Goal: Task Accomplishment & Management: Complete application form

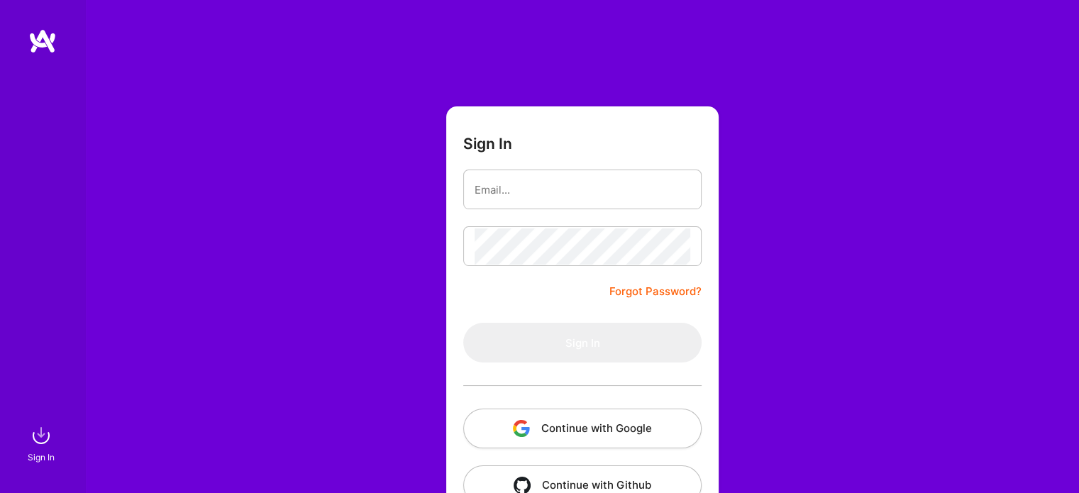
click at [596, 416] on button "Continue with Google" at bounding box center [582, 429] width 238 height 40
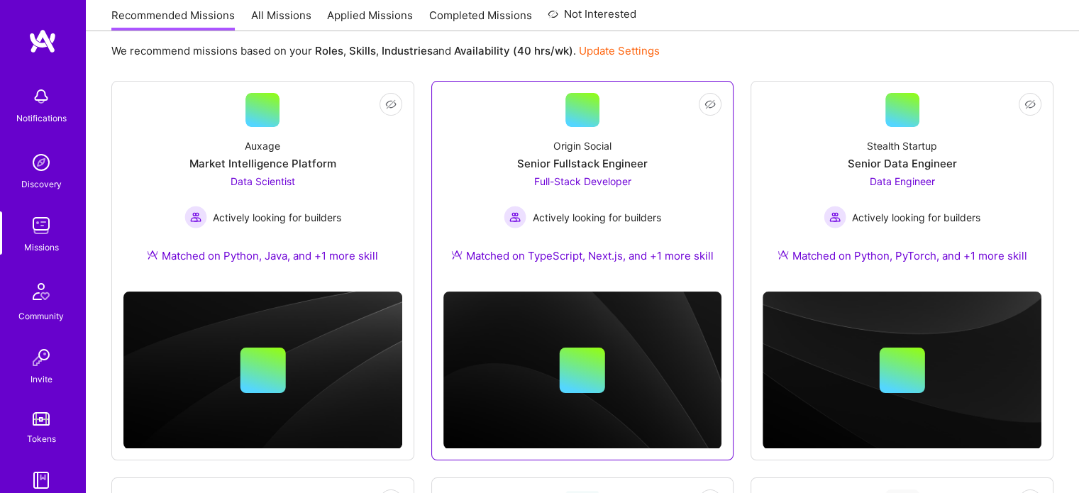
scroll to position [156, 0]
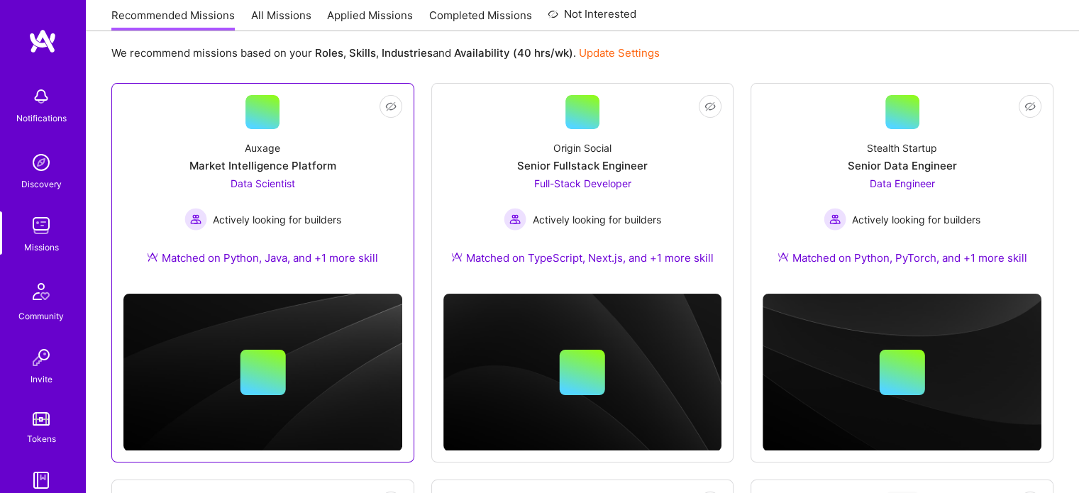
click at [326, 209] on div "Actively looking for builders" at bounding box center [262, 219] width 157 height 23
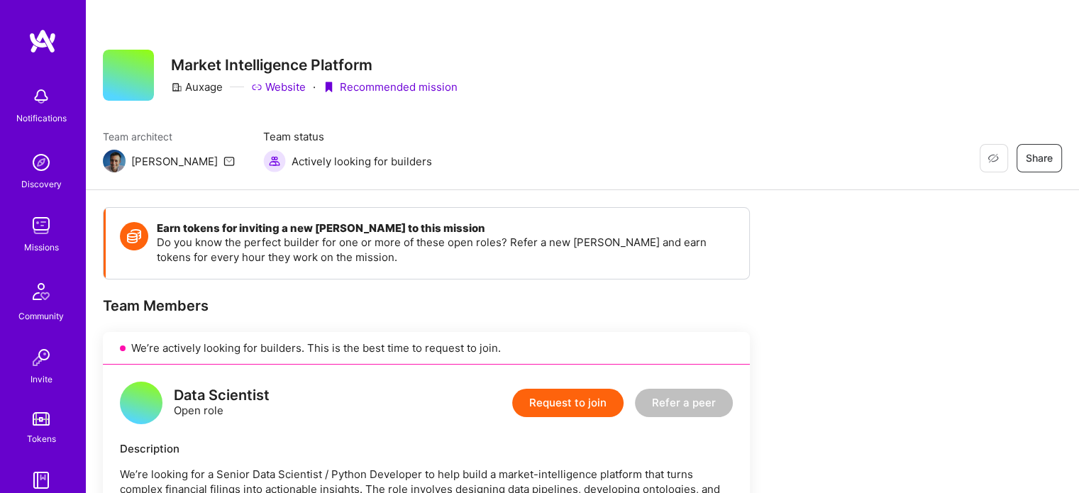
click at [581, 411] on button "Request to join" at bounding box center [567, 403] width 111 height 28
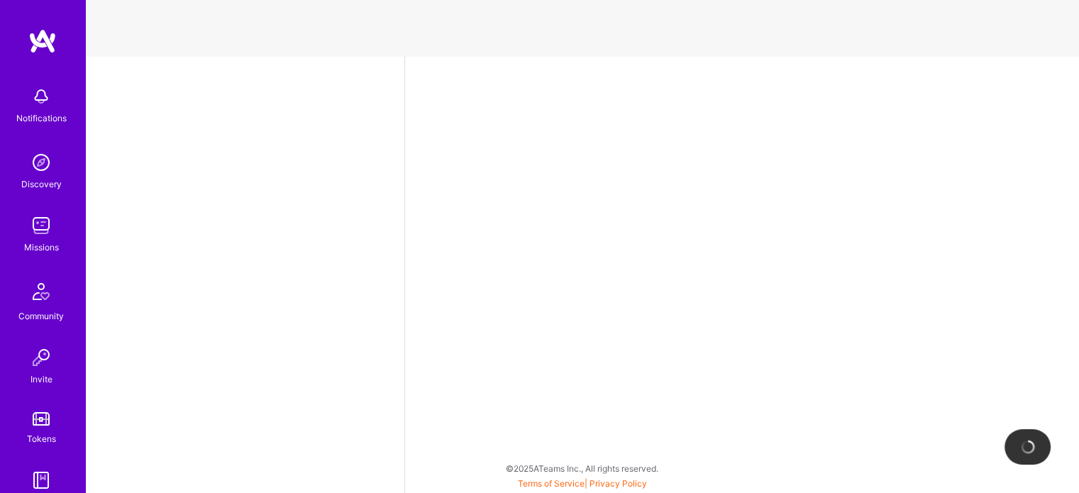
select select "US"
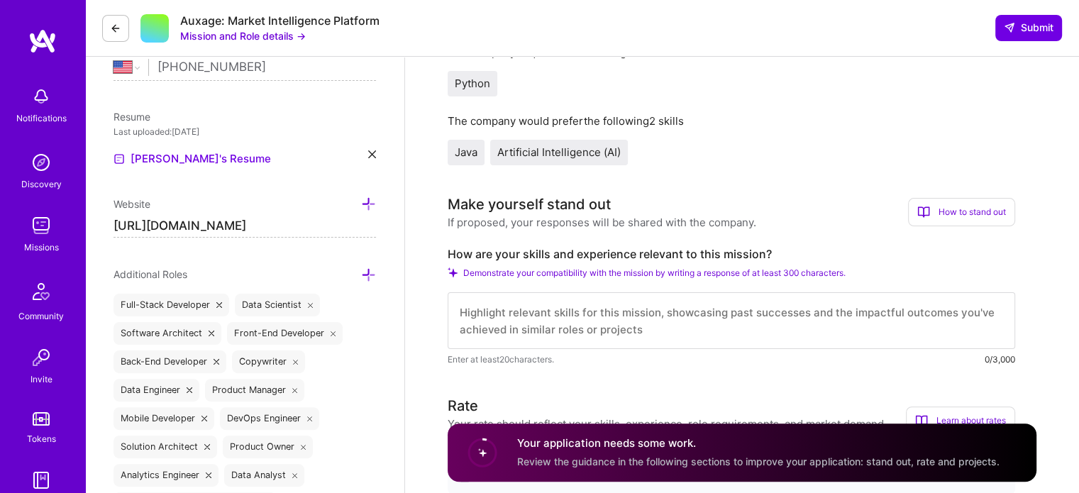
scroll to position [325, 0]
click at [570, 324] on textarea at bounding box center [731, 319] width 567 height 57
click at [570, 324] on textarea "To enrich screen reader interactions, please activate Accessibility in Grammarl…" at bounding box center [731, 319] width 567 height 57
click at [553, 310] on textarea "To enrich screen reader interactions, please activate Accessibility in Grammarl…" at bounding box center [731, 319] width 567 height 57
paste textarea "I have led multiple end-to-end projects using NLP and LLMs, including deploying…"
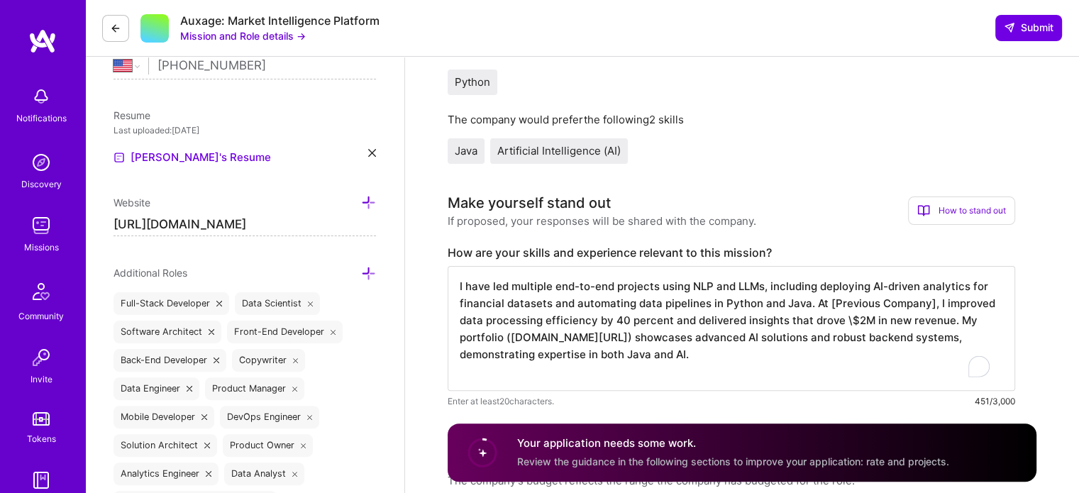
scroll to position [1, 0]
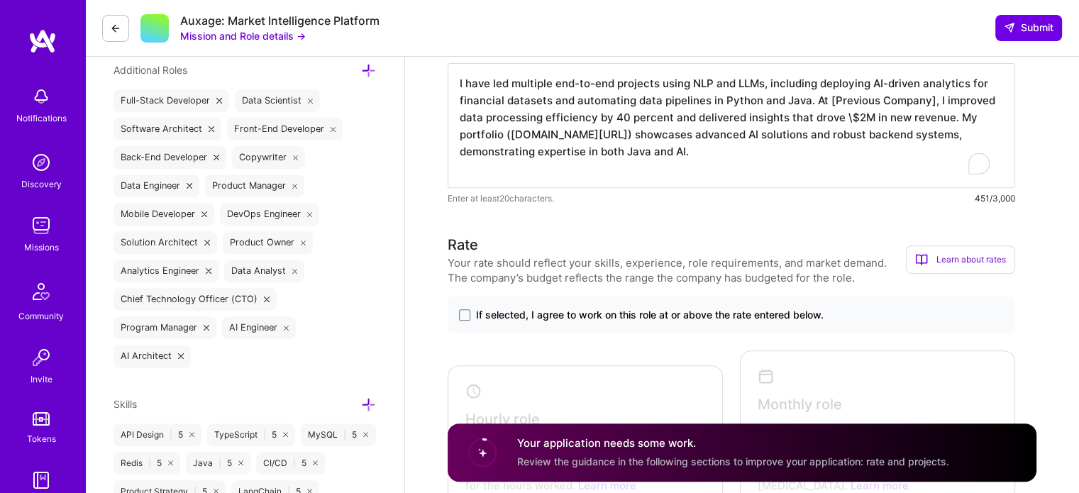
type textarea "I have led multiple end-to-end projects using NLP and LLMs, including deploying…"
click at [545, 314] on span "If selected, I agree to work on this role at or above the rate entered below." at bounding box center [650, 315] width 348 height 14
click at [0, 0] on input "If selected, I agree to work on this role at or above the rate entered below." at bounding box center [0, 0] width 0 height 0
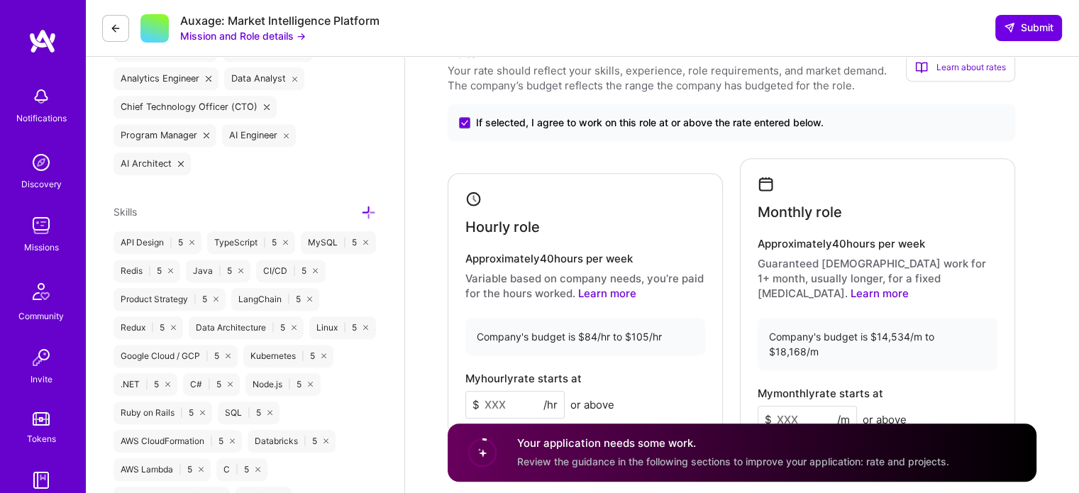
scroll to position [721, 0]
click at [510, 390] on input at bounding box center [514, 404] width 99 height 28
type input "90"
click at [789, 405] on input at bounding box center [807, 419] width 99 height 28
type input "15000"
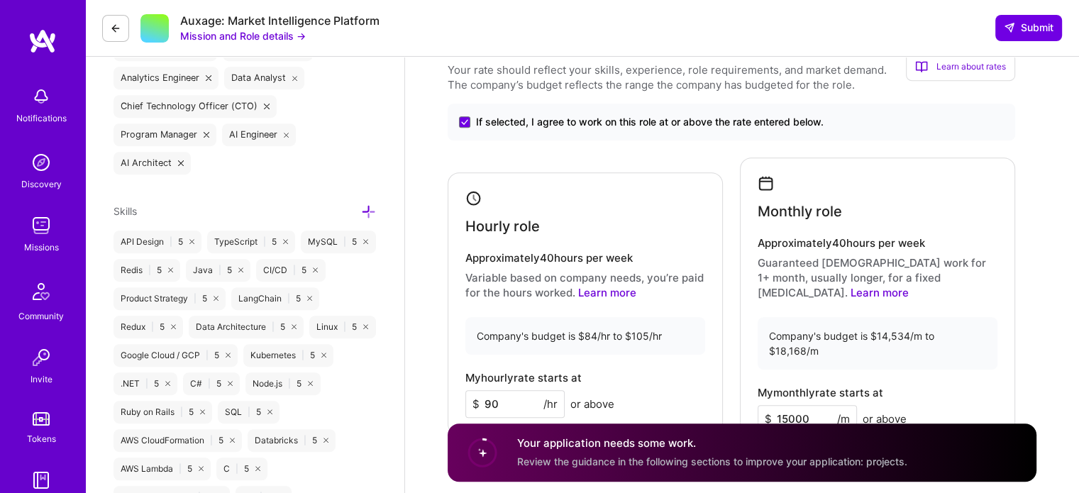
click at [983, 345] on div "Monthly role Approximately 40 hours per week Guaranteed [DEMOGRAPHIC_DATA] work…" at bounding box center [877, 303] width 275 height 293
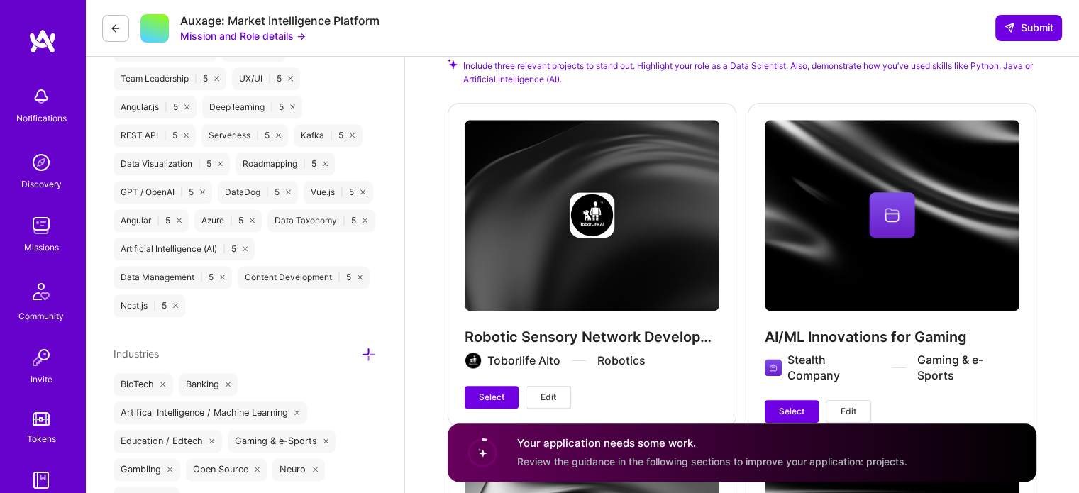
scroll to position [1603, 0]
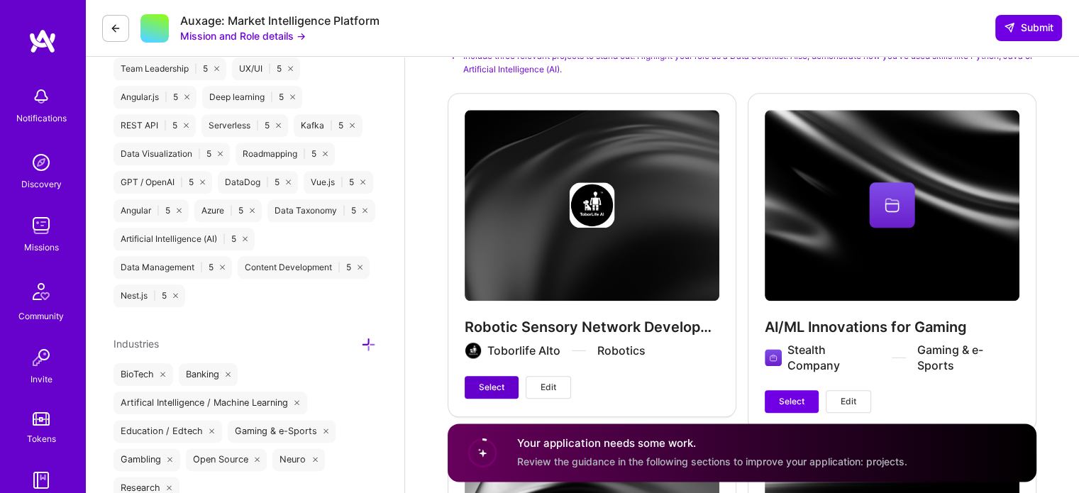
click at [502, 381] on span "Select" at bounding box center [492, 387] width 26 height 13
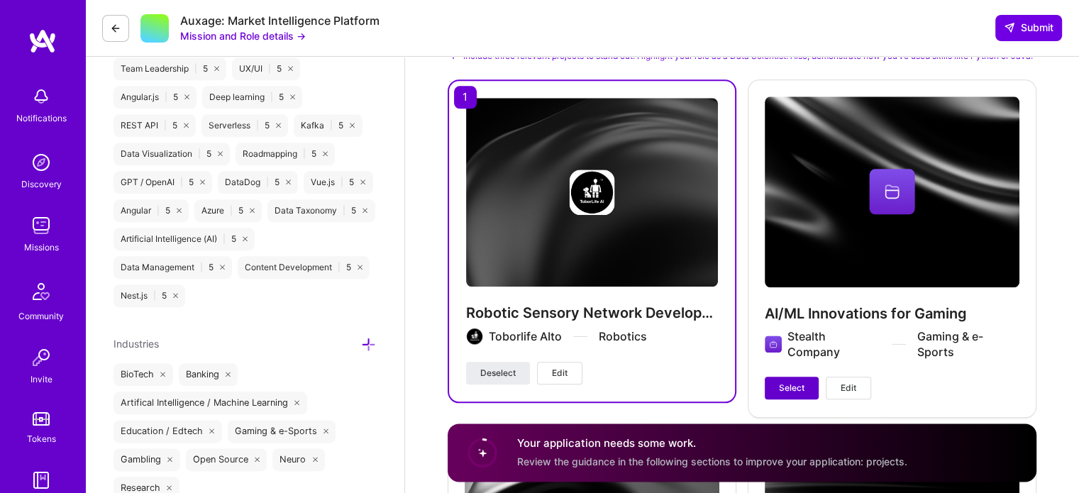
click at [789, 382] on span "Select" at bounding box center [792, 388] width 26 height 13
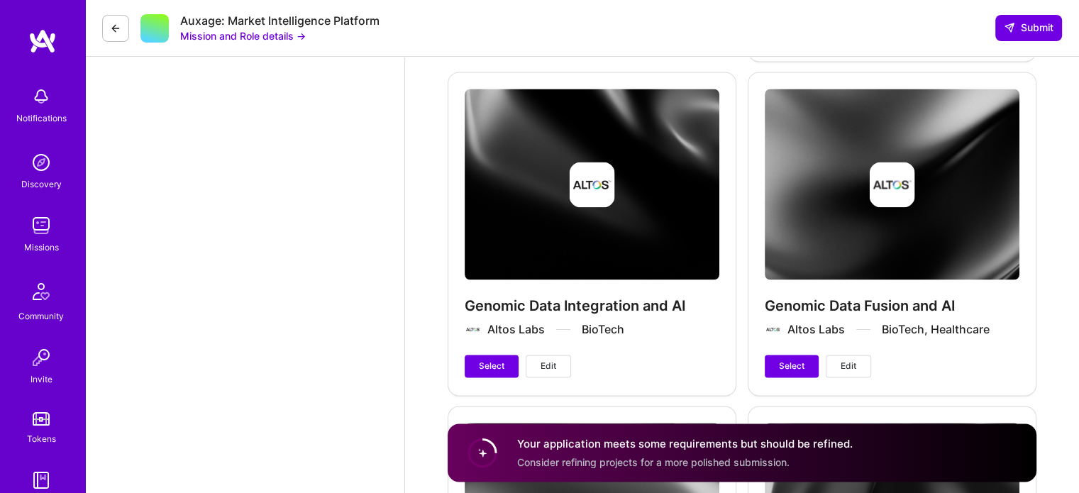
scroll to position [2315, 0]
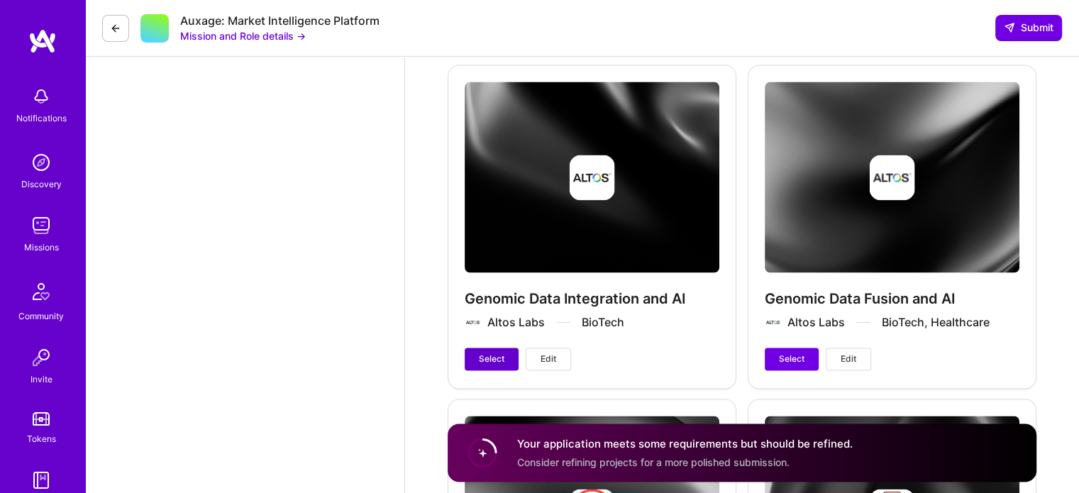
click at [476, 348] on button "Select" at bounding box center [492, 359] width 54 height 23
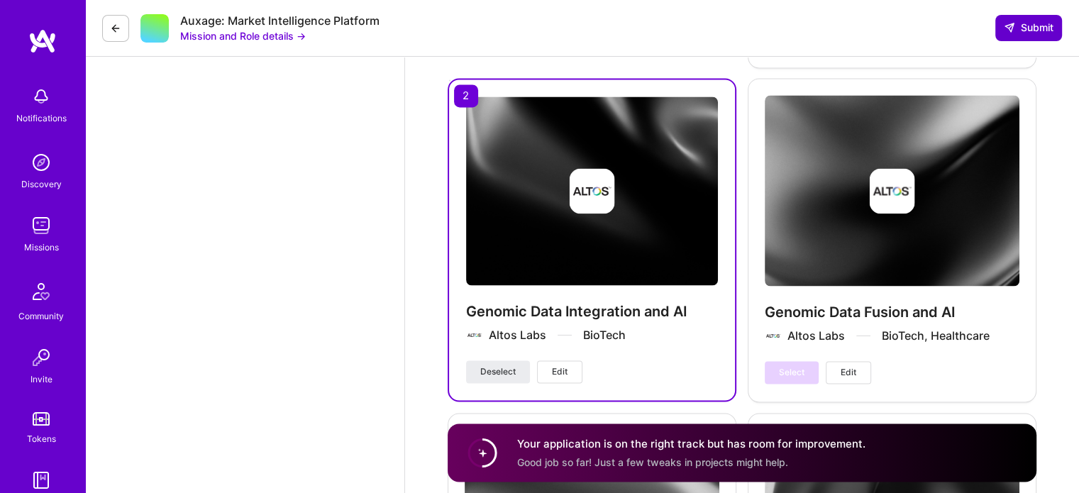
click at [1020, 22] on span "Submit" at bounding box center [1029, 28] width 50 height 14
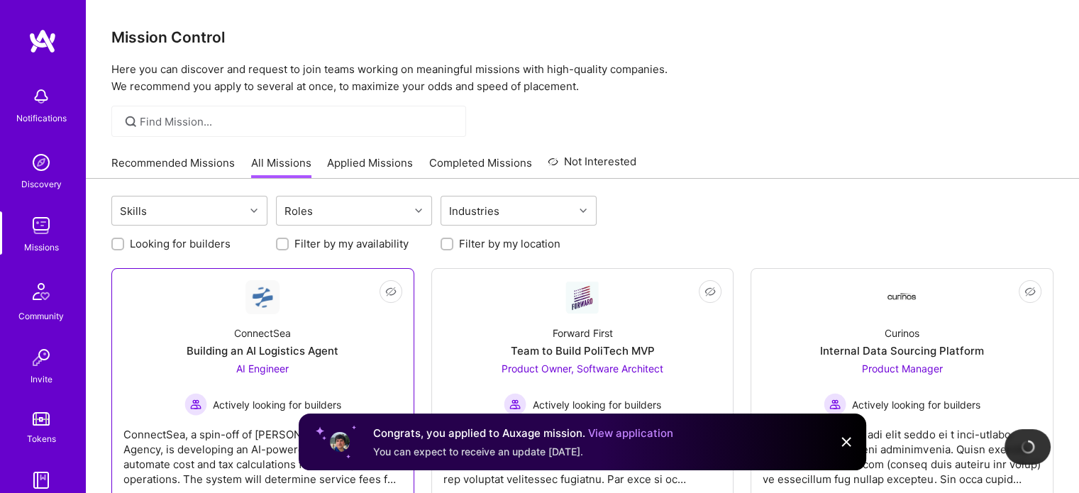
click at [199, 335] on div "ConnectSea Building an AI Logistics Agent AI Engineer Actively looking for buil…" at bounding box center [262, 364] width 279 height 101
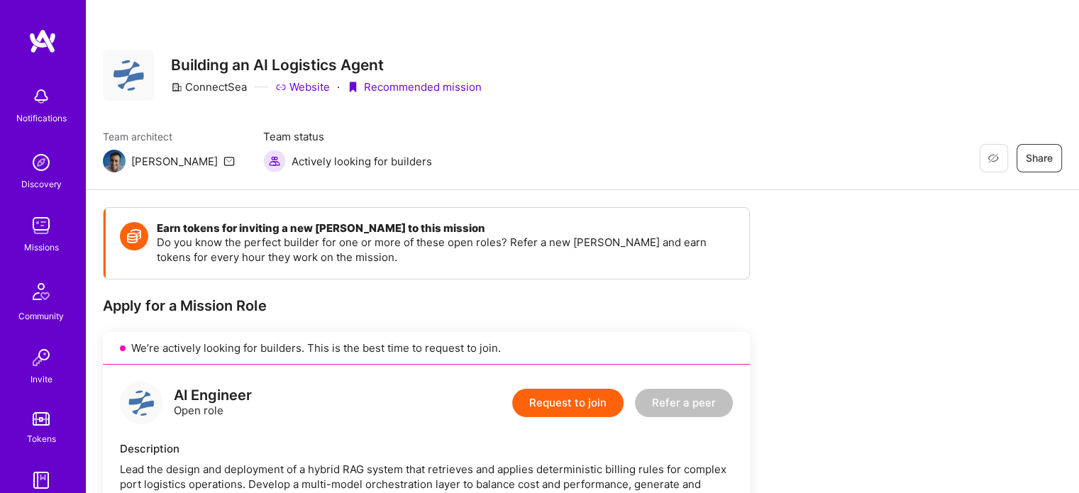
click at [550, 405] on button "Request to join" at bounding box center [567, 403] width 111 height 28
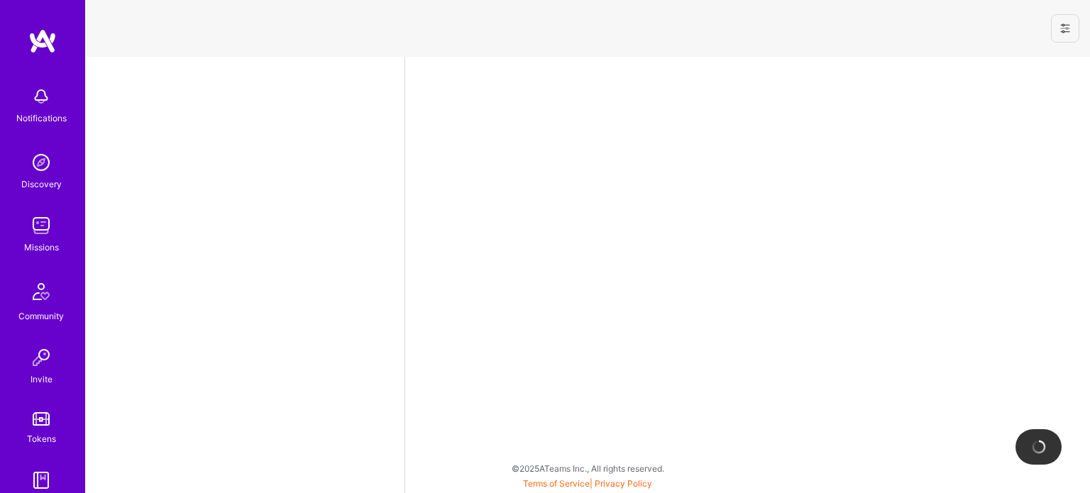
select select "US"
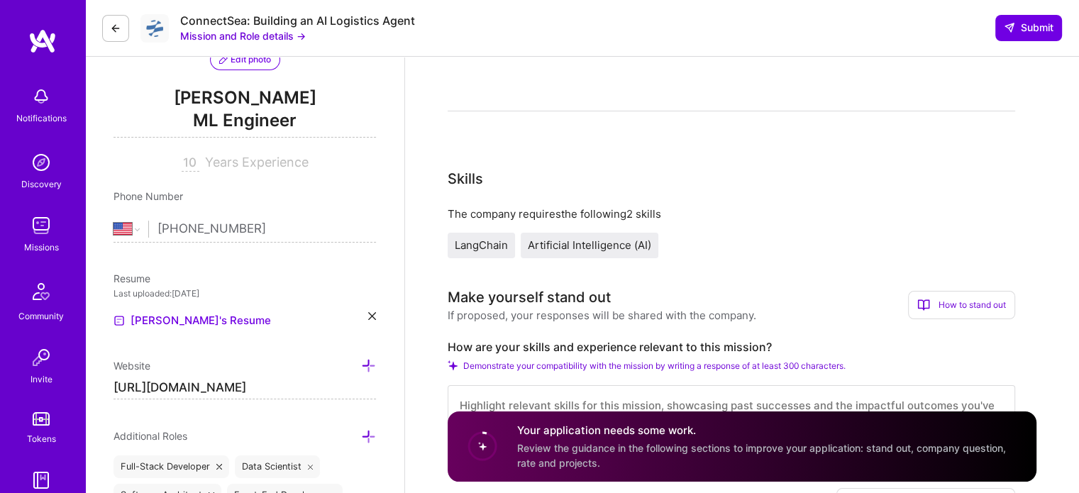
scroll to position [164, 0]
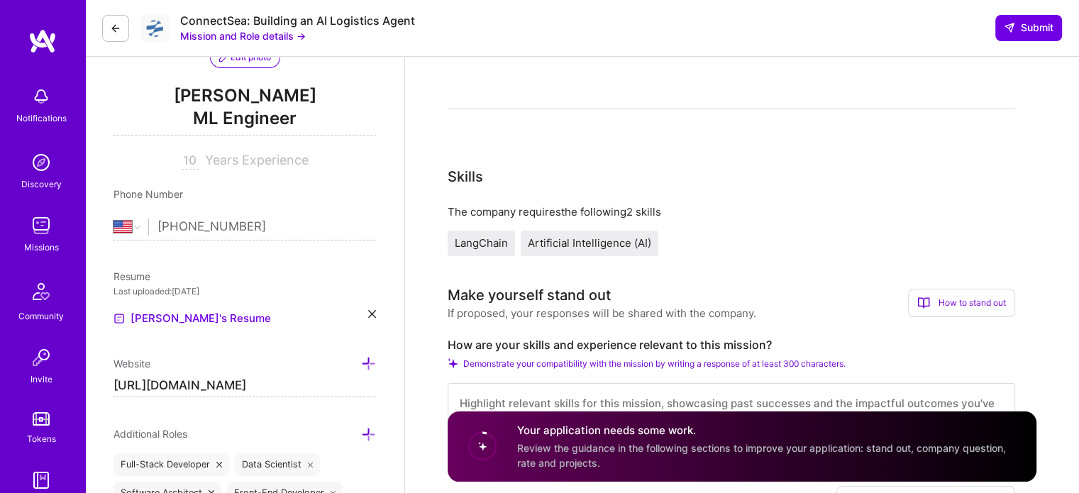
click at [584, 402] on textarea at bounding box center [731, 411] width 567 height 57
paste textarea "10 years architecting ML systems with a focus on NLP, LLMs, and financial time …"
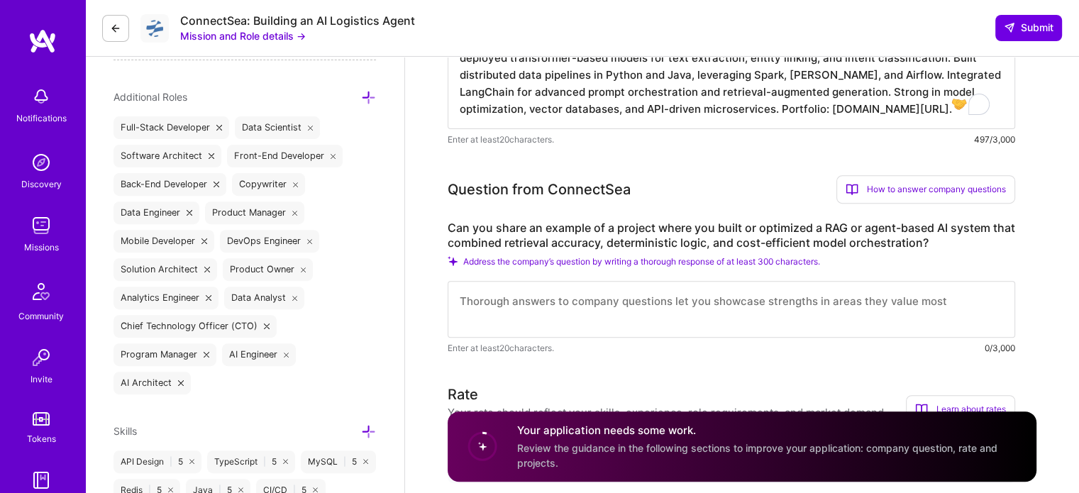
scroll to position [504, 0]
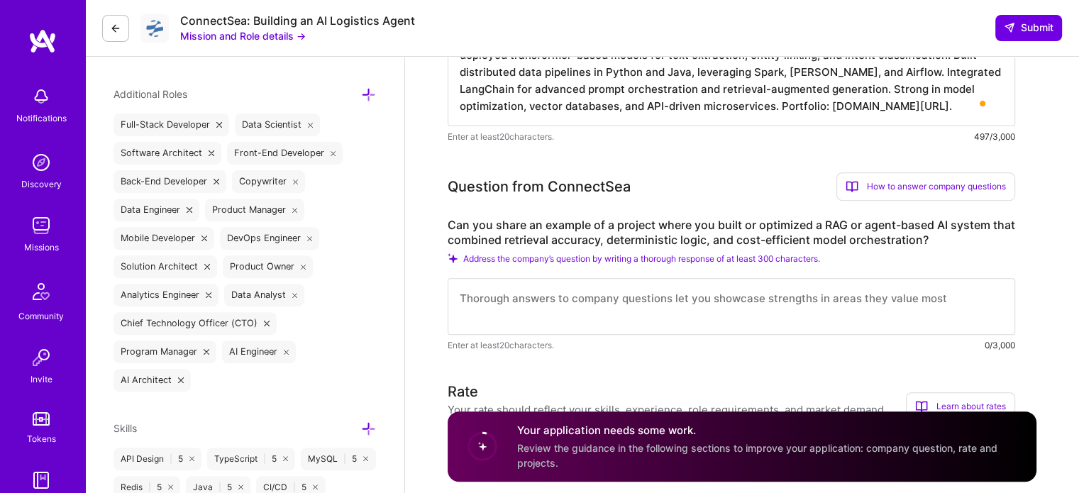
type textarea "10 years architecting ML systems with a focus on NLP, LLMs, and financial time …"
click at [574, 322] on textarea "To enrich screen reader interactions, please activate Accessibility in Grammarl…" at bounding box center [731, 306] width 567 height 57
paste textarea "Built a RAG pipeline for financial documents using Python, Java, and LangChain.…"
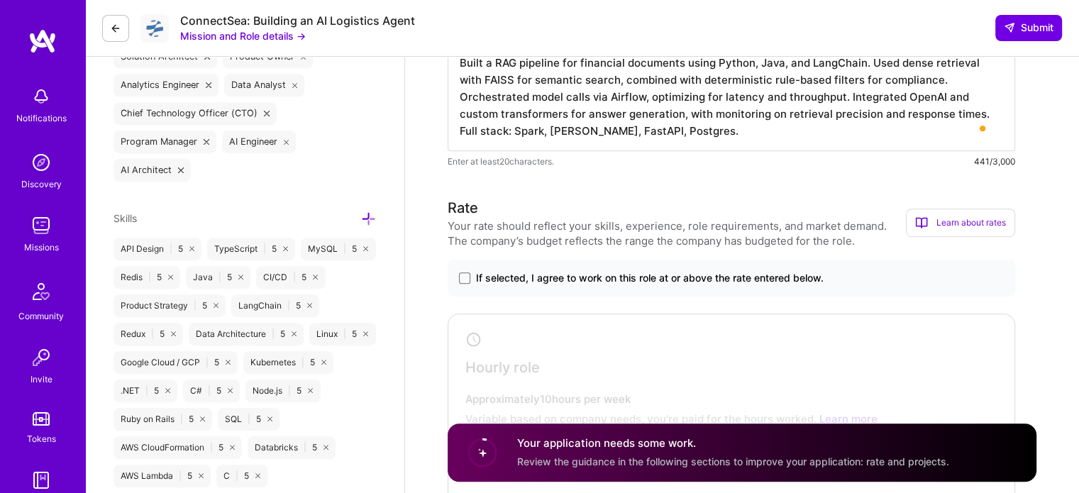
scroll to position [718, 0]
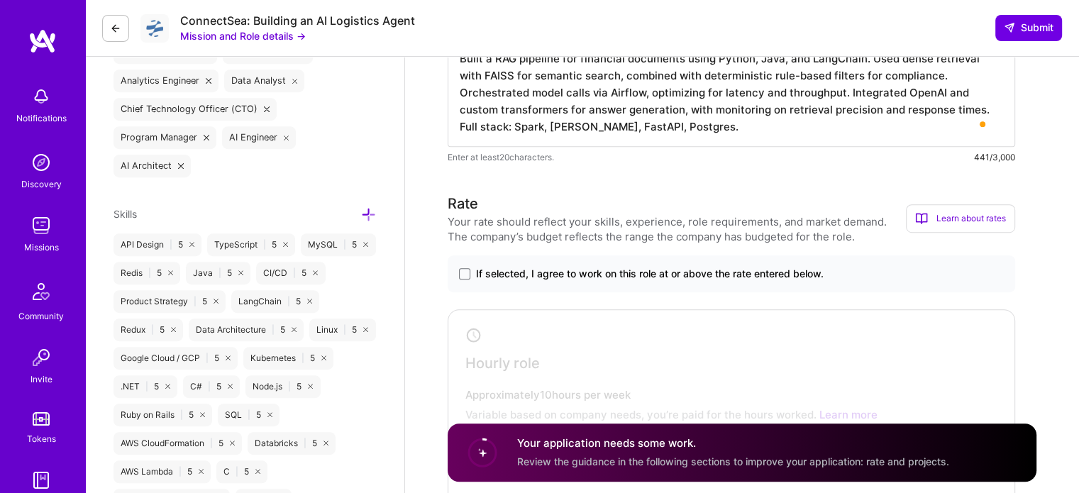
type textarea "Built a RAG pipeline for financial documents using Python, Java, and LangChain.…"
click at [594, 275] on span "If selected, I agree to work on this role at or above the rate entered below." at bounding box center [650, 274] width 348 height 14
click at [0, 0] on input "If selected, I agree to work on this role at or above the rate entered below." at bounding box center [0, 0] width 0 height 0
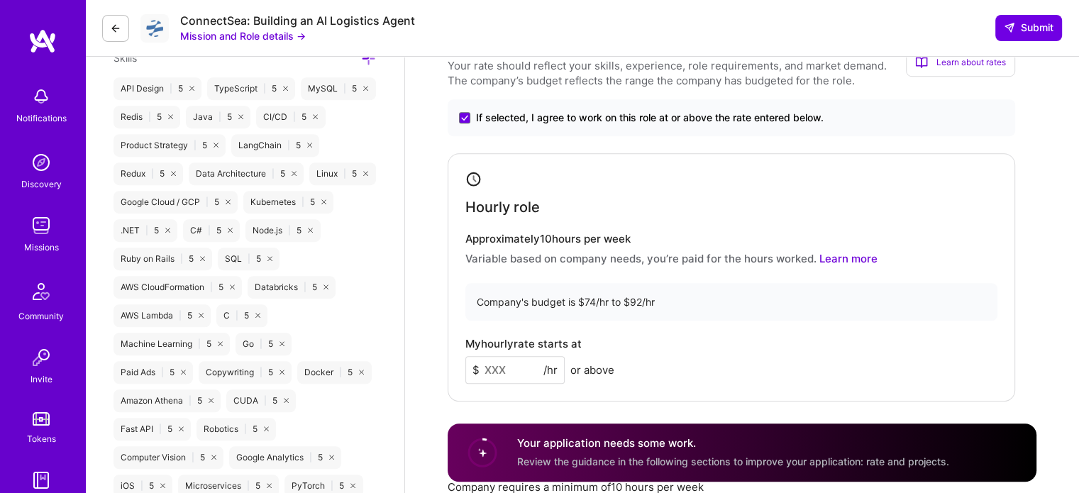
scroll to position [877, 0]
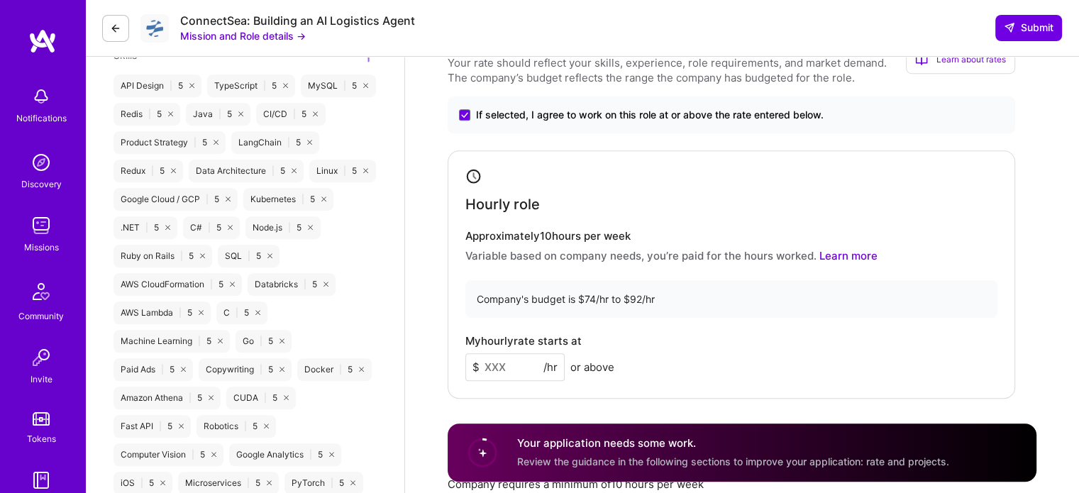
click at [514, 377] on input at bounding box center [514, 367] width 99 height 28
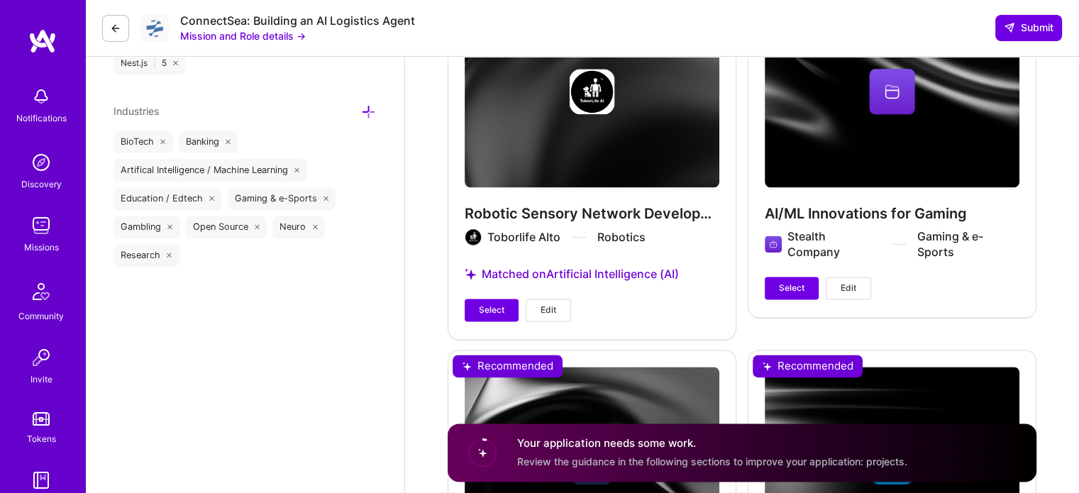
scroll to position [1870, 0]
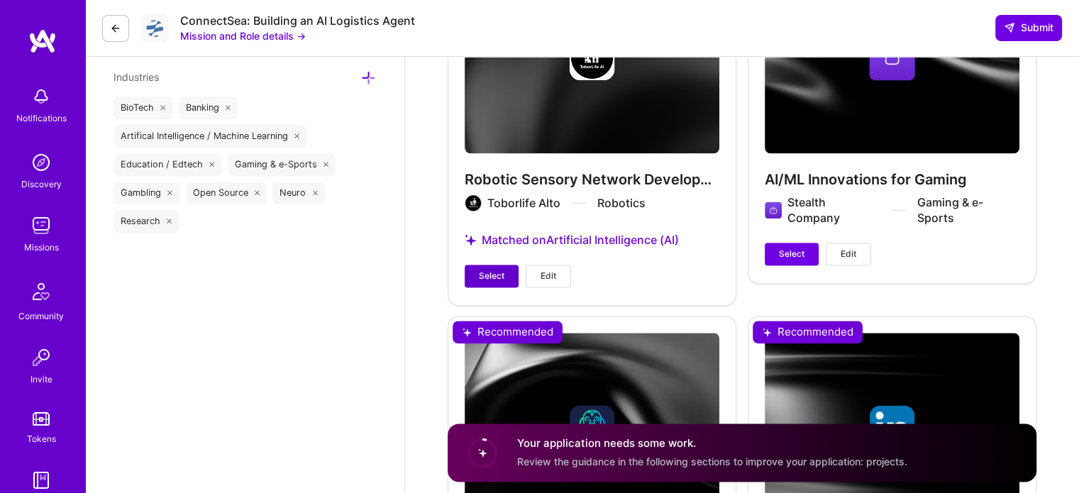
type input "80"
click at [487, 278] on span "Select" at bounding box center [492, 276] width 26 height 13
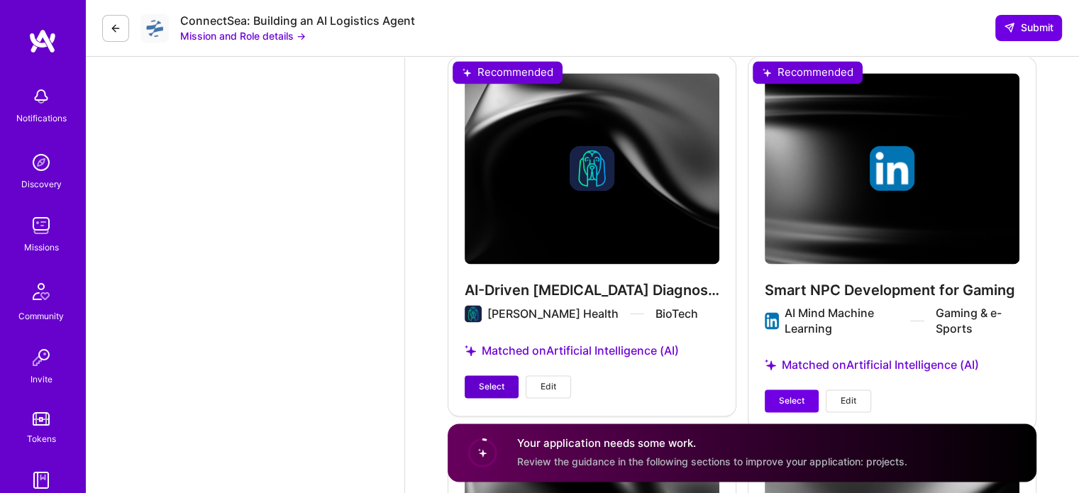
scroll to position [2118, 0]
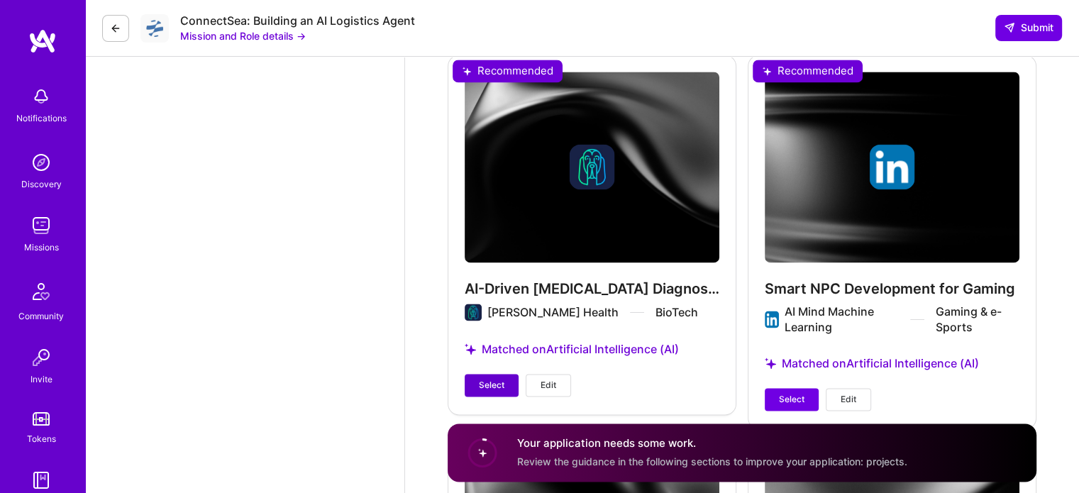
click at [491, 384] on span "Select" at bounding box center [492, 385] width 26 height 13
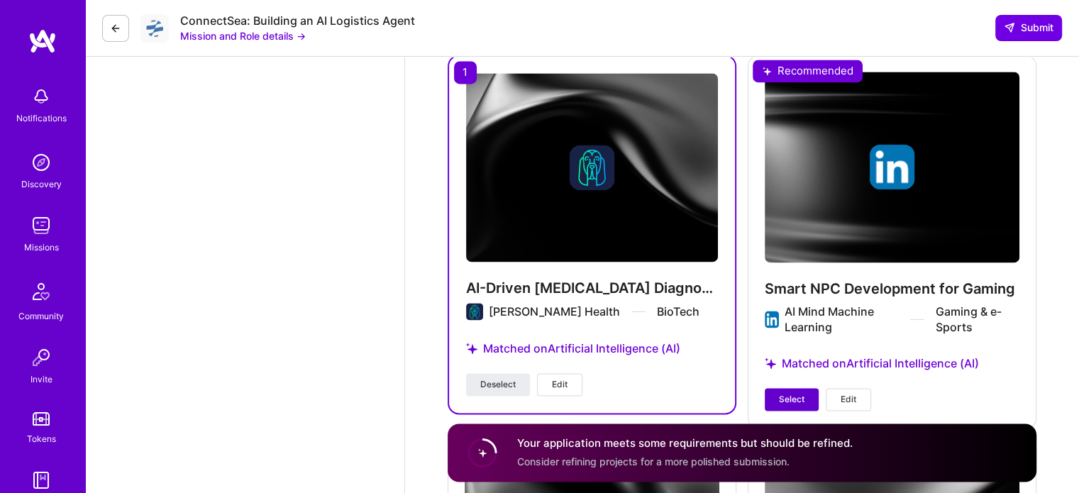
click at [779, 393] on span "Select" at bounding box center [792, 399] width 26 height 13
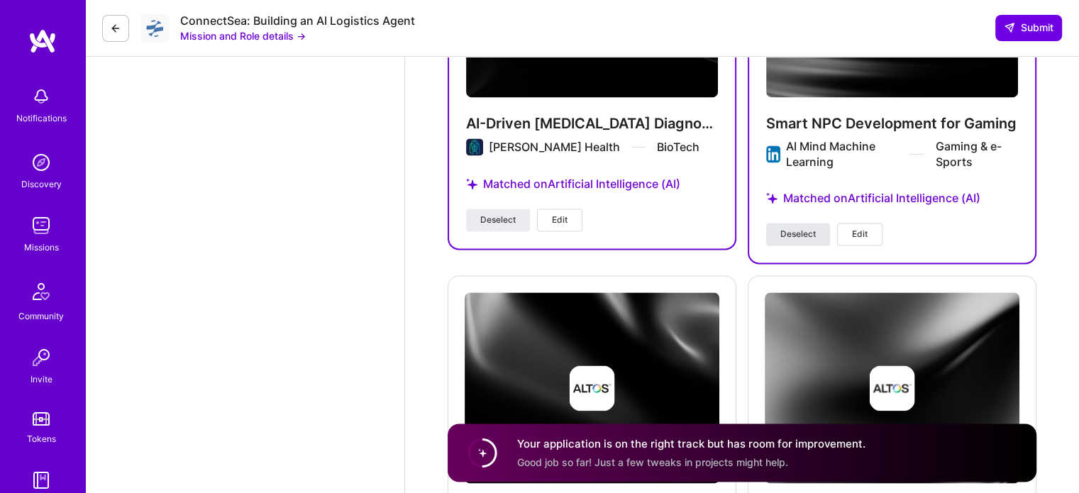
scroll to position [2284, 0]
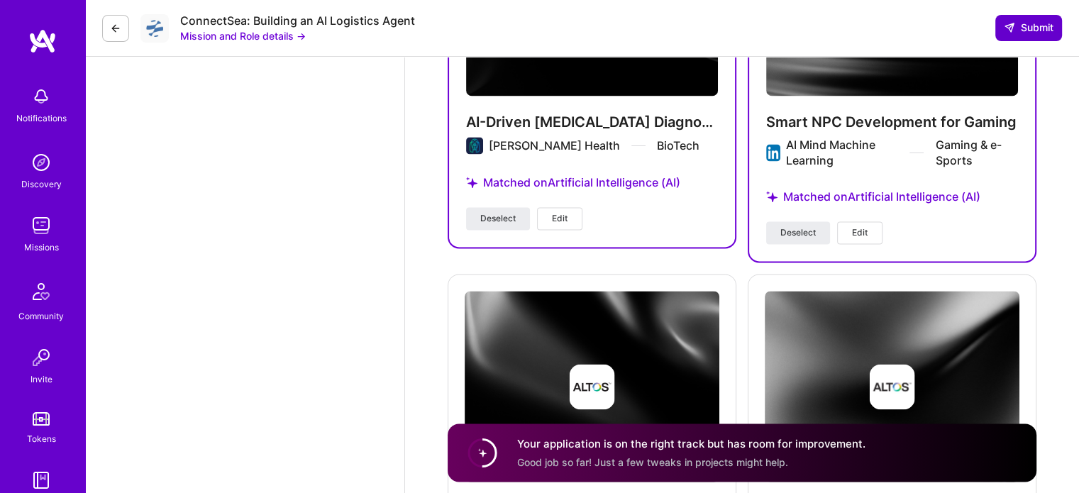
click at [1020, 31] on span "Submit" at bounding box center [1029, 28] width 50 height 14
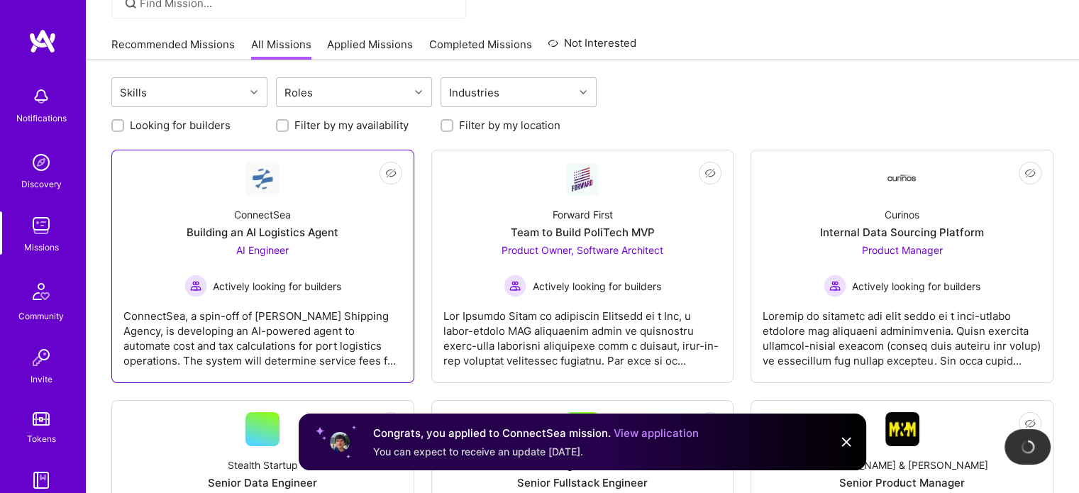
scroll to position [119, 0]
click at [253, 344] on div "ConnectSea, a spin-off of [PERSON_NAME] Shipping Agency, is developing an AI-po…" at bounding box center [262, 331] width 279 height 71
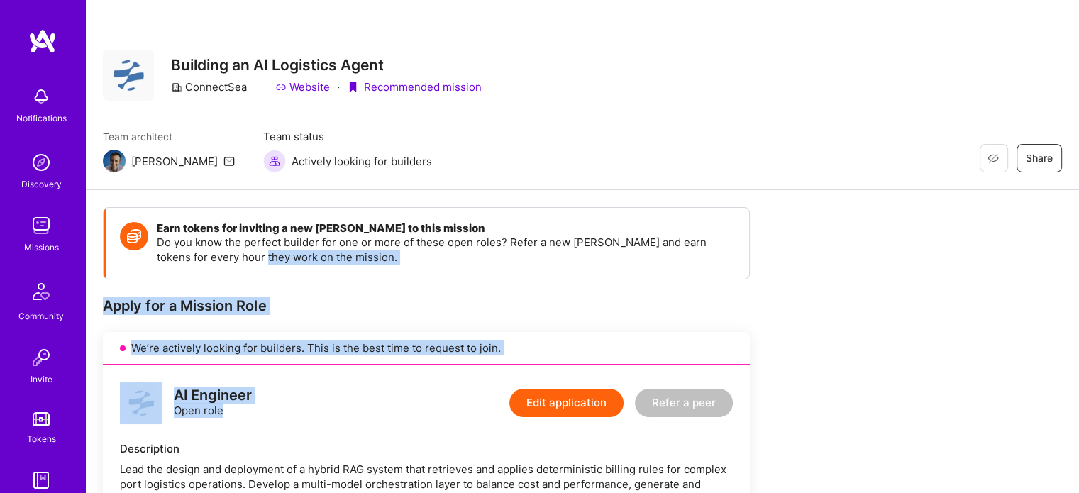
drag, startPoint x: 575, startPoint y: 379, endPoint x: 235, endPoint y: 257, distance: 360.8
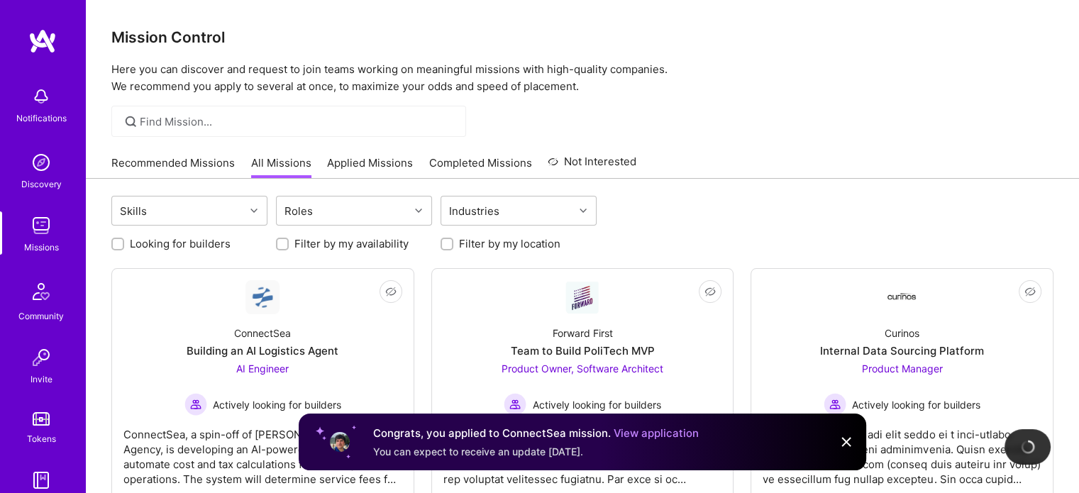
scroll to position [119, 0]
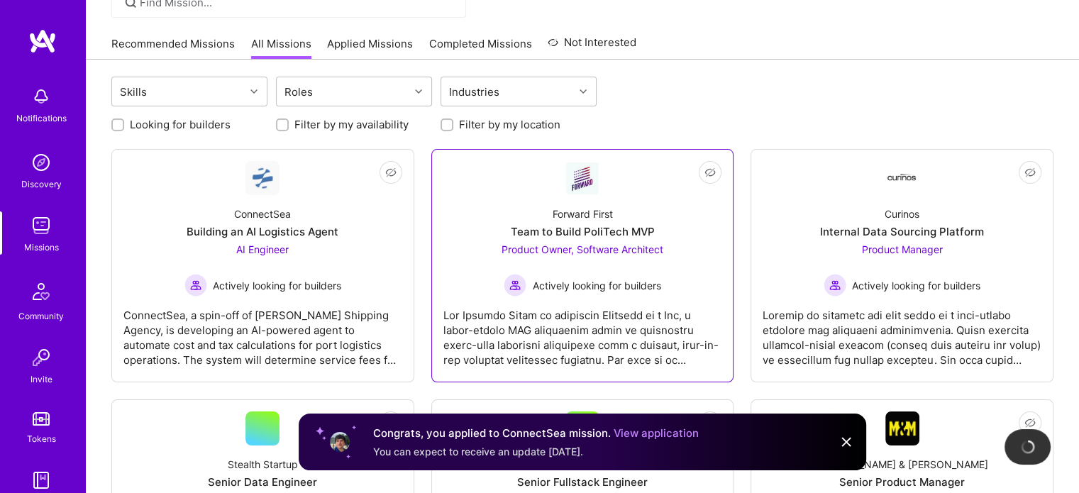
click at [586, 324] on div at bounding box center [582, 331] width 279 height 71
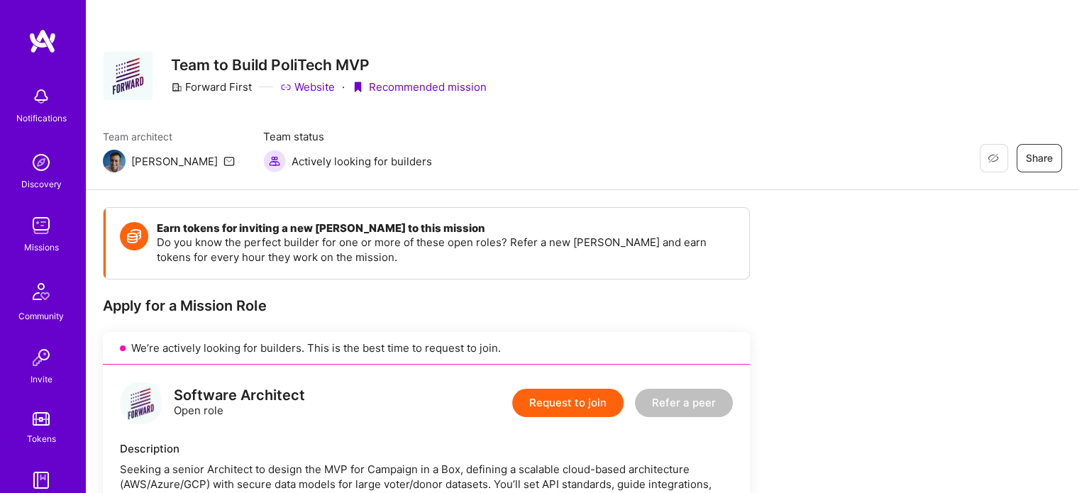
click at [578, 387] on div "Request to join Refer a peer" at bounding box center [622, 403] width 221 height 43
click at [578, 398] on button "Request to join" at bounding box center [567, 403] width 111 height 28
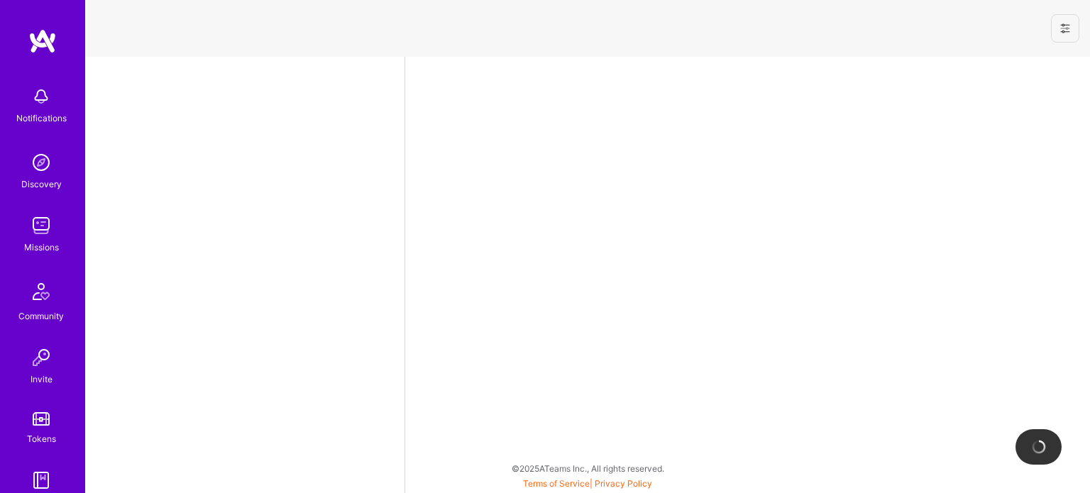
select select "US"
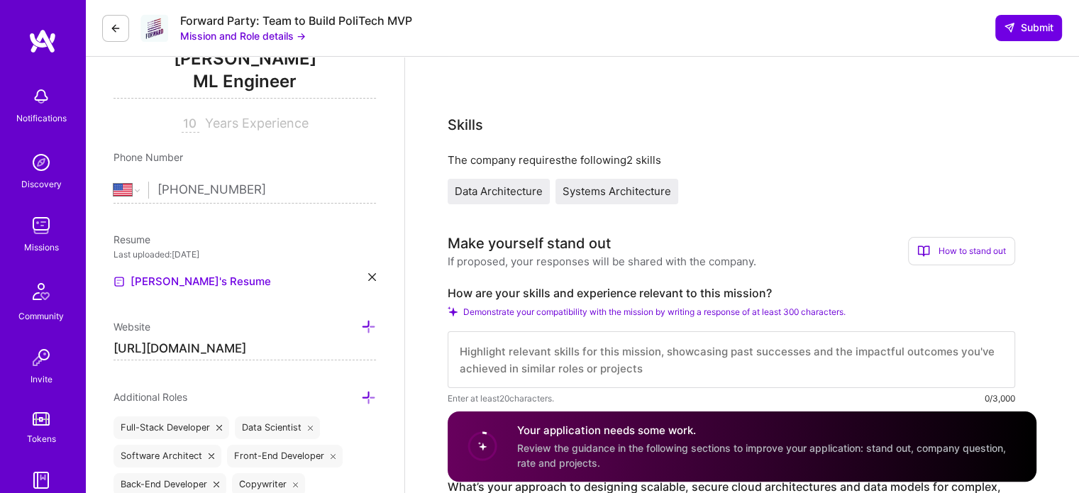
scroll to position [201, 0]
drag, startPoint x: 592, startPoint y: 372, endPoint x: 545, endPoint y: 355, distance: 49.1
click at [545, 355] on textarea "To enrich screen reader interactions, please activate Accessibility in Grammarl…" at bounding box center [731, 359] width 567 height 57
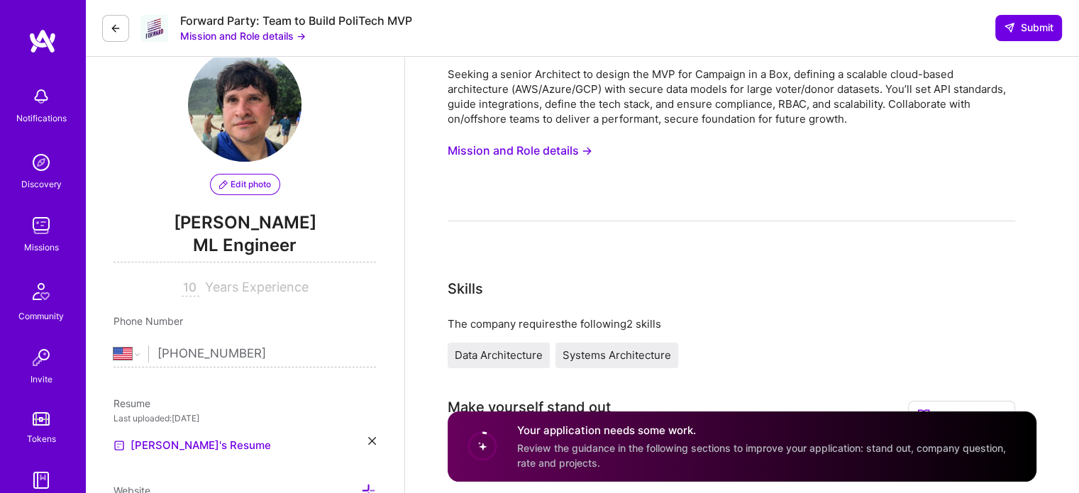
scroll to position [40, 0]
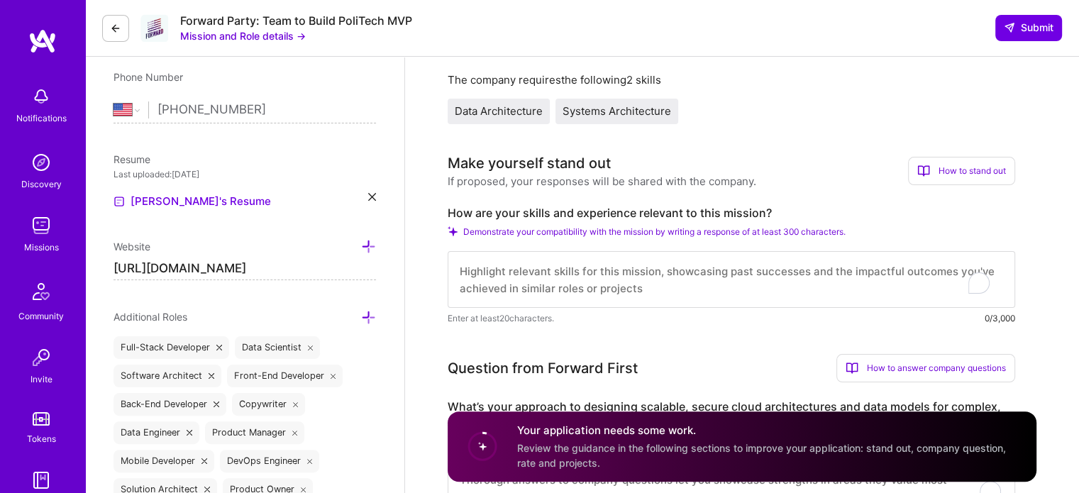
scroll to position [281, 0]
click at [839, 282] on textarea "To enrich screen reader interactions, please activate Accessibility in Grammarl…" at bounding box center [731, 279] width 567 height 57
paste textarea "10 years designing and scaling distributed systems and data platforms. Led arch…"
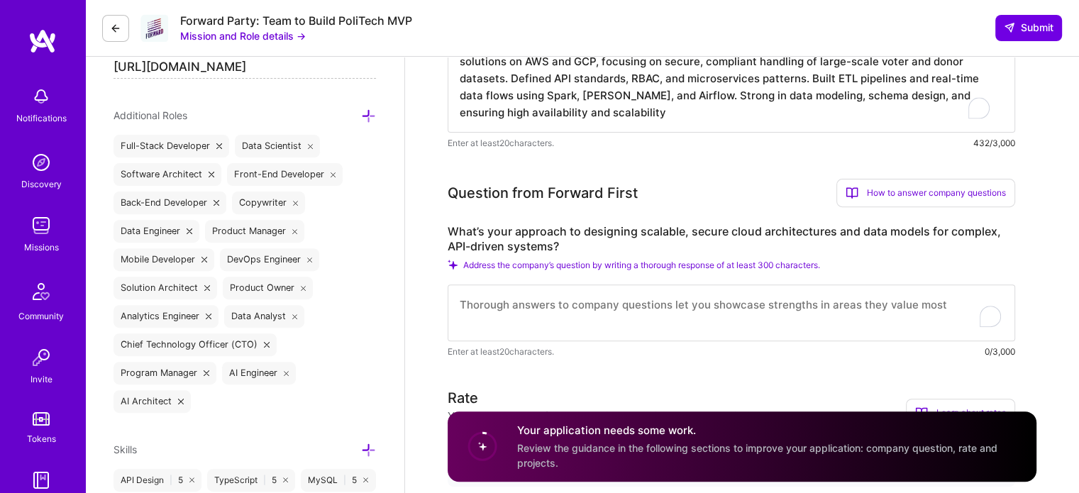
scroll to position [483, 0]
type textarea "10 years designing and scaling distributed systems and data platforms. Led arch…"
click at [503, 308] on textarea "To enrich screen reader interactions, please activate Accessibility in Grammarl…" at bounding box center [731, 312] width 567 height 57
paste textarea "I start by defining clear requirements for scalability, security, and complianc…"
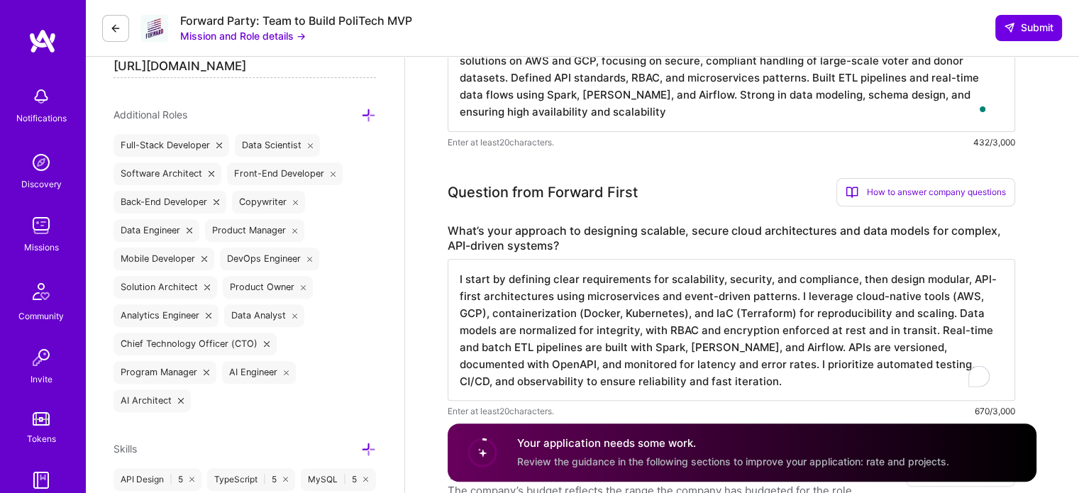
scroll to position [1, 0]
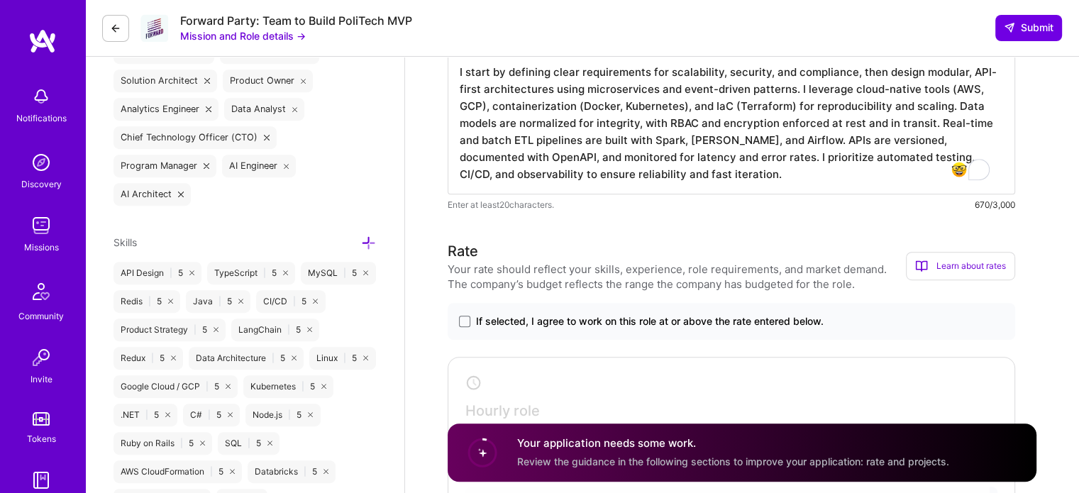
type textarea "I start by defining clear requirements for scalability, security, and complianc…"
click at [511, 315] on span "If selected, I agree to work on this role at or above the rate entered below." at bounding box center [650, 321] width 348 height 14
click at [0, 0] on input "If selected, I agree to work on this role at or above the rate entered below." at bounding box center [0, 0] width 0 height 0
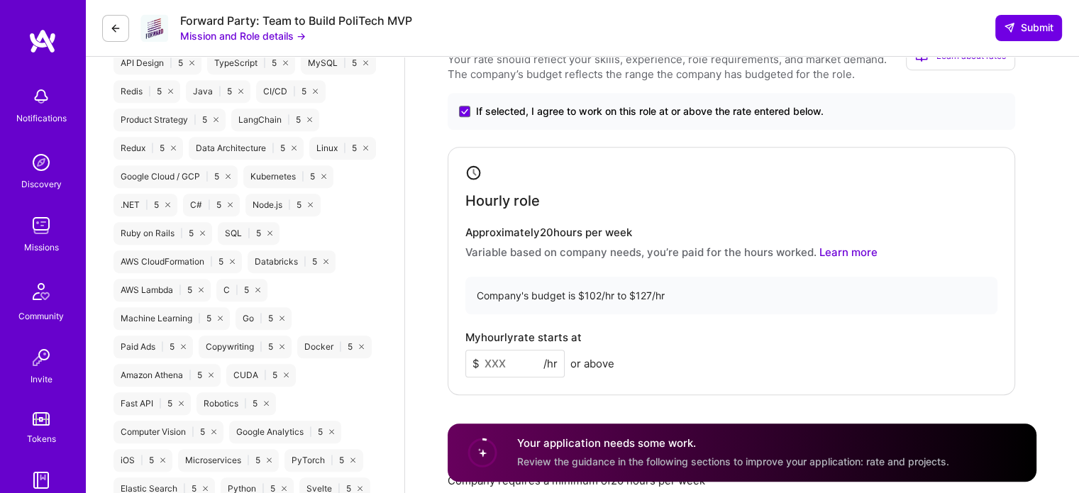
scroll to position [899, 0]
click at [526, 368] on input at bounding box center [514, 364] width 99 height 28
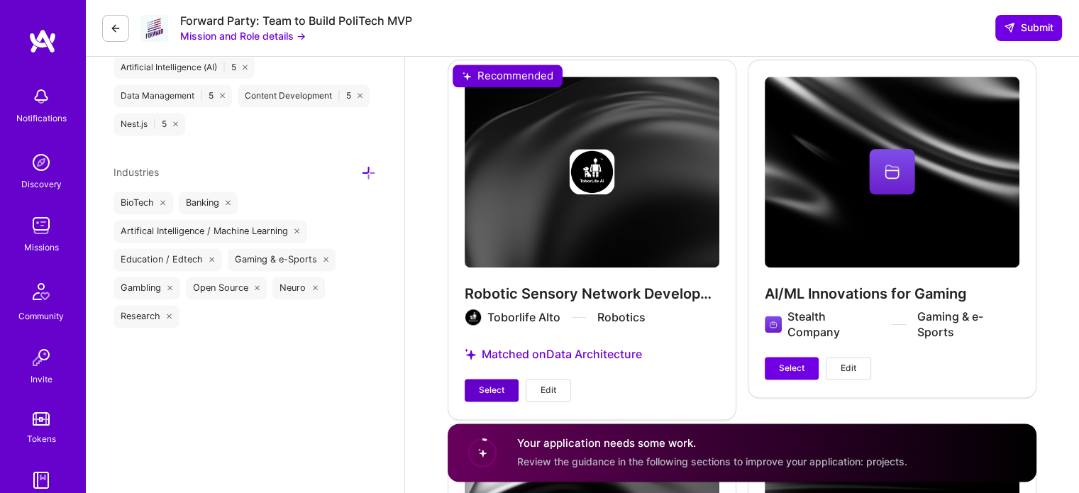
type input "105"
click at [502, 384] on span "Select" at bounding box center [492, 390] width 26 height 13
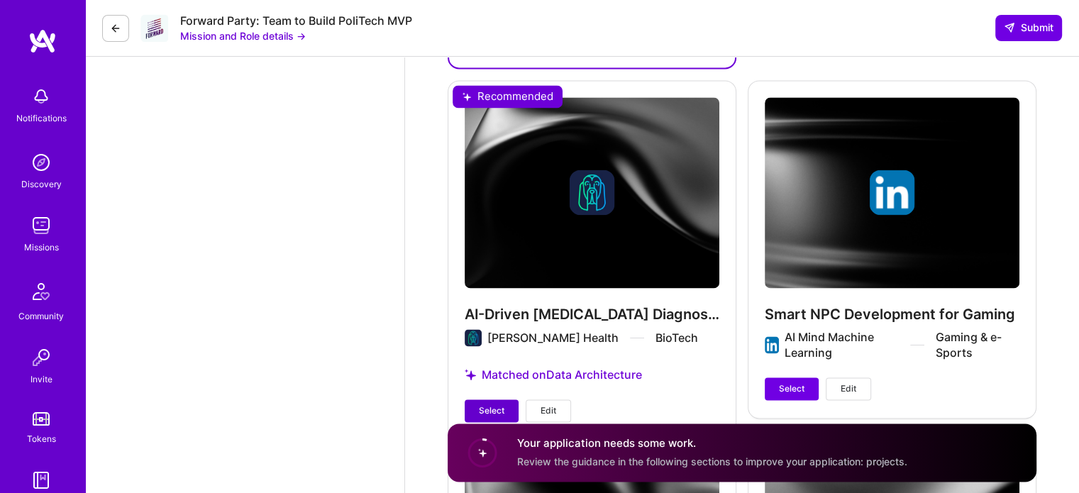
click at [497, 406] on span "Select" at bounding box center [492, 410] width 26 height 13
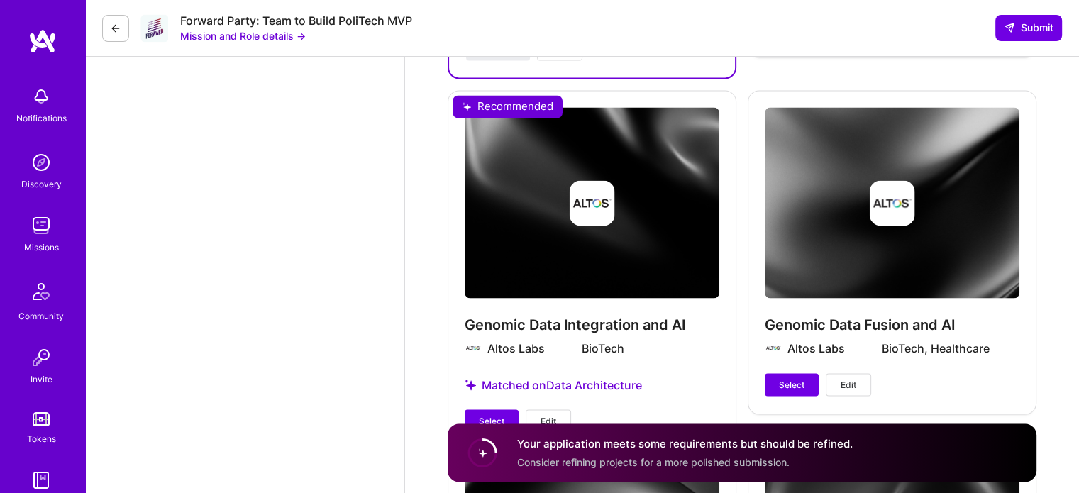
scroll to position [2494, 0]
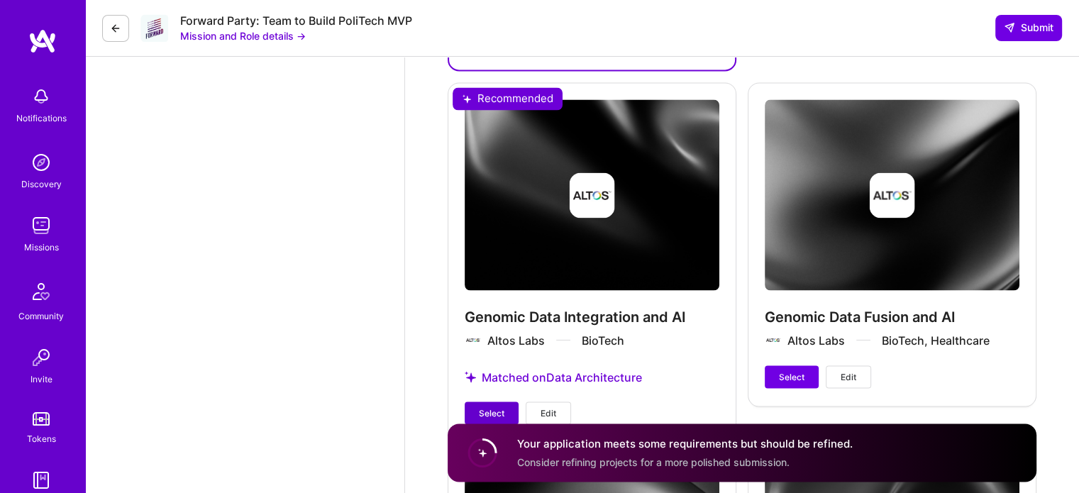
click at [490, 409] on span "Select" at bounding box center [492, 412] width 26 height 13
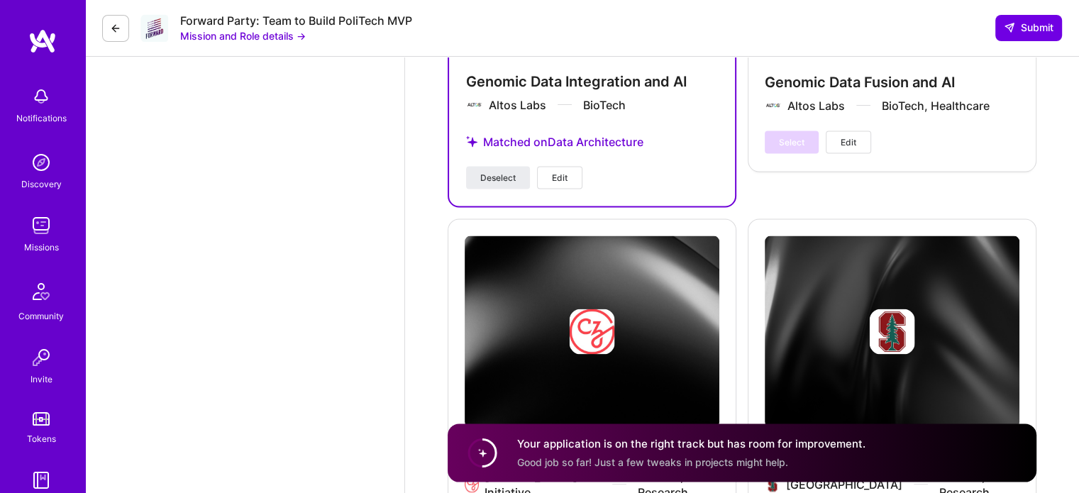
scroll to position [2890, 0]
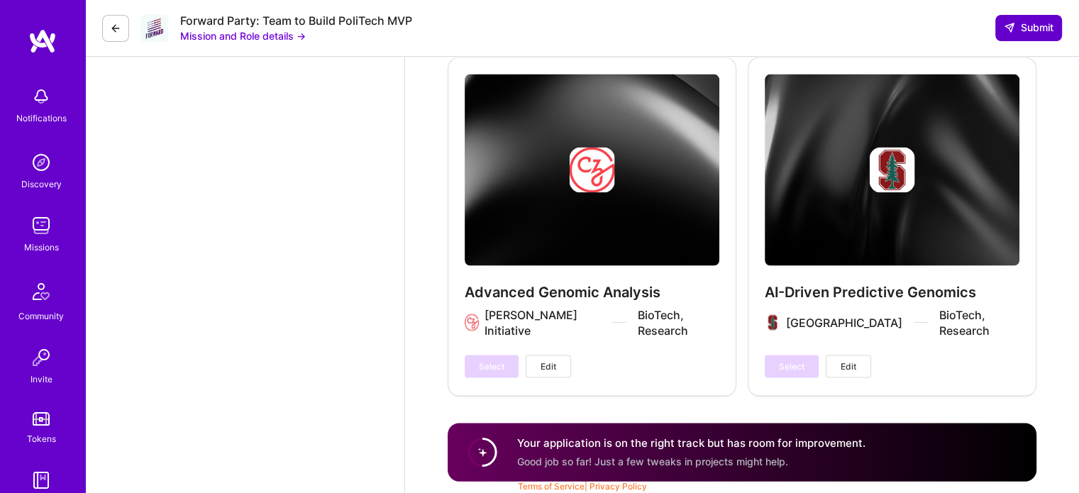
click at [1037, 23] on span "Submit" at bounding box center [1029, 28] width 50 height 14
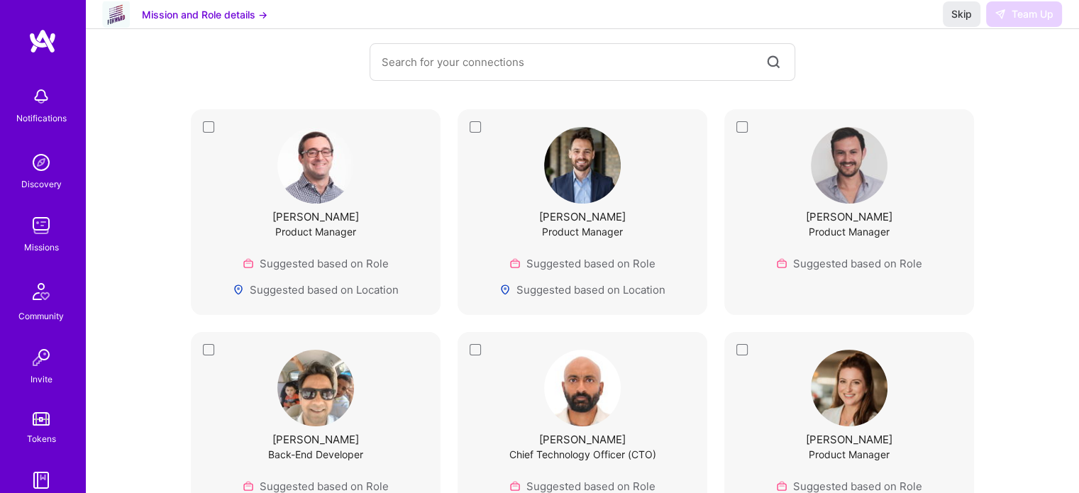
scroll to position [199, 0]
click at [237, 153] on div "[PERSON_NAME] Product Manager Suggested based on Role Suggested based on Locati…" at bounding box center [316, 212] width 214 height 170
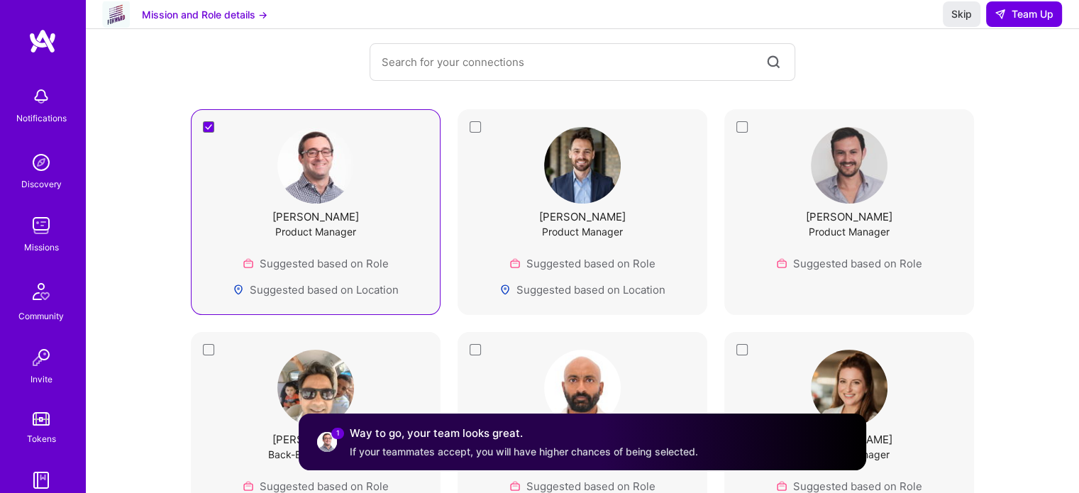
click at [485, 155] on div "[PERSON_NAME] Product Manager Suggested based on Role Suggested based on Locati…" at bounding box center [582, 212] width 214 height 170
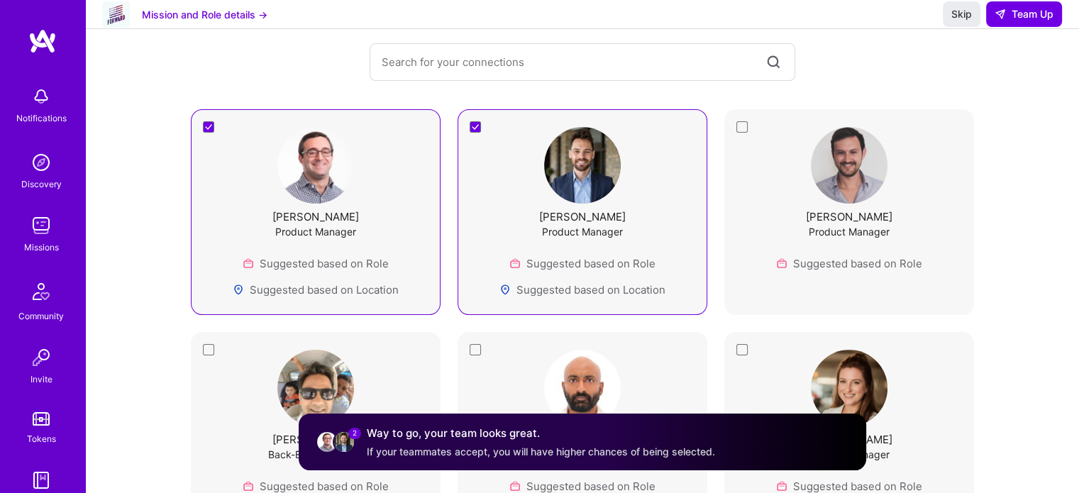
click at [756, 181] on div "[PERSON_NAME] Product Manager Suggested based on Role" at bounding box center [849, 199] width 214 height 144
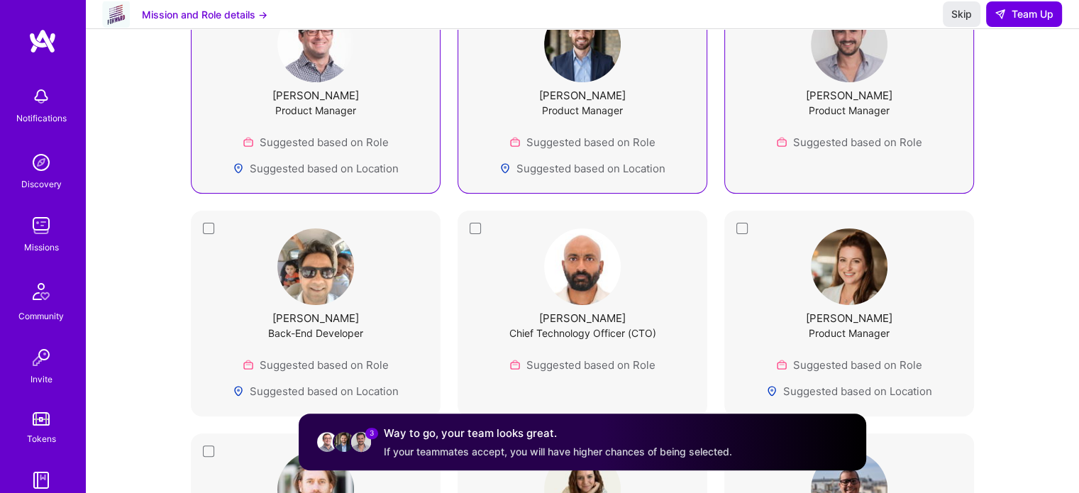
scroll to position [321, 0]
click at [481, 267] on div "[PERSON_NAME] Chief Technology Officer (CTO) Suggested based on Role" at bounding box center [582, 300] width 214 height 144
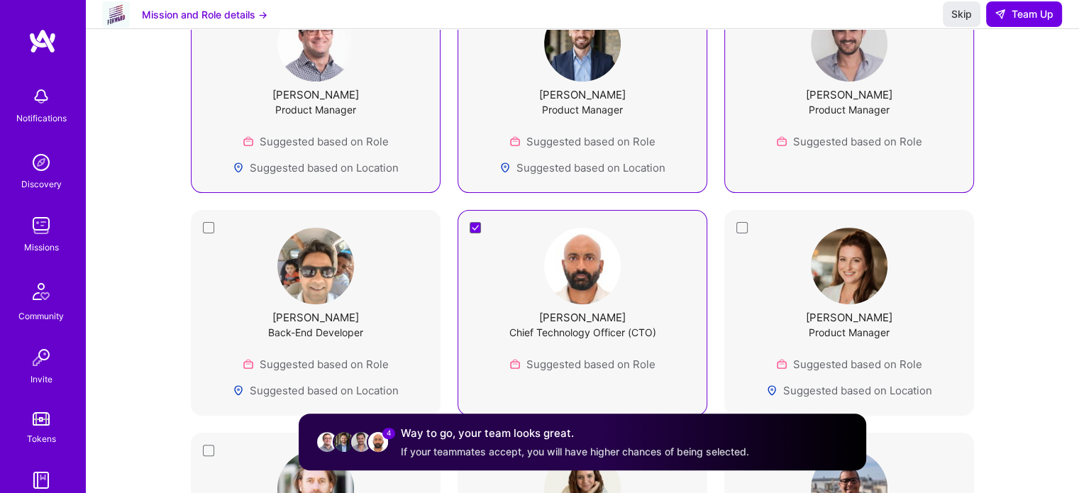
click at [758, 275] on div "[PERSON_NAME] Product Manager Suggested based on Role Suggested based on Locati…" at bounding box center [849, 313] width 214 height 170
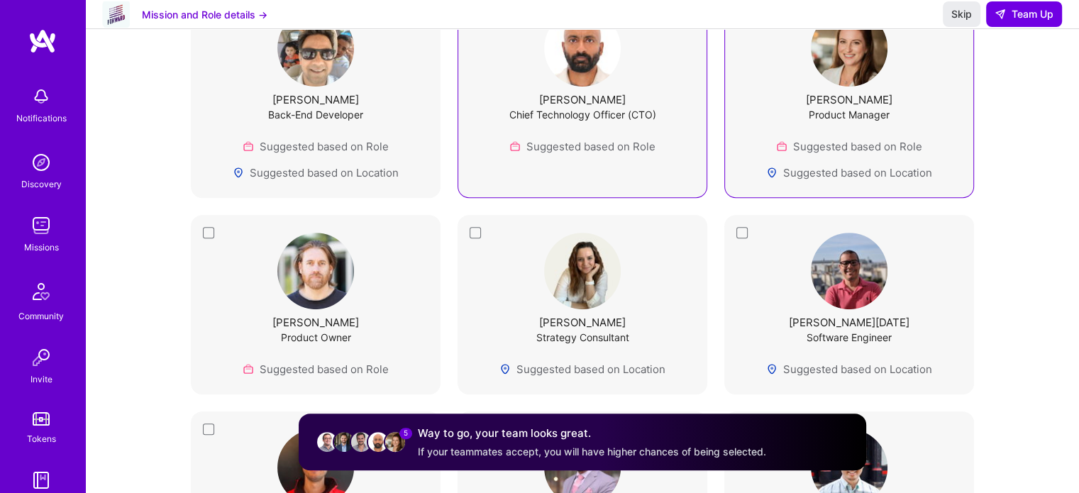
scroll to position [539, 0]
click at [947, 27] on button "Skip" at bounding box center [962, 14] width 38 height 26
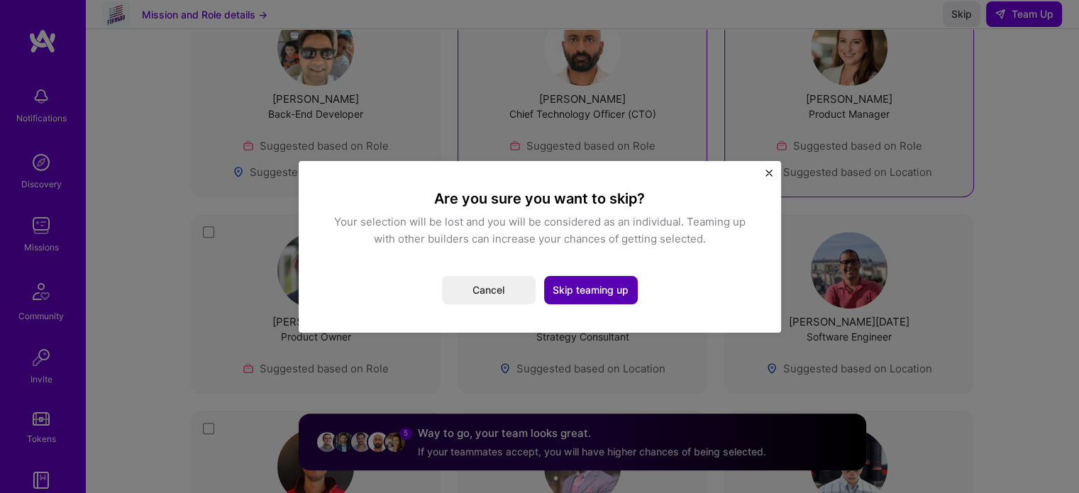
click at [567, 291] on button "Skip teaming up" at bounding box center [591, 290] width 94 height 28
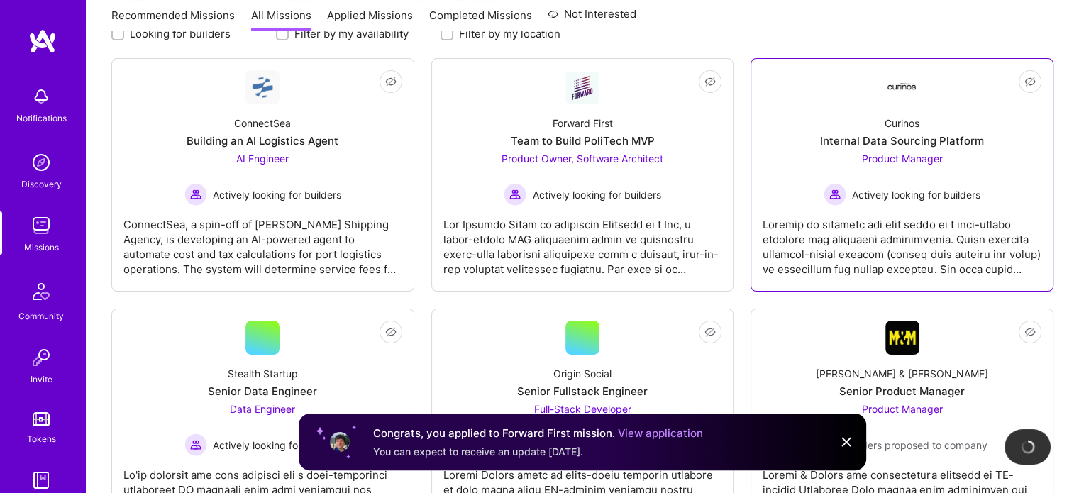
scroll to position [213, 0]
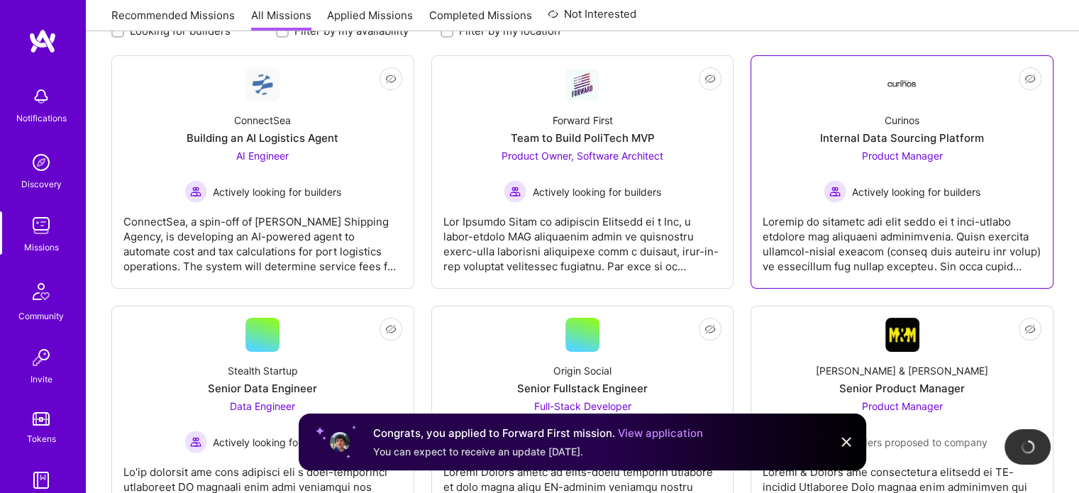
click at [908, 221] on div at bounding box center [902, 238] width 279 height 71
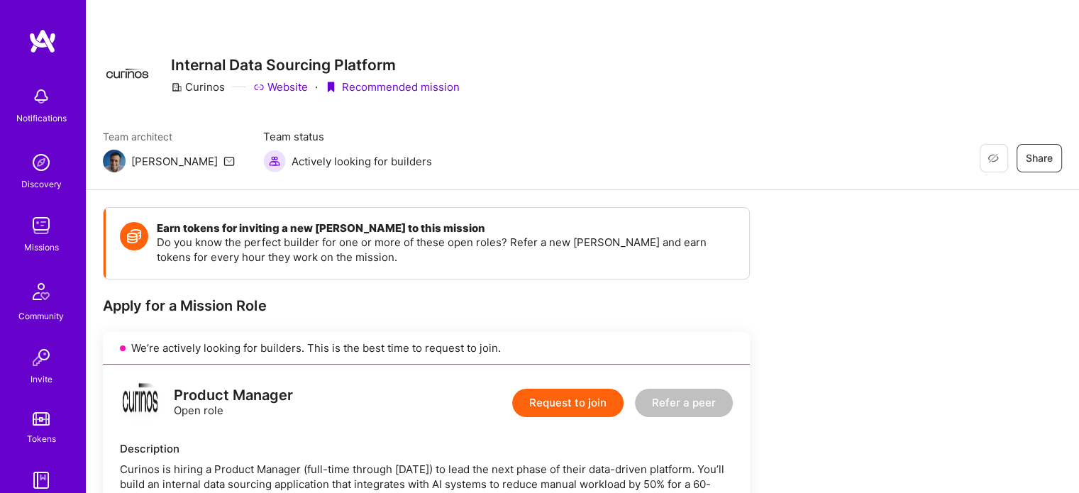
click at [591, 406] on button "Request to join" at bounding box center [567, 403] width 111 height 28
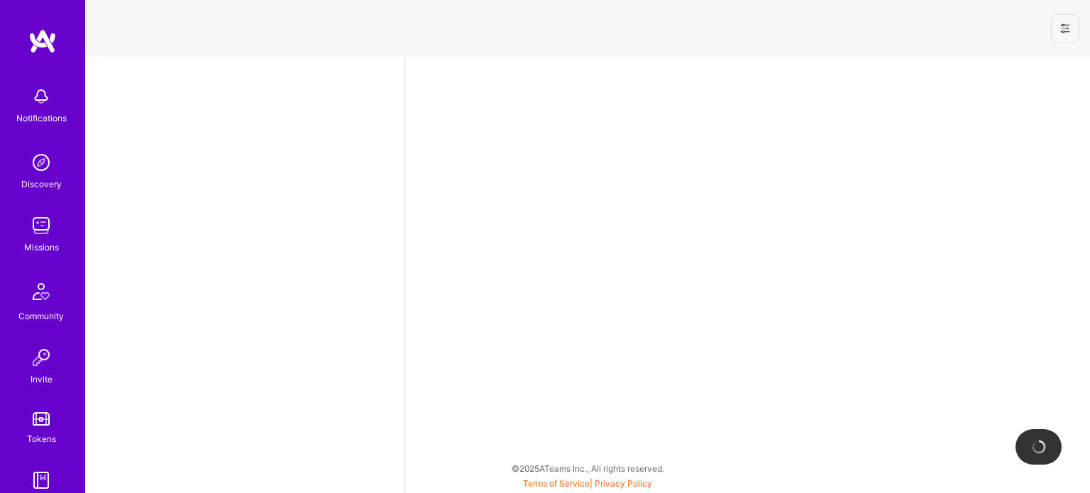
select select "US"
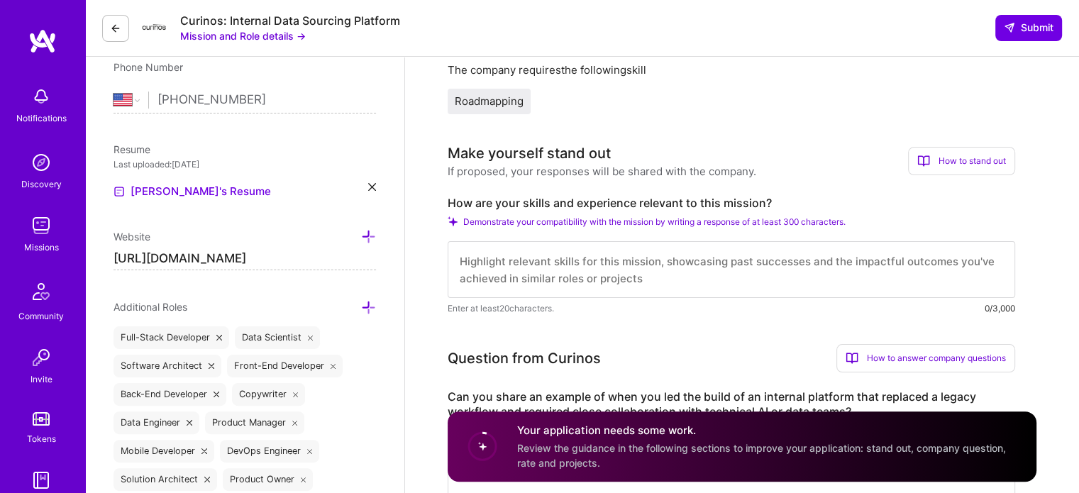
scroll to position [292, 0]
click at [704, 278] on textarea "To enrich screen reader interactions, please activate Accessibility in Grammarl…" at bounding box center [731, 268] width 567 height 57
paste textarea "Led the migration of a legacy ETL platform to a cloud-native, event-driven arch…"
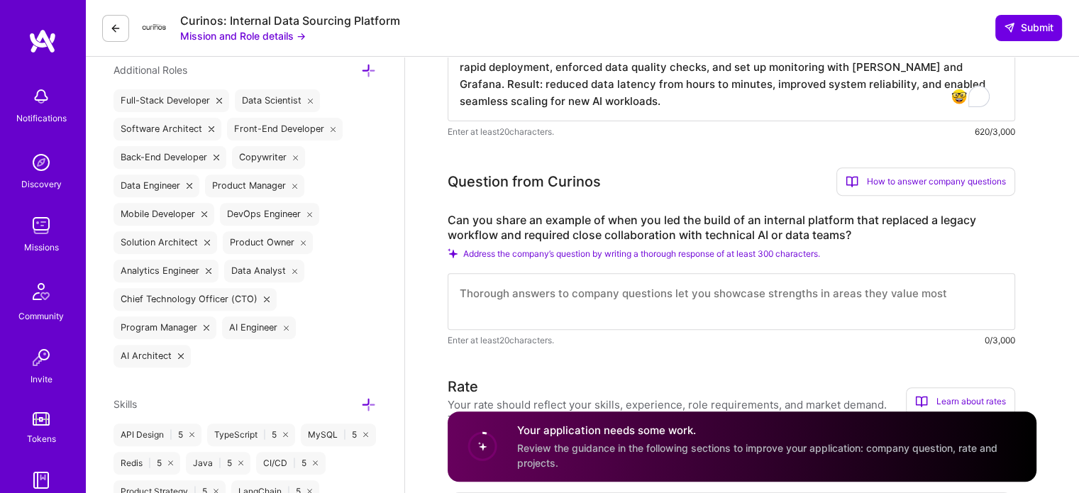
scroll to position [529, 0]
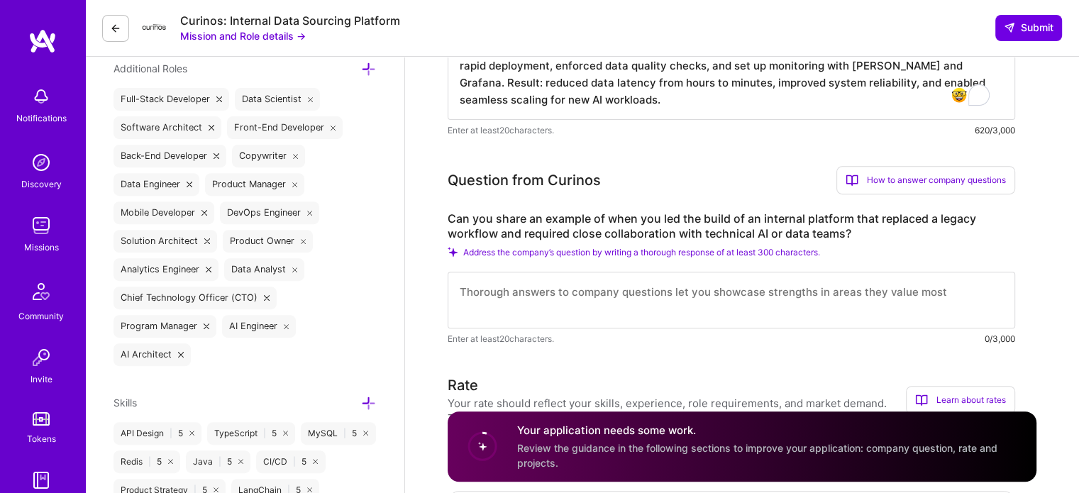
type textarea "Led the migration of a legacy ETL platform to a cloud-native, event-driven arch…"
click at [589, 305] on textarea "To enrich screen reader interactions, please activate Accessibility in Grammarl…" at bounding box center [731, 300] width 567 height 57
paste textarea "Highlight your experience with NLP, LLMs, financial data, and building data pip…"
type textarea "Highlight your experience with NLP, LLMs, financial data, and building data pip…"
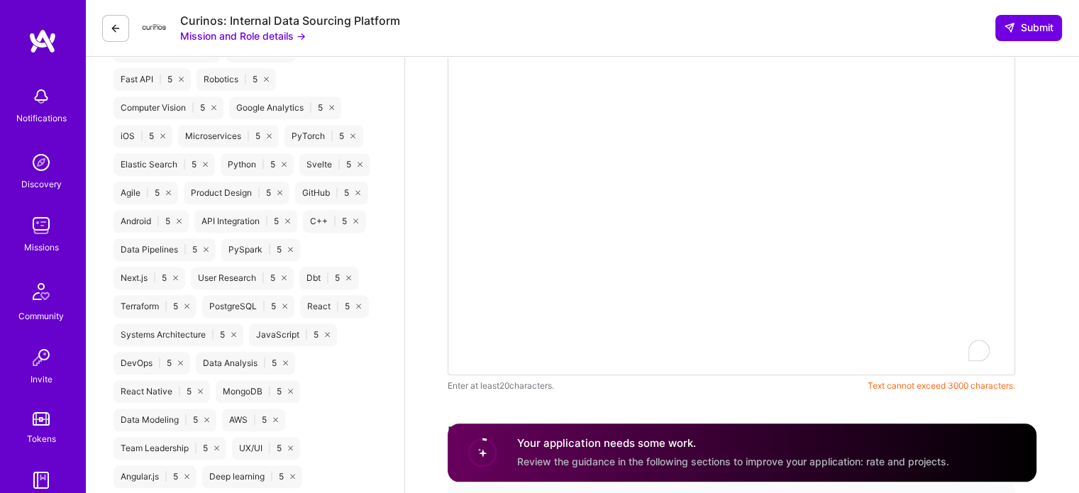
scroll to position [0, 0]
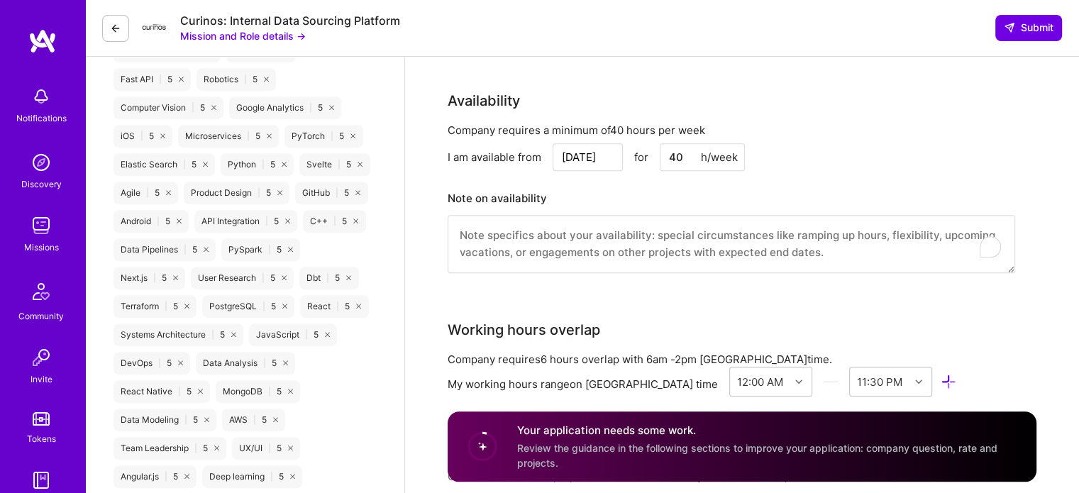
click at [926, 251] on textarea "To enrich screen reader interactions, please activate Accessibility in Grammarl…" at bounding box center [731, 244] width 567 height 58
paste textarea "Led migration of a legacy ETL system to a cloud-native, event-driven platform f…"
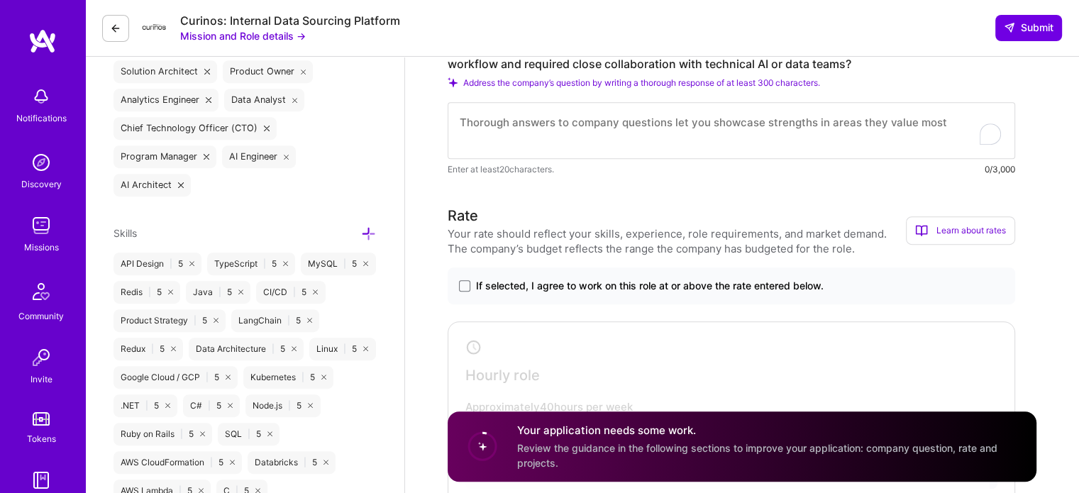
scroll to position [694, 0]
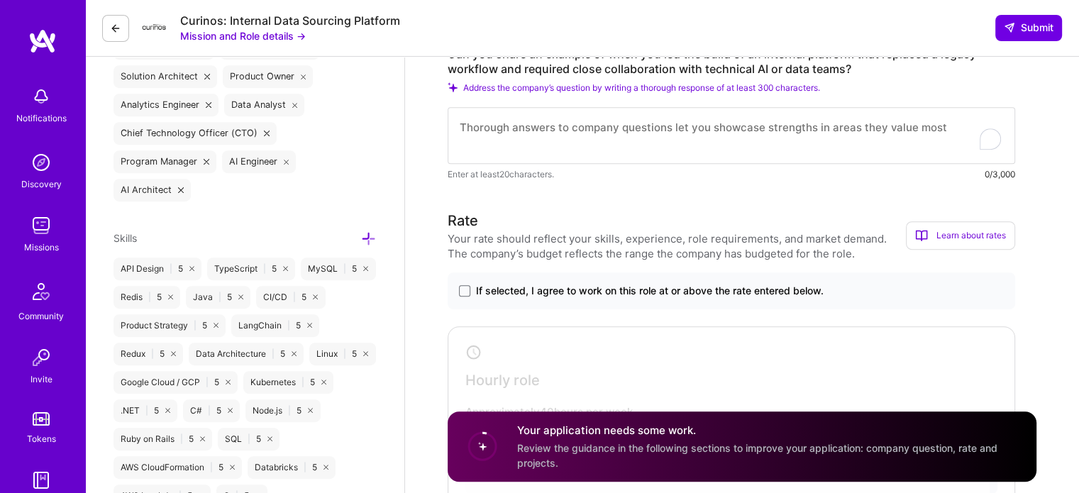
type textarea "Led migration of a legacy ETL system to a cloud-native, event-driven platform f…"
click at [803, 293] on span "If selected, I agree to work on this role at or above the rate entered below." at bounding box center [650, 291] width 348 height 14
click at [0, 0] on input "If selected, I agree to work on this role at or above the rate entered below." at bounding box center [0, 0] width 0 height 0
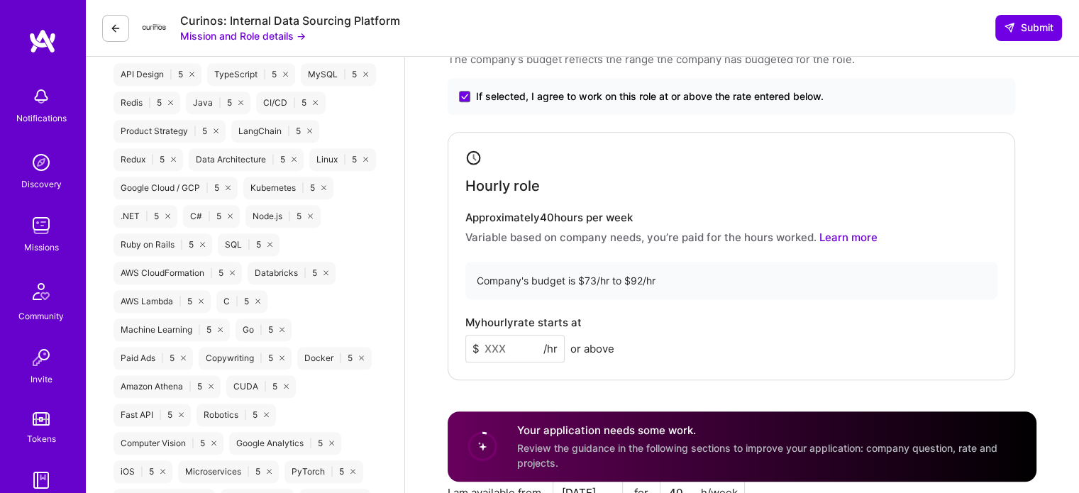
scroll to position [892, 0]
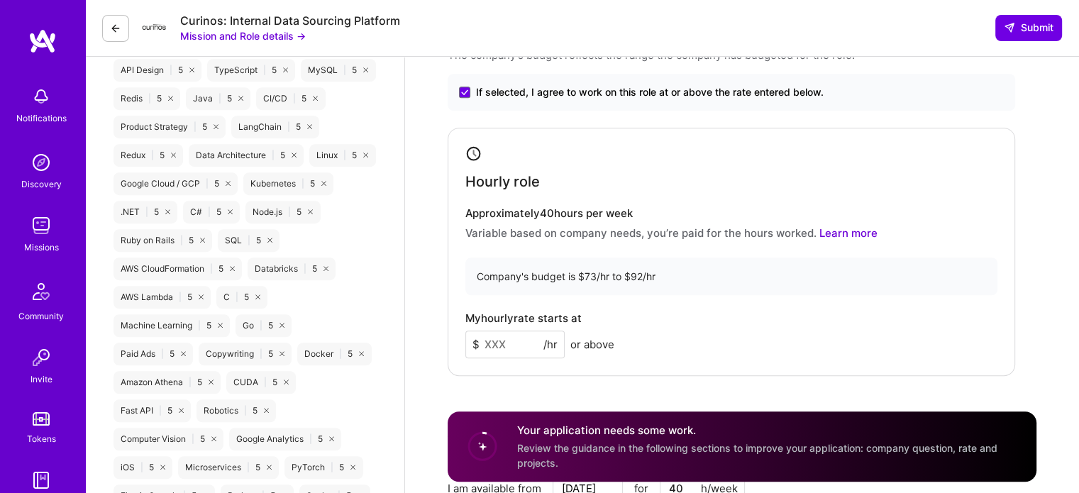
click at [506, 345] on input at bounding box center [514, 345] width 99 height 28
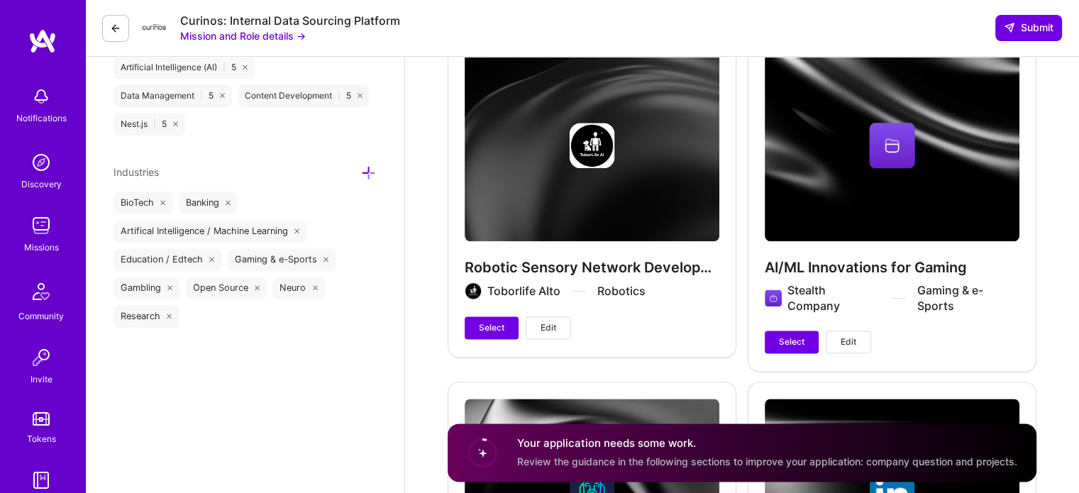
scroll to position [1767, 0]
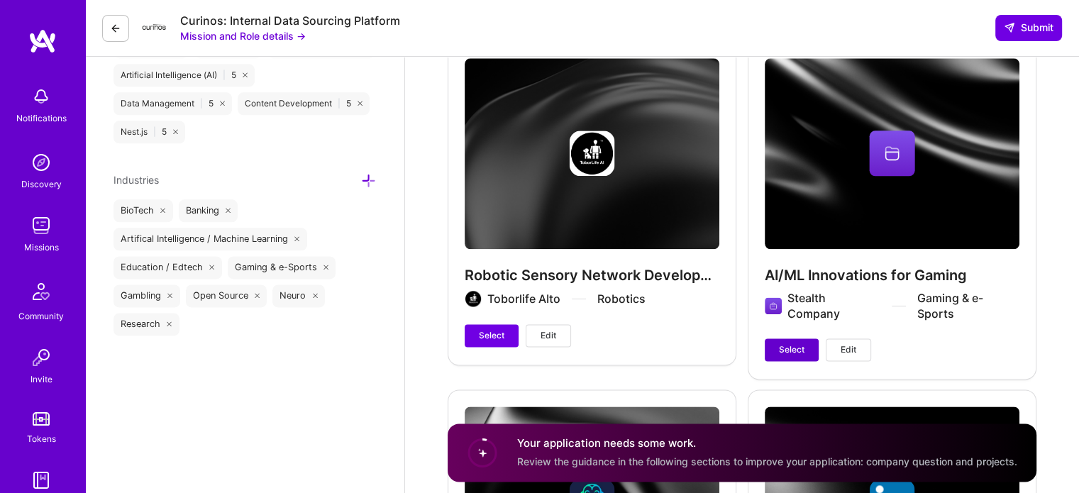
type input "80"
click at [799, 343] on span "Select" at bounding box center [792, 349] width 26 height 13
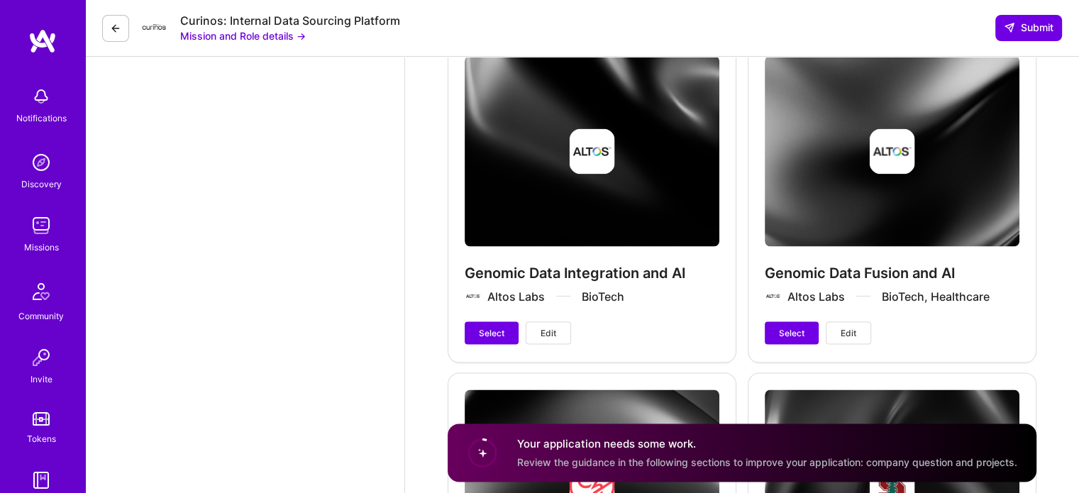
scroll to position [2469, 0]
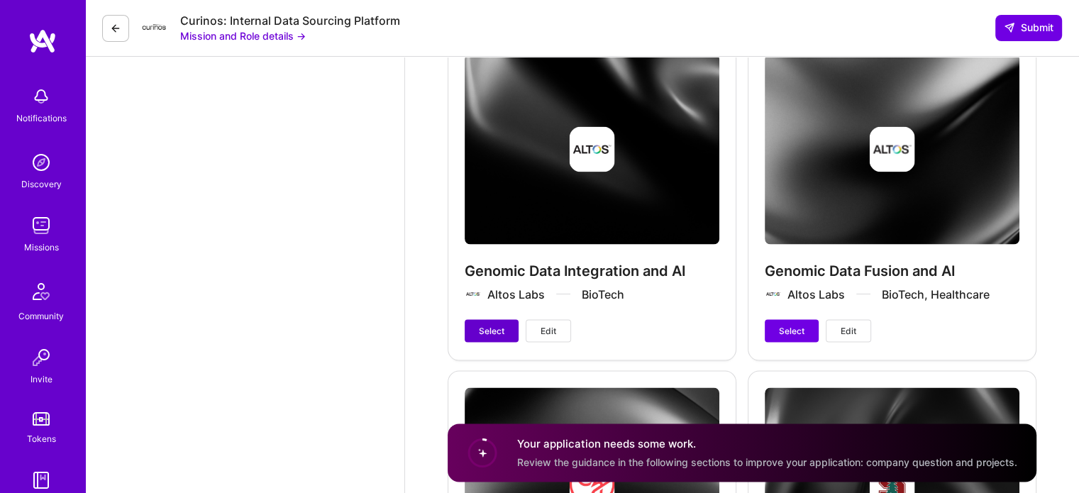
click at [488, 333] on span "Select" at bounding box center [492, 330] width 26 height 13
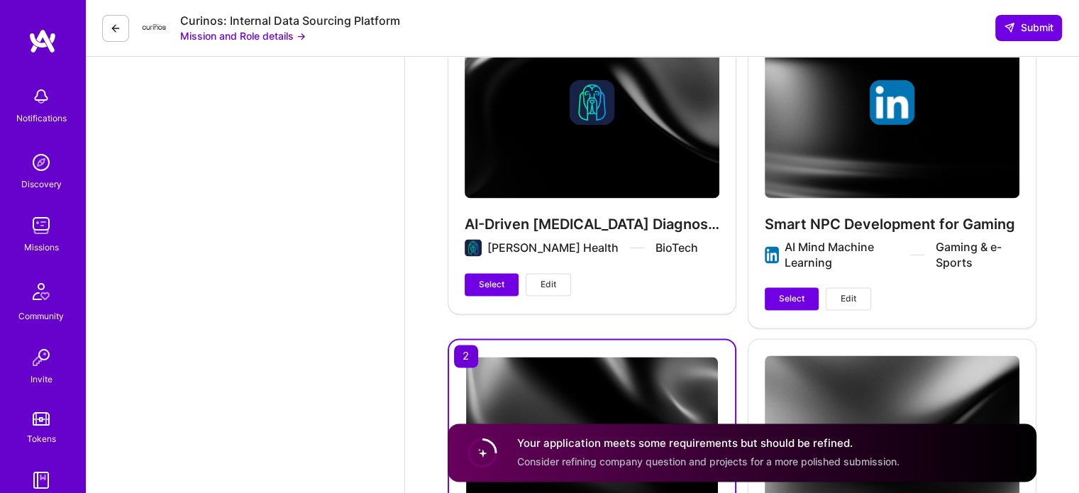
scroll to position [2166, 0]
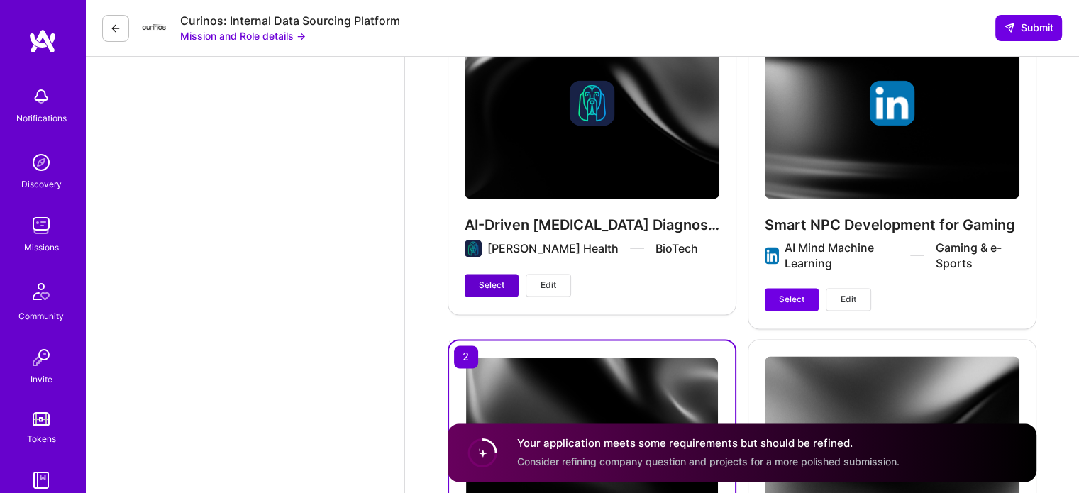
click at [496, 287] on span "Select" at bounding box center [492, 285] width 26 height 13
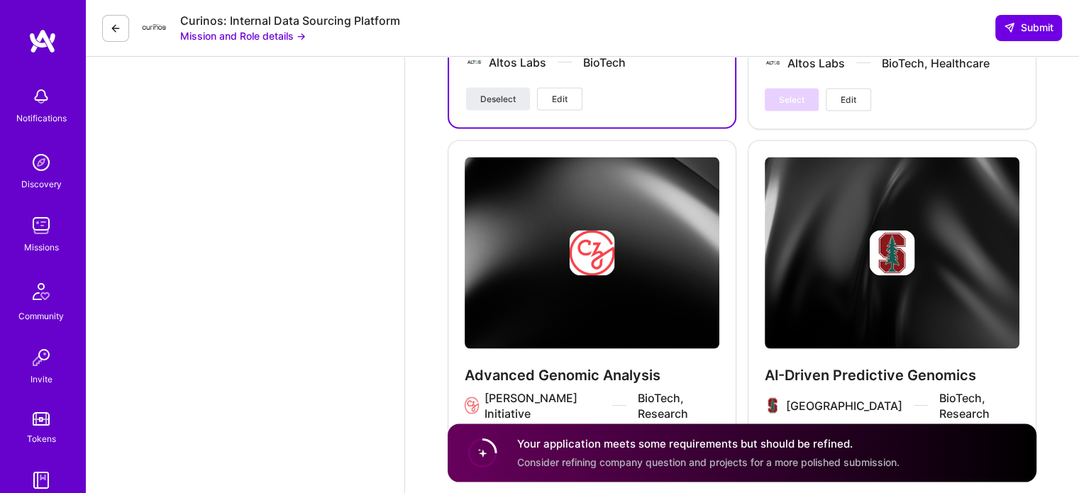
scroll to position [2783, 0]
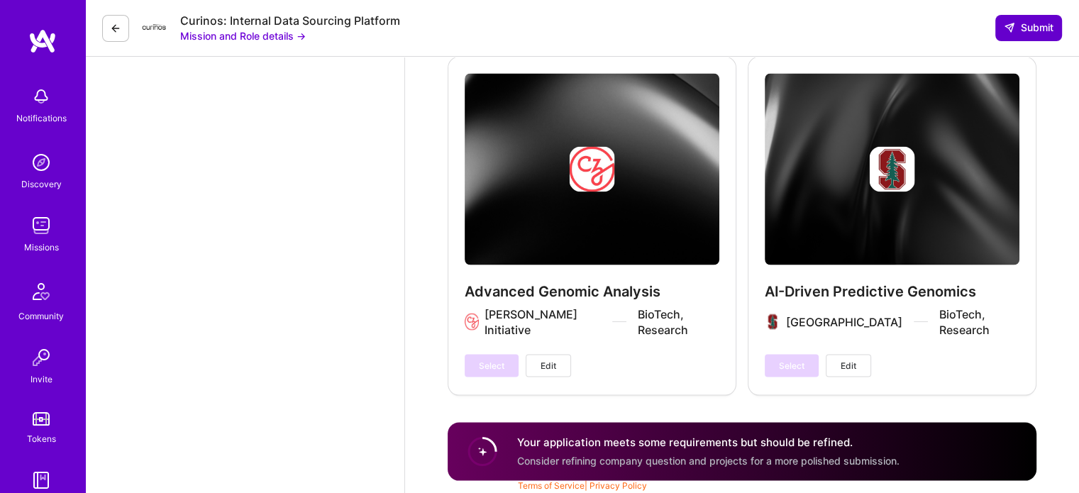
click at [1028, 28] on span "Submit" at bounding box center [1029, 28] width 50 height 14
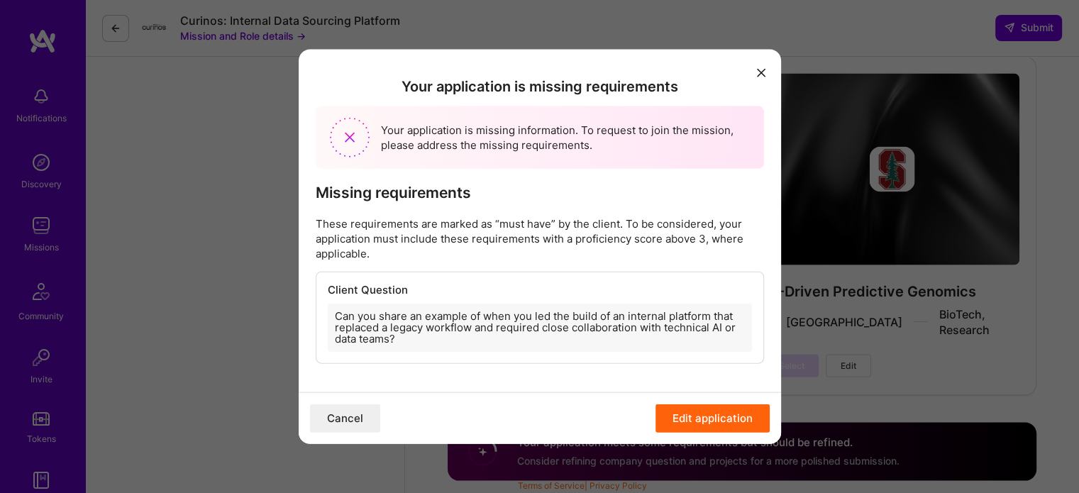
click at [763, 77] on icon "modal" at bounding box center [761, 73] width 9 height 9
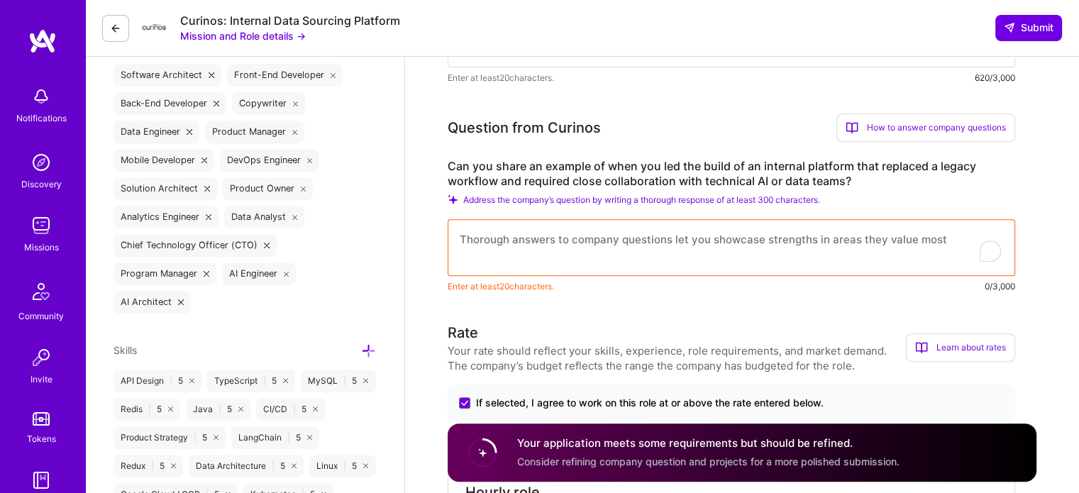
scroll to position [592, 0]
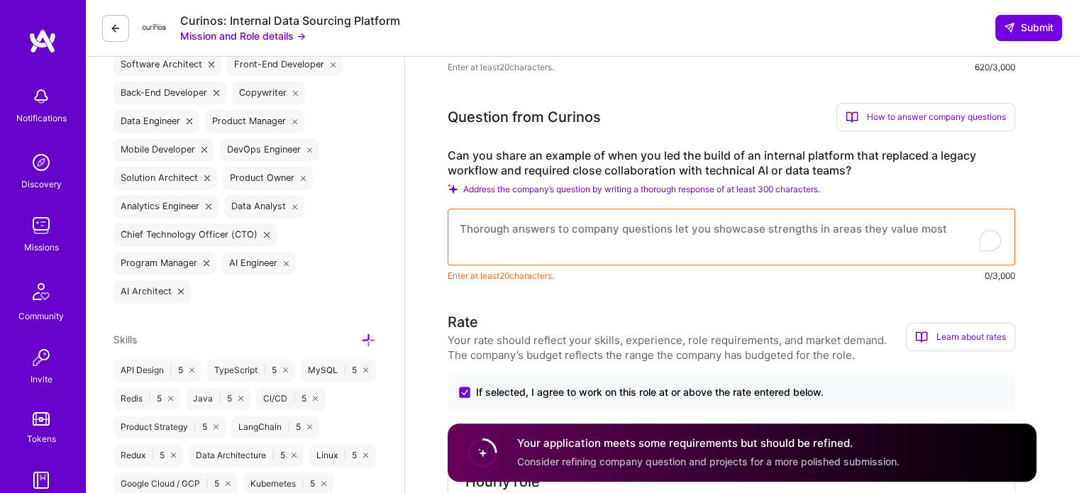
click at [737, 218] on textarea "To enrich screen reader interactions, please activate Accessibility in Grammarl…" at bounding box center [731, 237] width 567 height 57
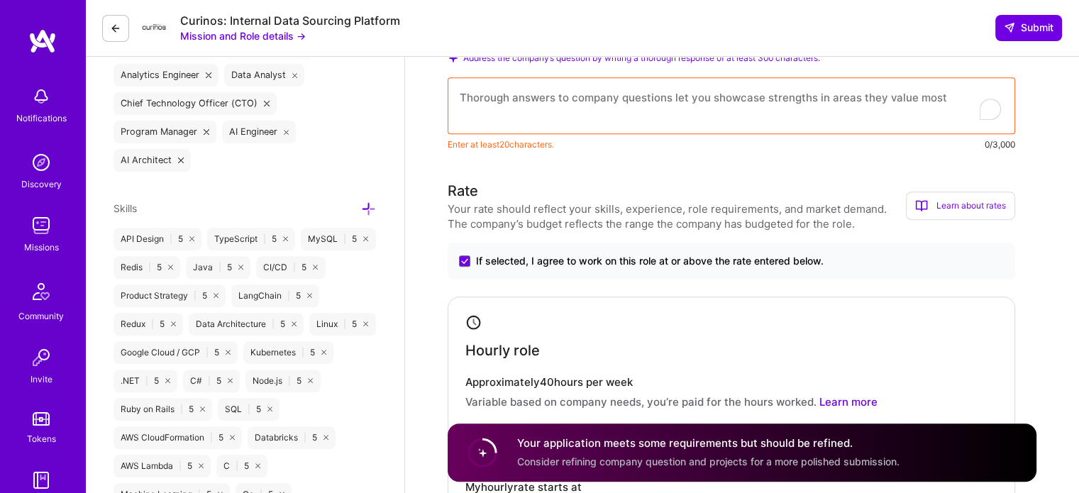
scroll to position [749, 0]
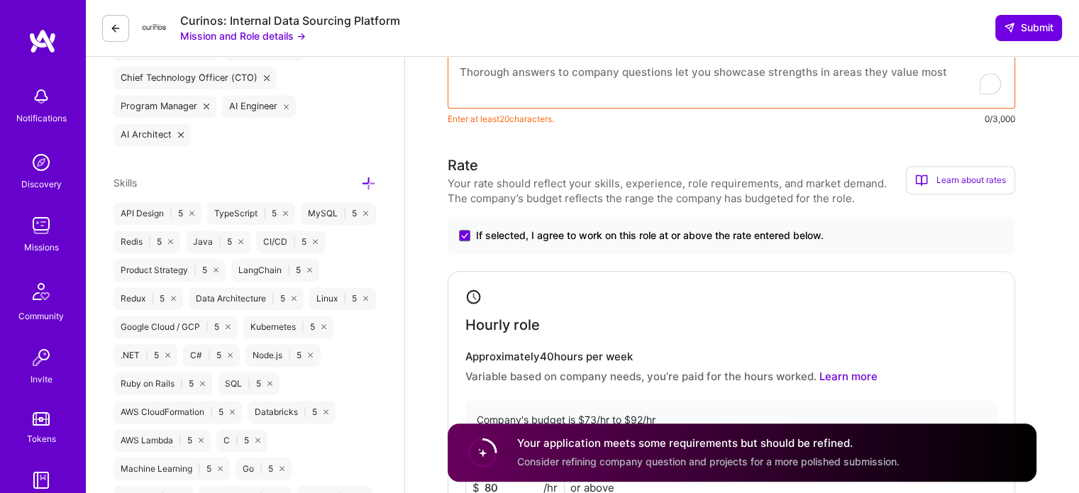
click at [846, 83] on textarea "To enrich screen reader interactions, please activate Accessibility in Grammarl…" at bounding box center [731, 80] width 567 height 57
paste textarea "Led migration of a legacy ETL system to a cloud-native, event-driven platform f…"
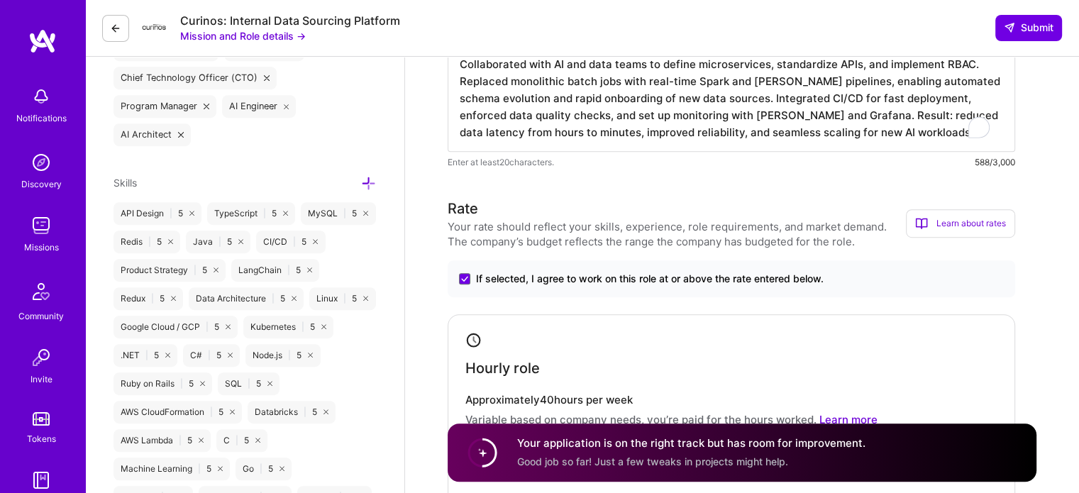
scroll to position [1, 0]
type textarea "Led migration of a legacy ETL system to a cloud-native, event-driven platform f…"
click at [992, 33] on div "Curinos: Internal Data Sourcing Platform Mission and Role details → Submit" at bounding box center [582, 28] width 994 height 57
click at [1004, 32] on icon at bounding box center [1009, 27] width 11 height 11
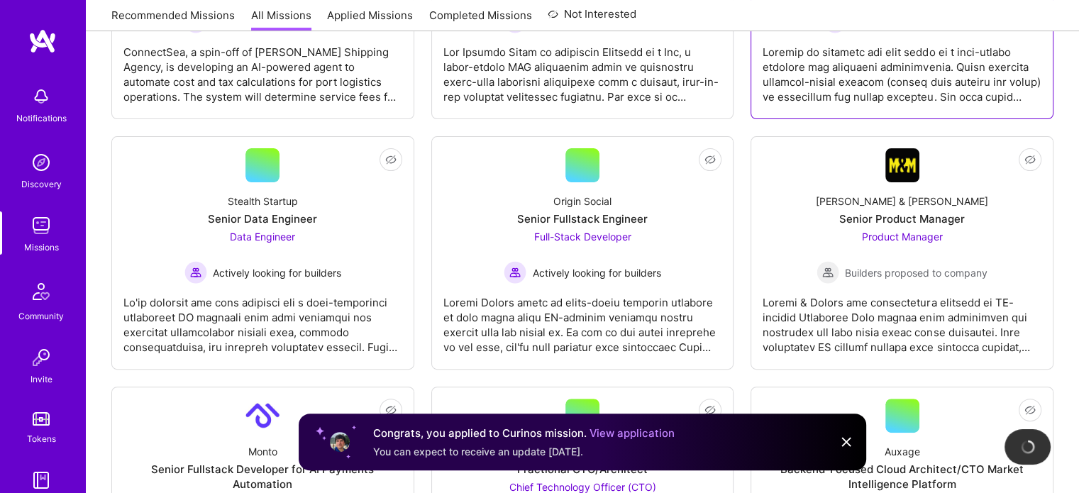
scroll to position [382, 0]
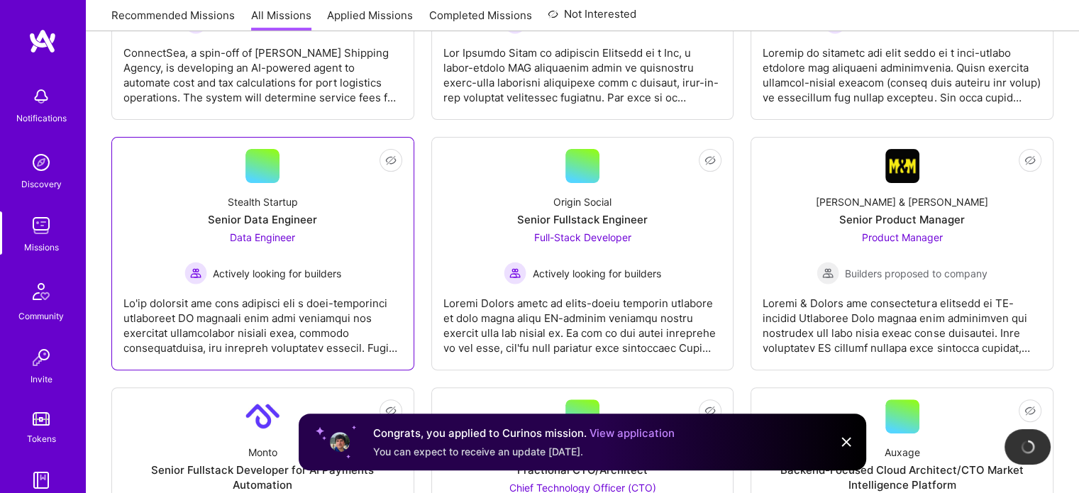
click at [230, 356] on link "Not Interested Stealth Startup Senior Data Engineer Data Engineer Actively look…" at bounding box center [262, 253] width 279 height 209
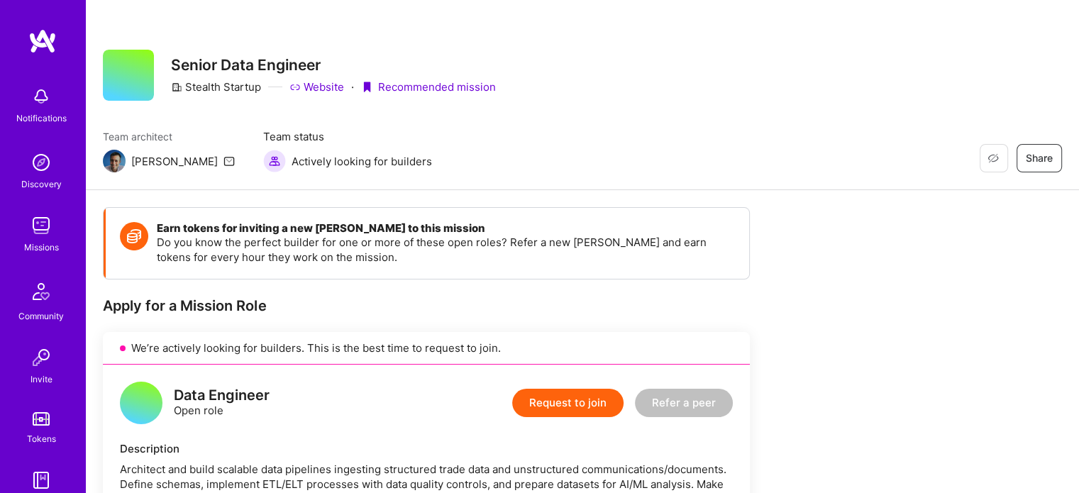
click at [593, 405] on button "Request to join" at bounding box center [567, 403] width 111 height 28
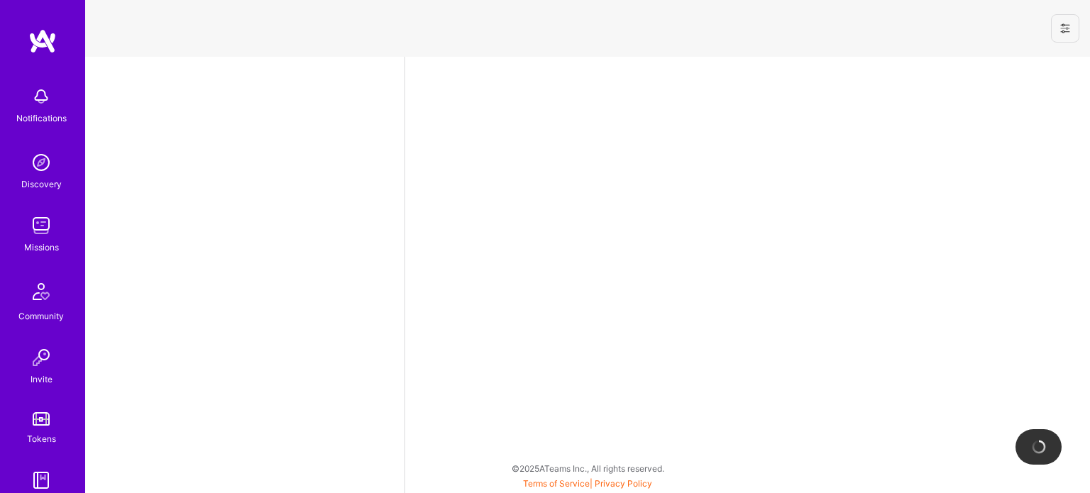
select select "US"
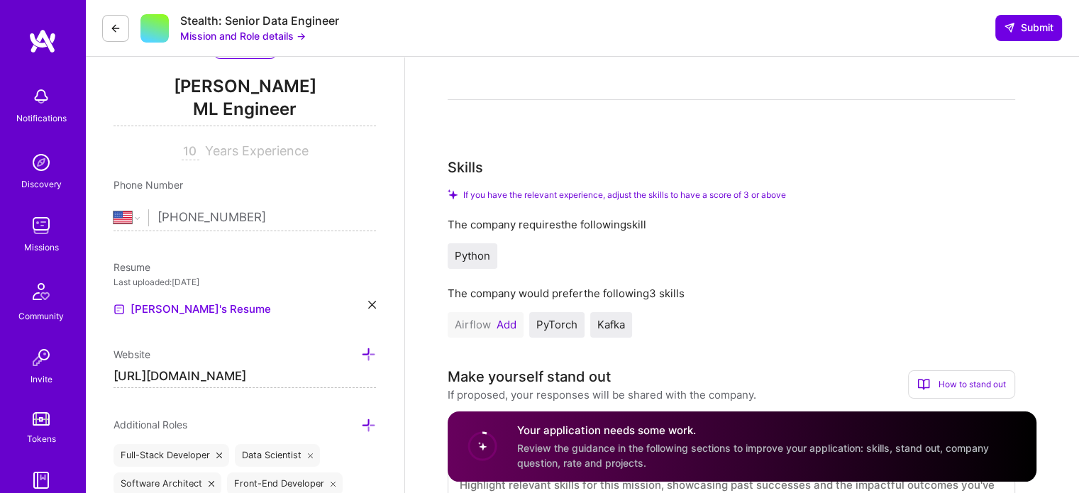
scroll to position [174, 0]
click at [509, 322] on button "Add" at bounding box center [507, 323] width 20 height 11
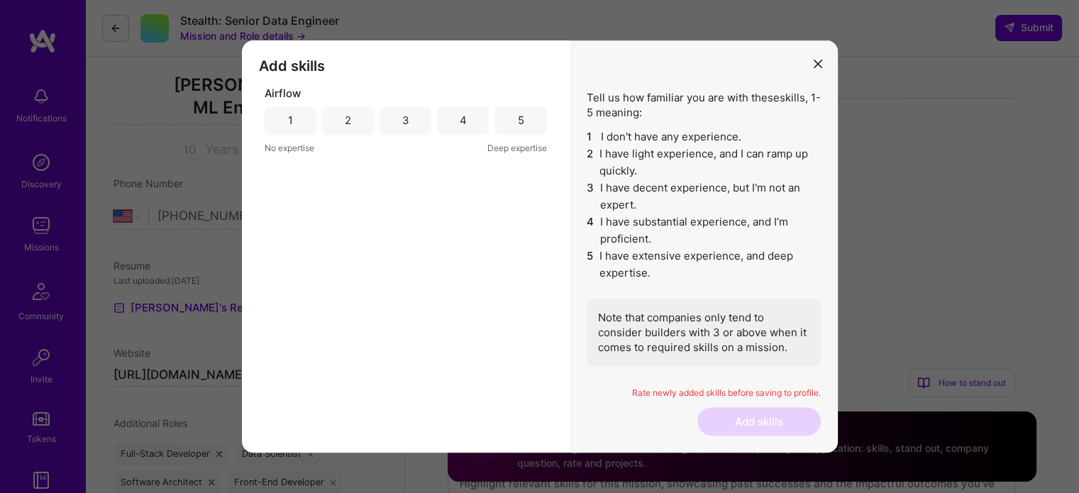
click at [538, 116] on div "5" at bounding box center [520, 120] width 52 height 28
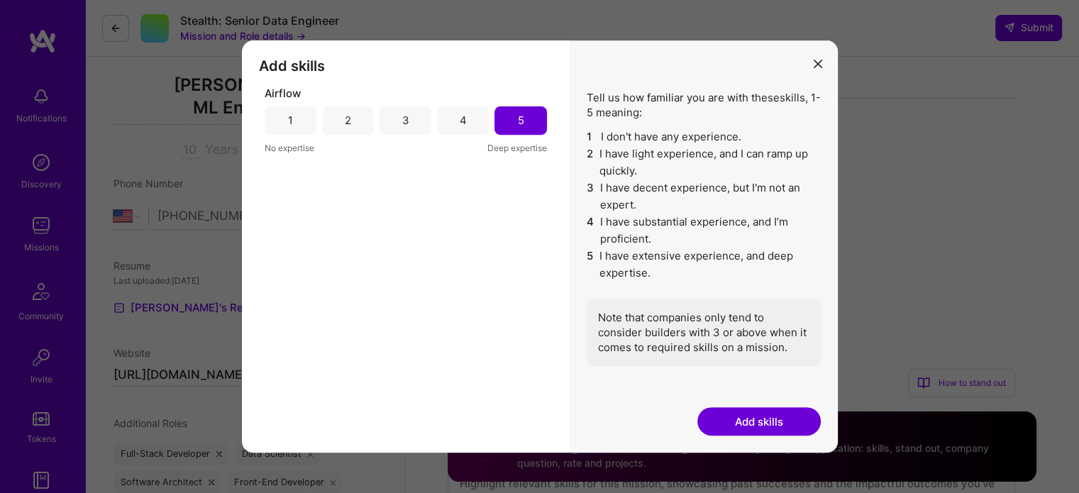
click at [763, 428] on button "Add skills" at bounding box center [758, 421] width 123 height 28
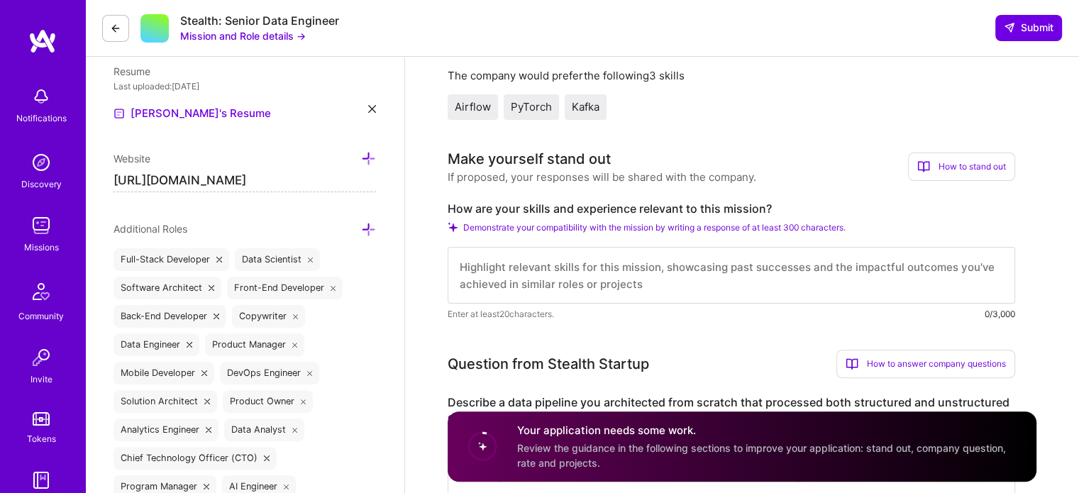
scroll to position [370, 0]
click at [573, 282] on textarea "To enrich screen reader interactions, please activate Accessibility in Grammarl…" at bounding box center [731, 273] width 567 height 57
paste textarea "Architected and built a robust data pipeline for financial analytics, handling …"
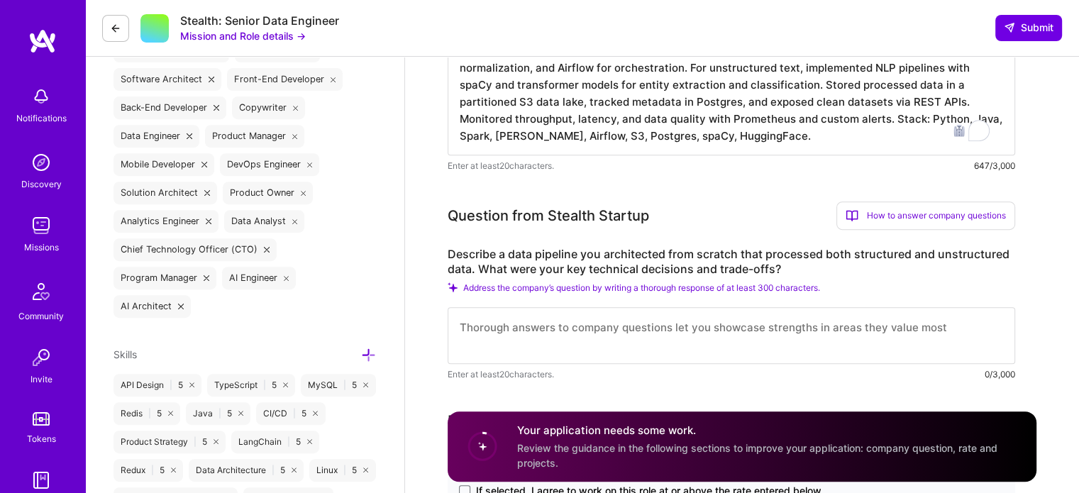
scroll to position [581, 0]
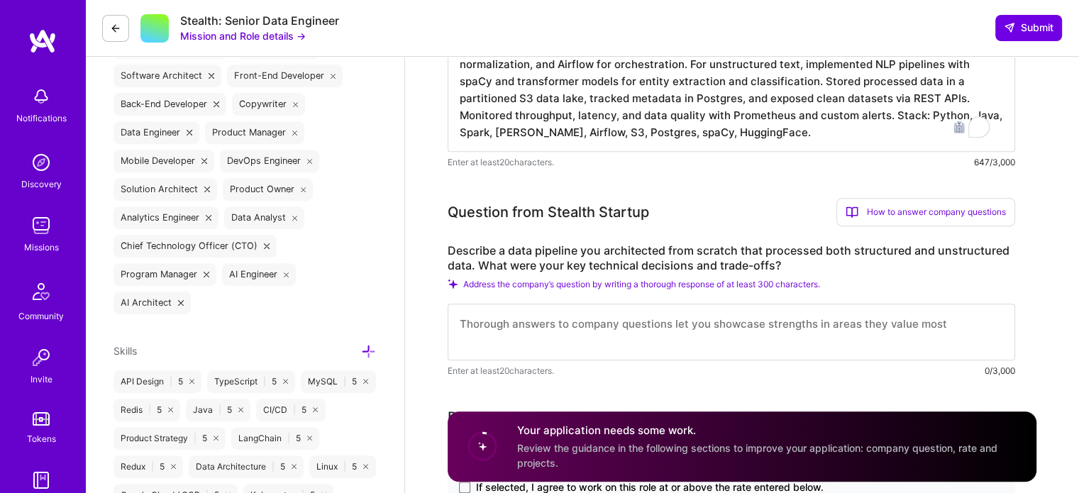
type textarea "Architected and built a robust data pipeline for financial analytics, handling …"
click at [535, 314] on textarea "To enrich screen reader interactions, please activate Accessibility in Grammarl…" at bounding box center [731, 332] width 567 height 57
paste textarea "Architected and implemented a scalable data pipeline for financial analytics, h…"
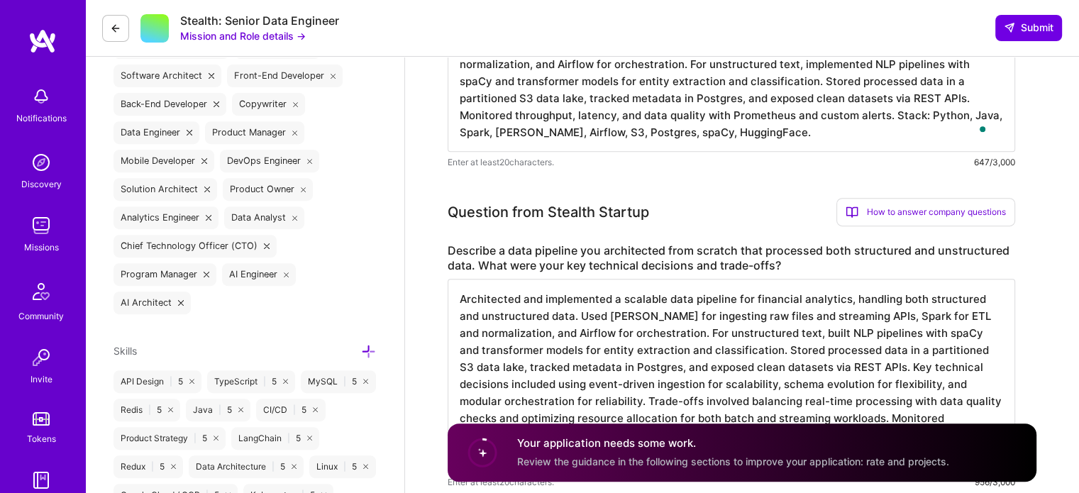
scroll to position [1, 0]
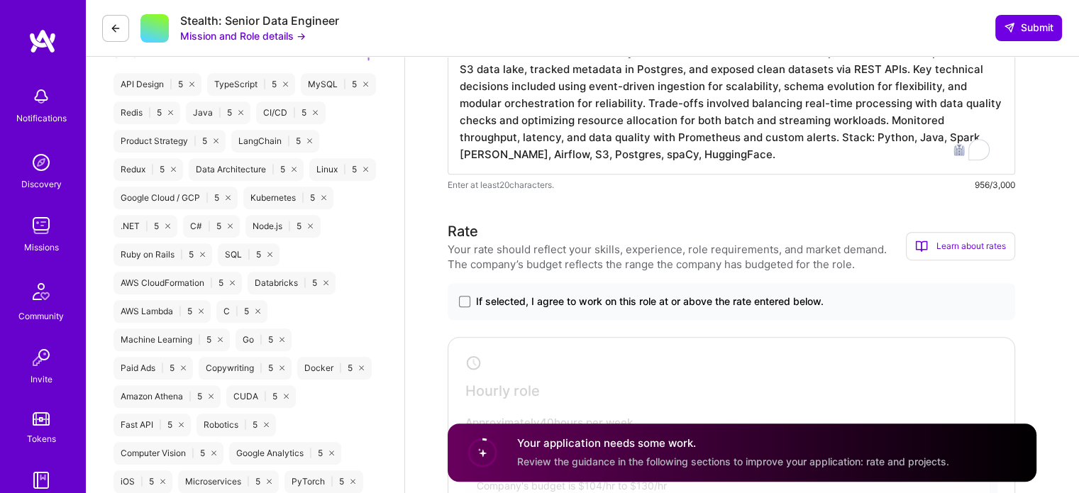
type textarea "Architected and implemented a scalable data pipeline for financial analytics, h…"
click at [553, 303] on span "If selected, I agree to work on this role at or above the rate entered below." at bounding box center [650, 301] width 348 height 14
click at [0, 0] on input "If selected, I agree to work on this role at or above the rate entered below." at bounding box center [0, 0] width 0 height 0
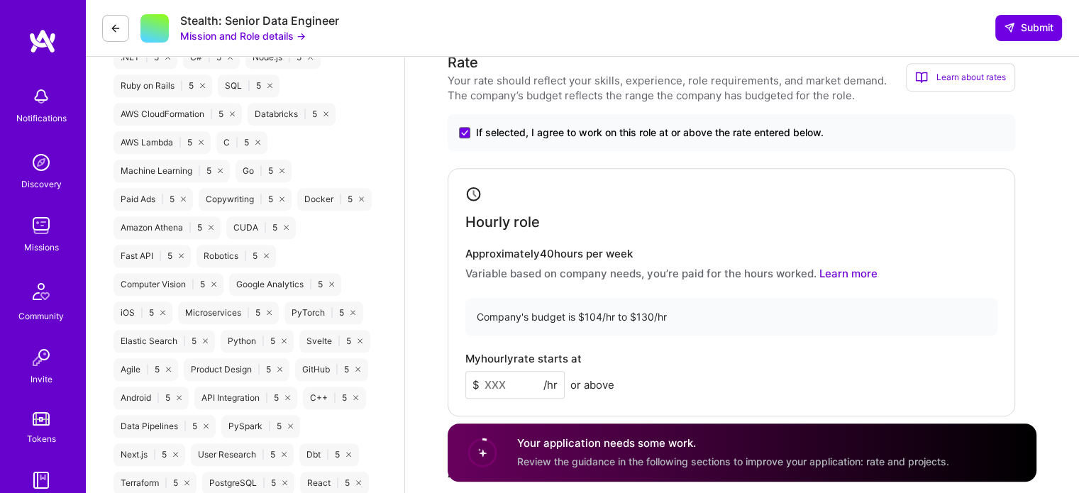
scroll to position [1048, 0]
click at [516, 383] on input at bounding box center [514, 384] width 99 height 28
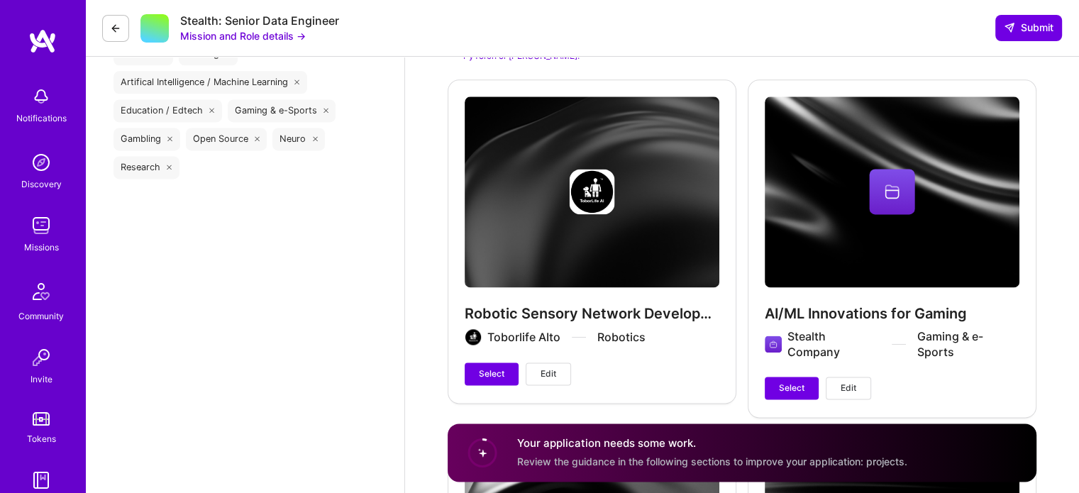
scroll to position [1924, 0]
type input "110"
click at [499, 377] on span "Select" at bounding box center [492, 373] width 26 height 13
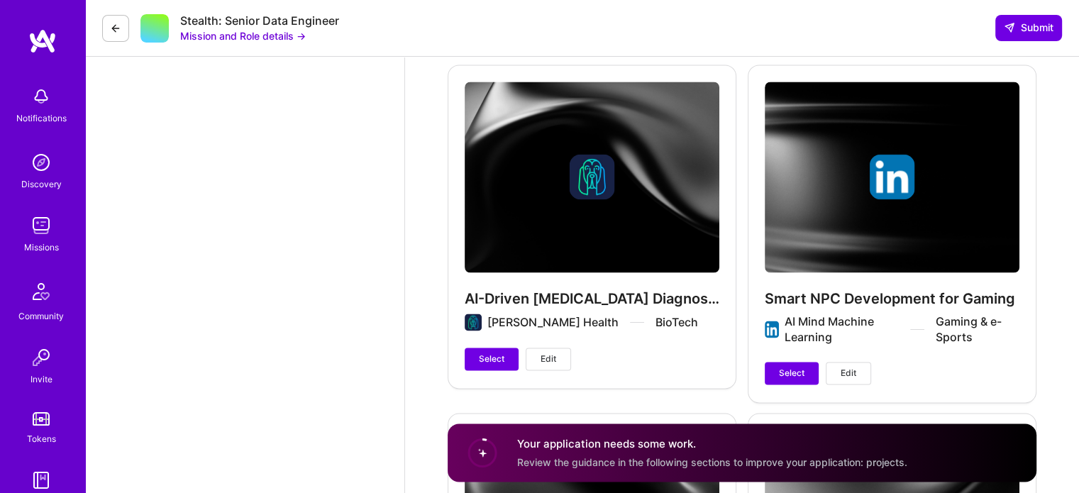
scroll to position [2288, 0]
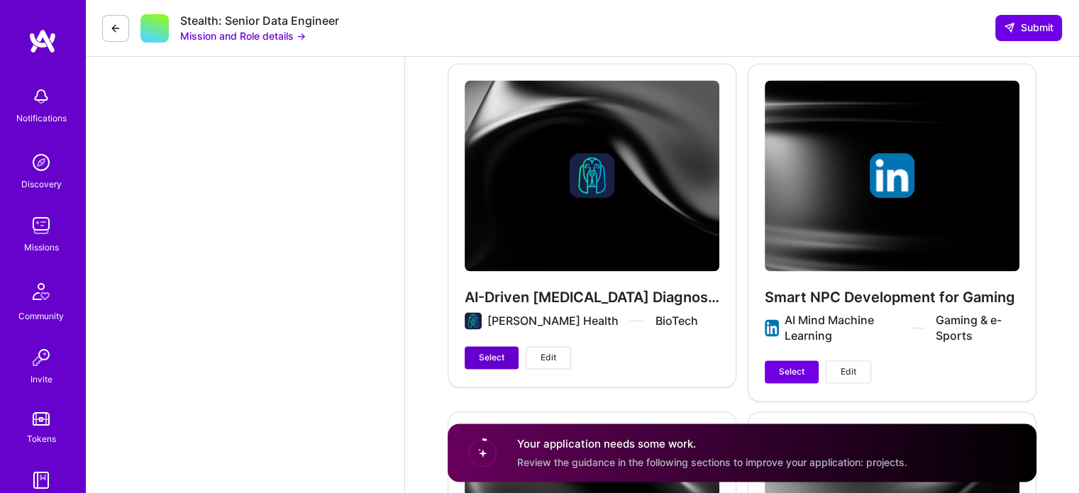
click at [494, 352] on span "Select" at bounding box center [492, 357] width 26 height 13
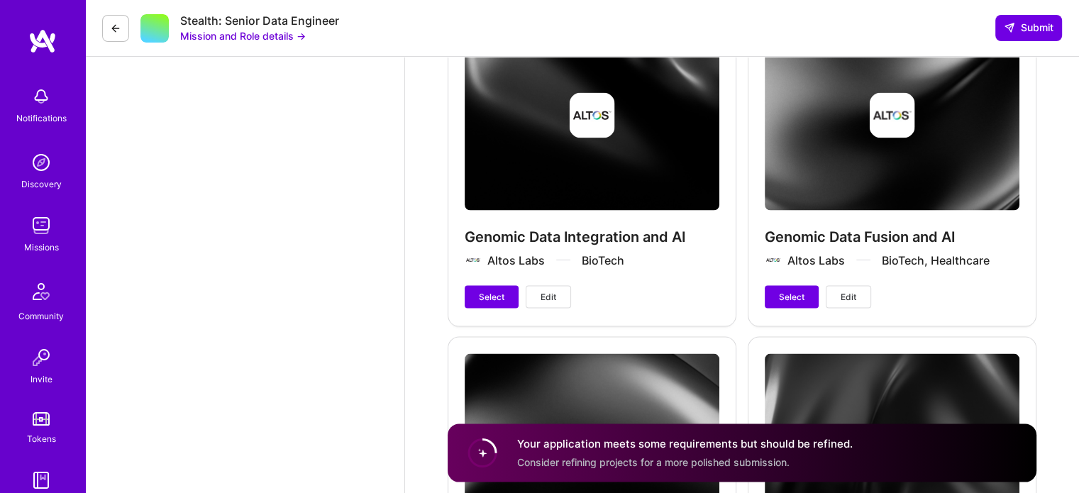
scroll to position [2698, 0]
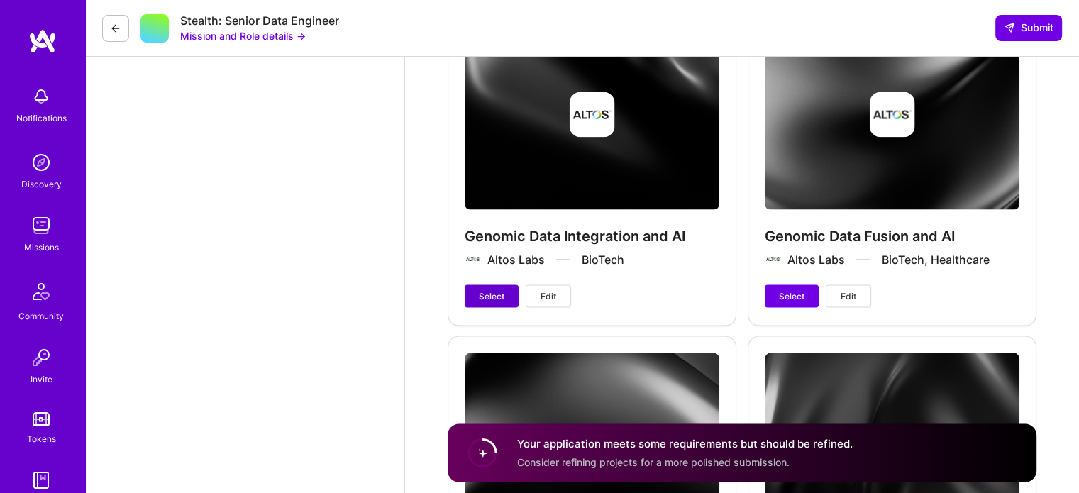
click at [501, 300] on span "Select" at bounding box center [492, 296] width 26 height 13
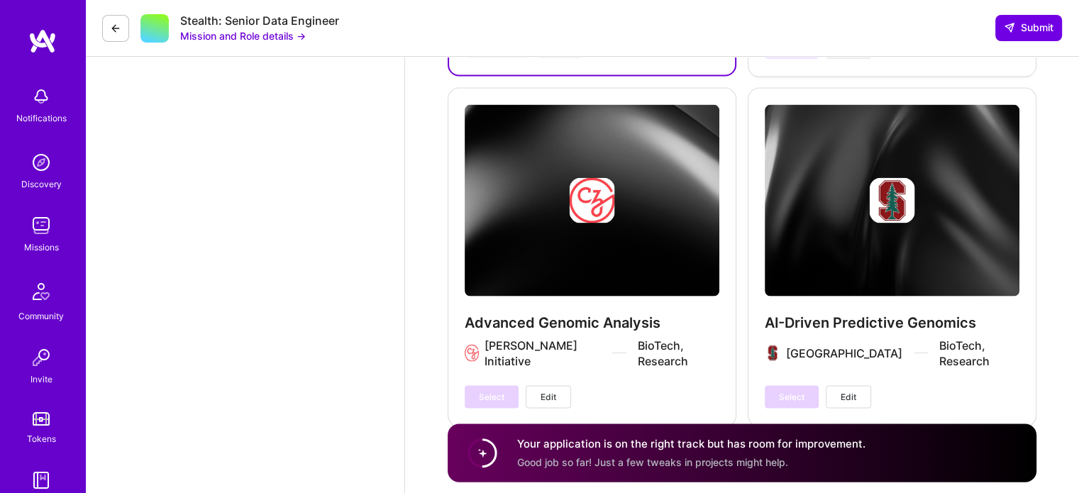
scroll to position [2978, 0]
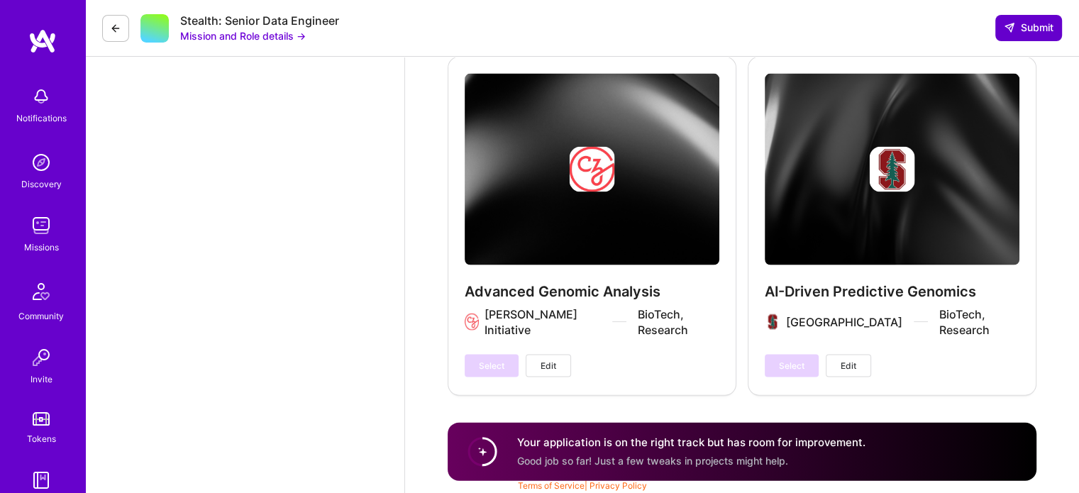
click at [1036, 35] on span "Submit" at bounding box center [1029, 28] width 50 height 14
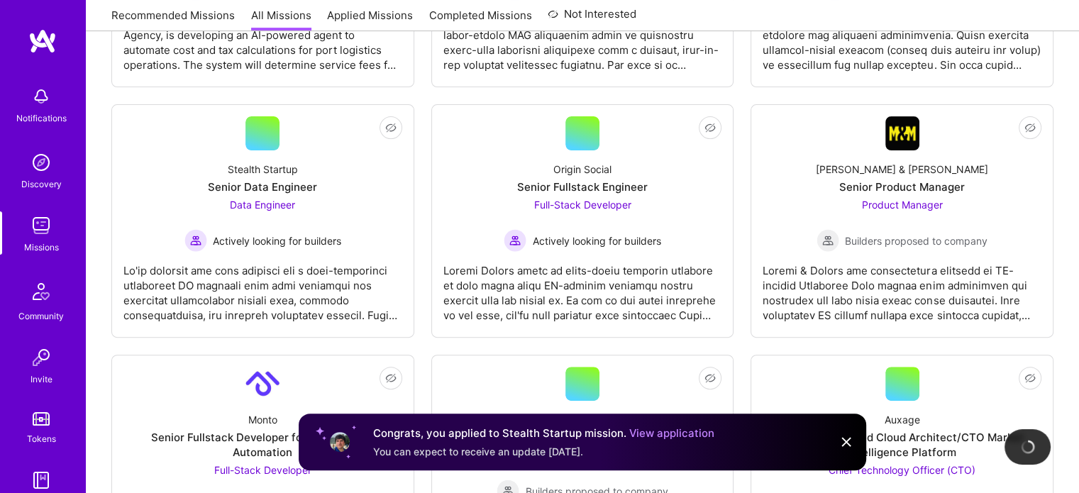
scroll to position [421, 0]
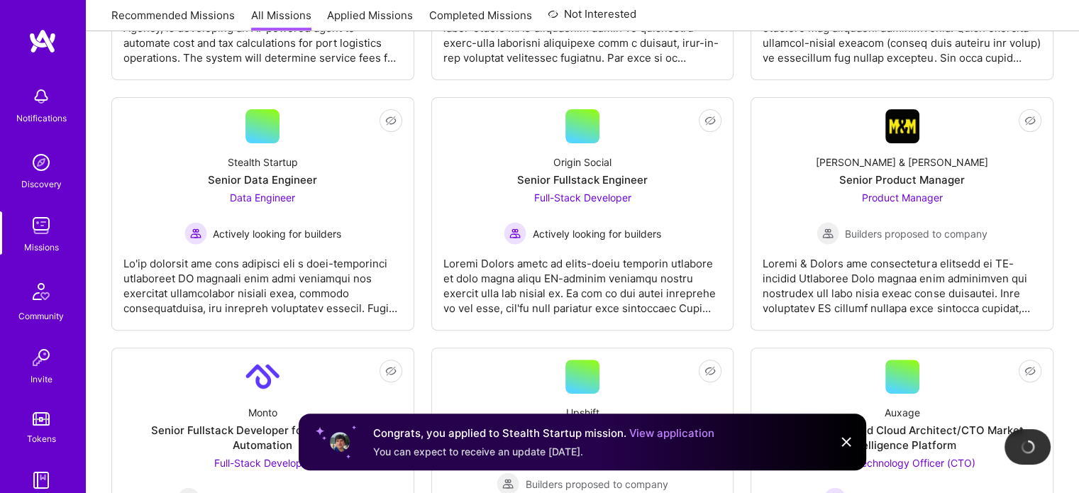
click at [655, 170] on div "Origin Social Senior Fullstack Engineer Full-Stack Developer Actively looking f…" at bounding box center [582, 193] width 279 height 101
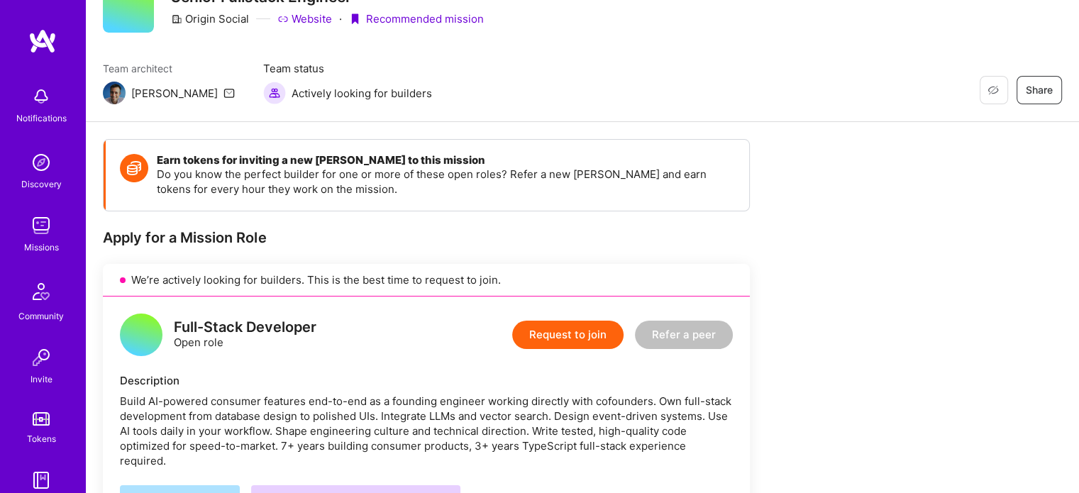
scroll to position [68, 0]
click at [571, 328] on button "Request to join" at bounding box center [567, 335] width 111 height 28
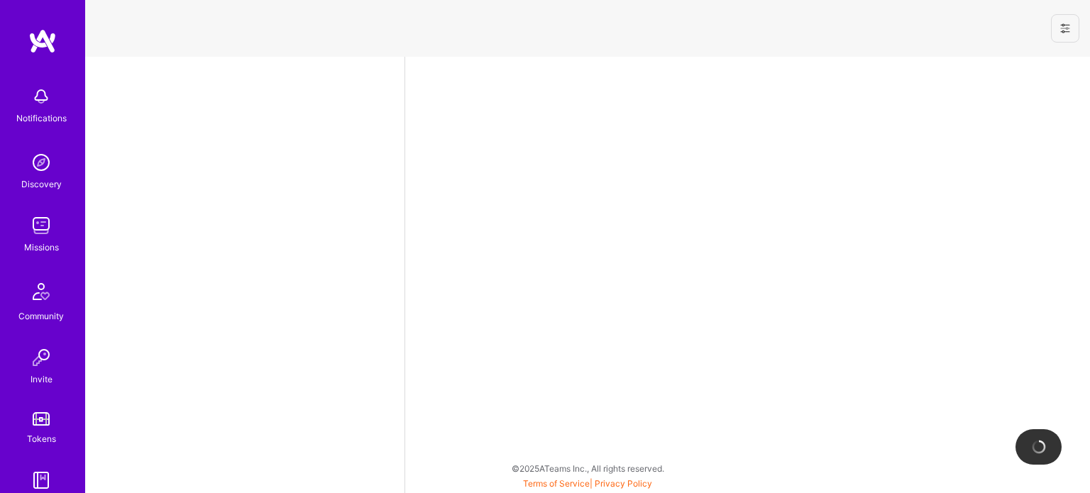
select select "US"
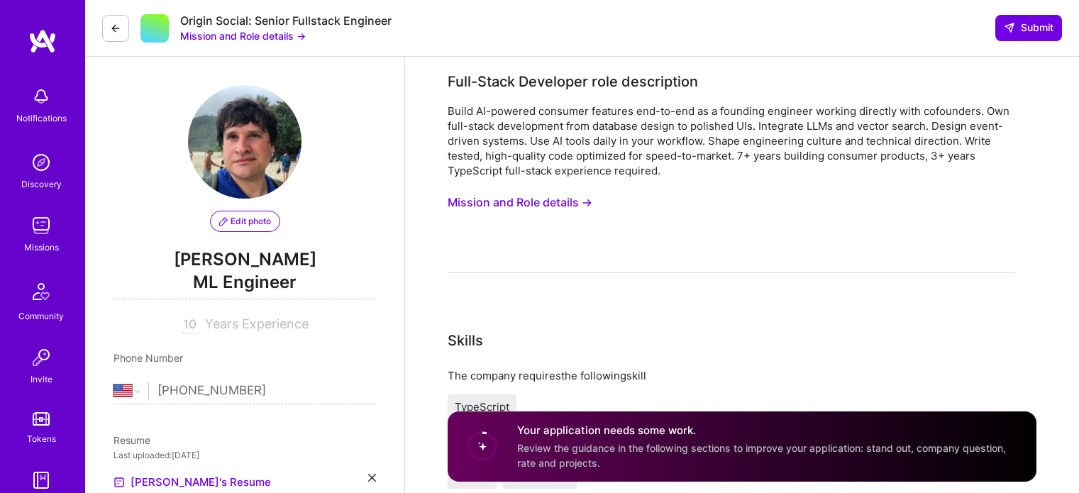
select select "US"
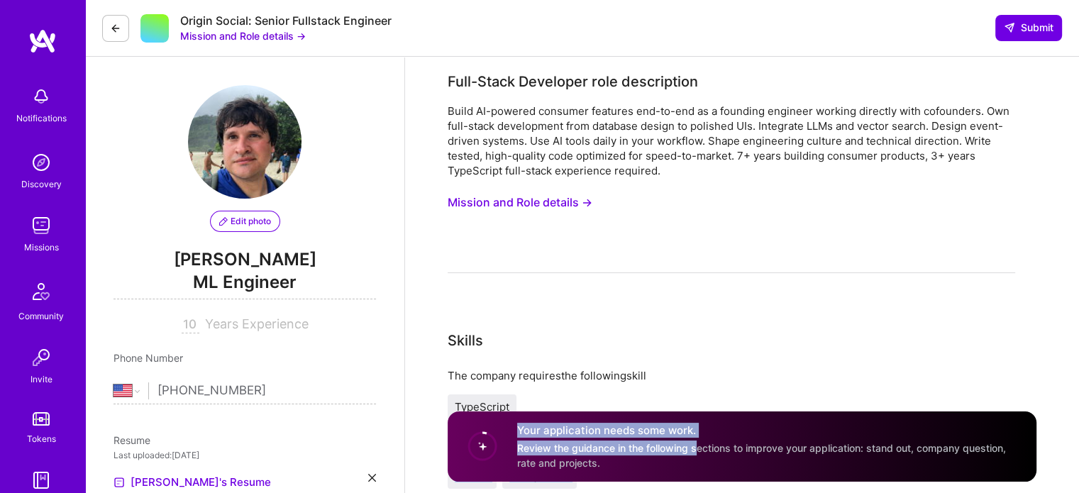
drag, startPoint x: 695, startPoint y: 447, endPoint x: 761, endPoint y: 389, distance: 87.9
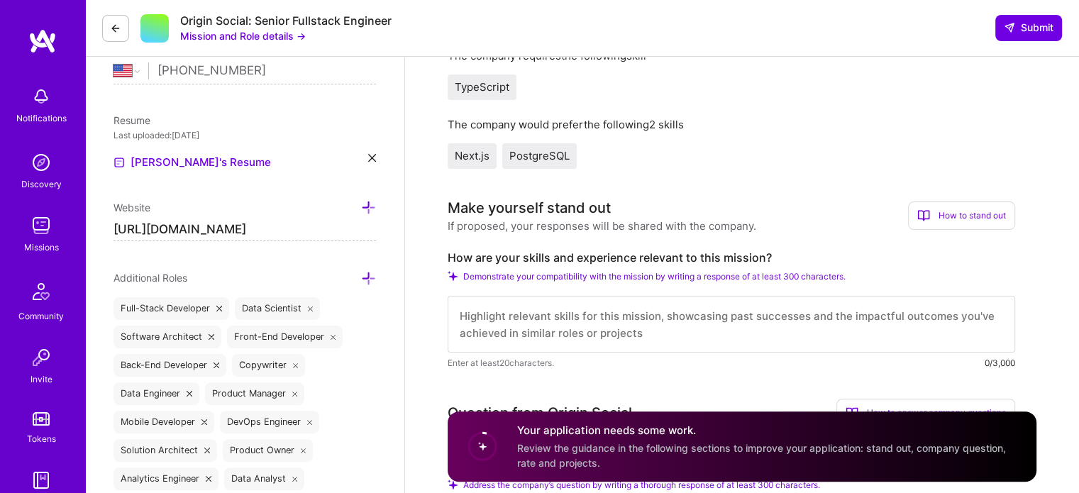
scroll to position [323, 0]
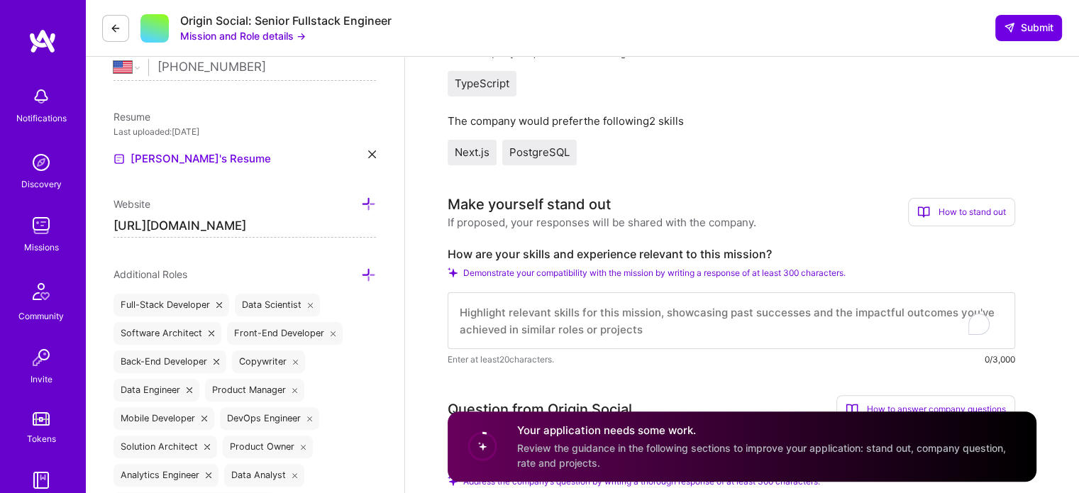
click at [738, 328] on textarea "To enrich screen reader interactions, please activate Accessibility in Grammarl…" at bounding box center [731, 320] width 567 height 57
paste textarea "10 years building scalable web apps and APIs, 5 years with TypeScript. Led full…"
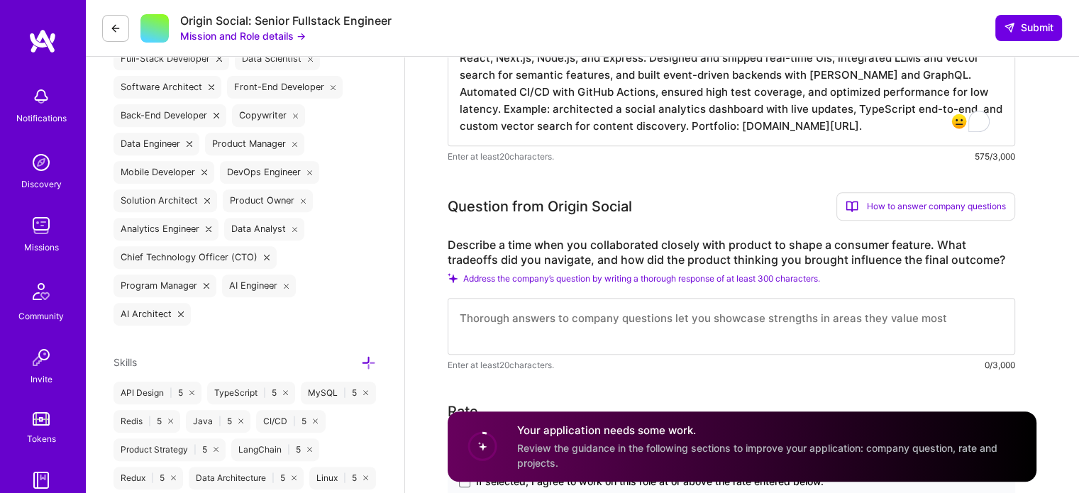
scroll to position [570, 0]
type textarea "10 years building scalable web apps and APIs, 5 years with TypeScript. Led full…"
click at [519, 310] on textarea "To enrich screen reader interactions, please activate Accessibility in Grammarl…" at bounding box center [731, 325] width 567 height 57
paste textarea "Worked with product to launch a real-time social analytics dashboard. Product w…"
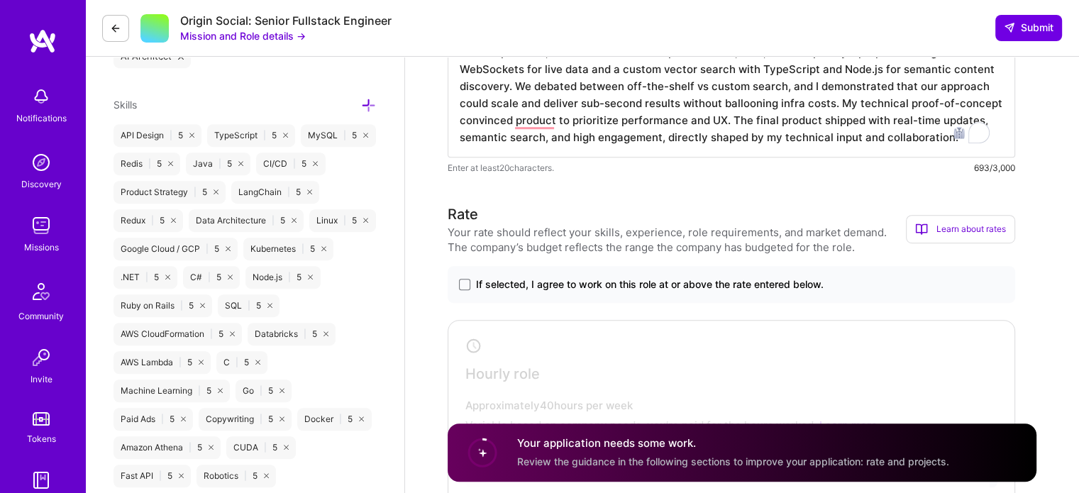
scroll to position [820, 0]
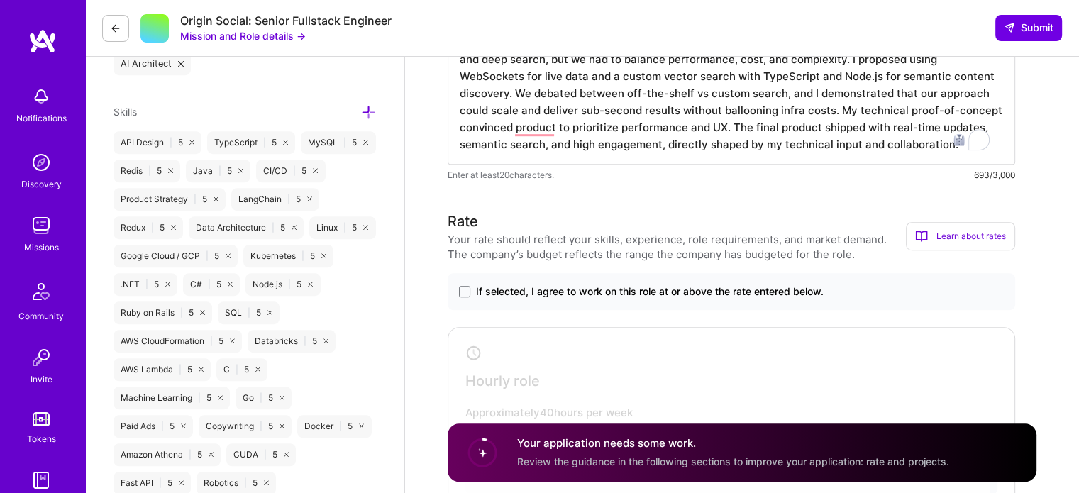
type textarea "Worked with product to launch a real-time social analytics dashboard. Product w…"
click at [797, 296] on span "If selected, I agree to work on this role at or above the rate entered below." at bounding box center [650, 291] width 348 height 14
click at [0, 0] on input "If selected, I agree to work on this role at or above the rate entered below." at bounding box center [0, 0] width 0 height 0
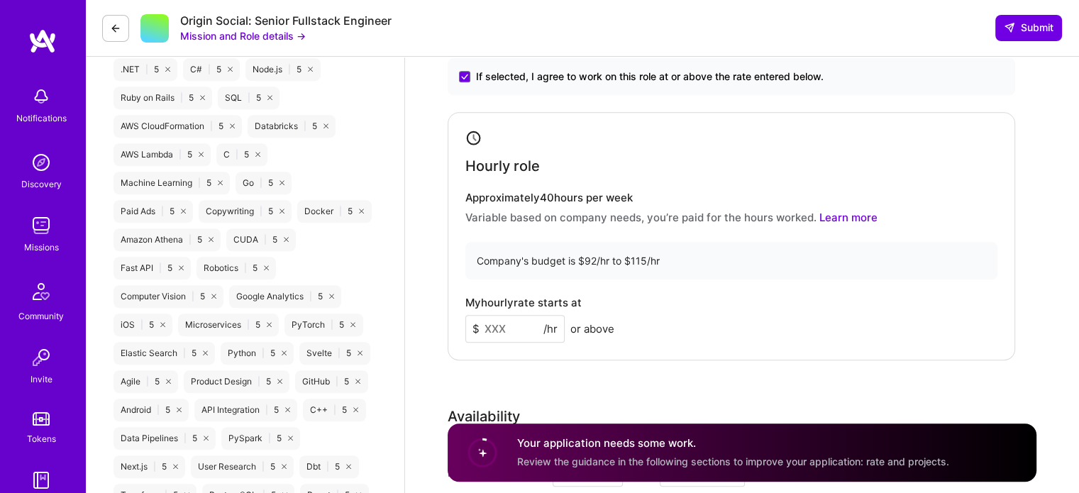
scroll to position [1051, 0]
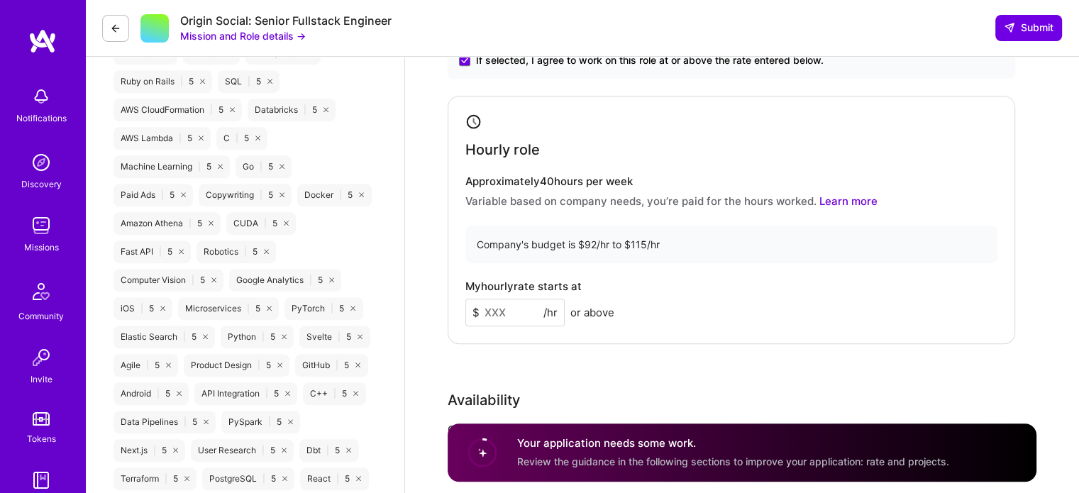
click at [499, 325] on input at bounding box center [514, 313] width 99 height 28
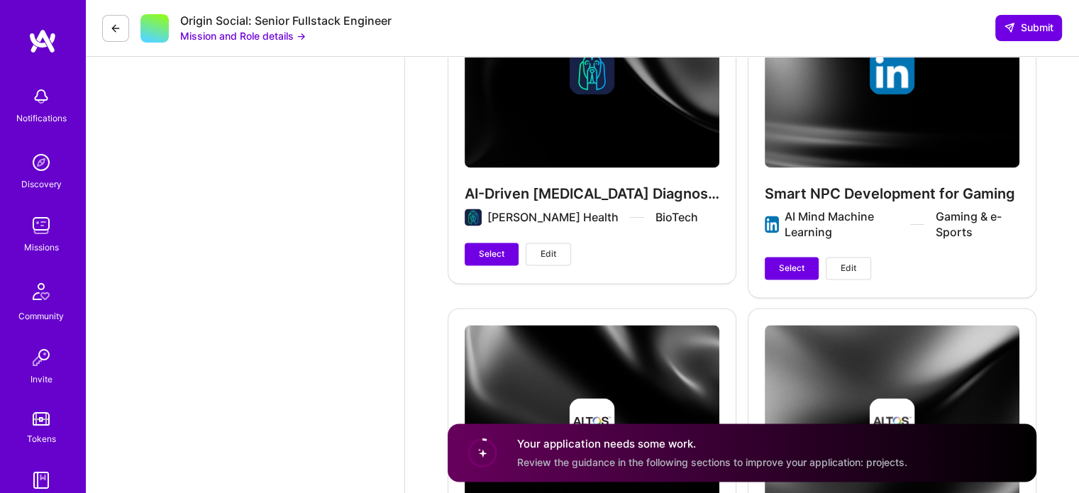
scroll to position [2301, 0]
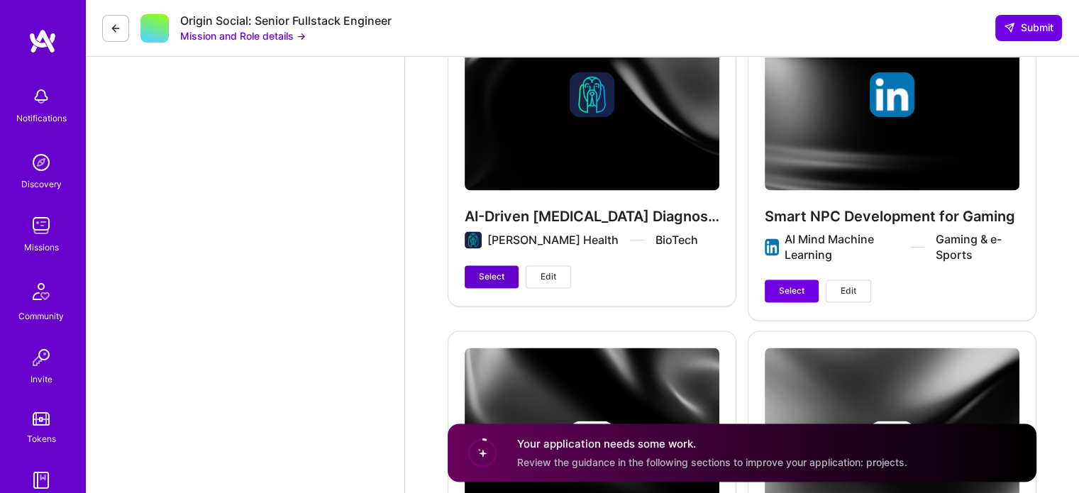
type input "100"
click at [499, 275] on span "Select" at bounding box center [492, 276] width 26 height 13
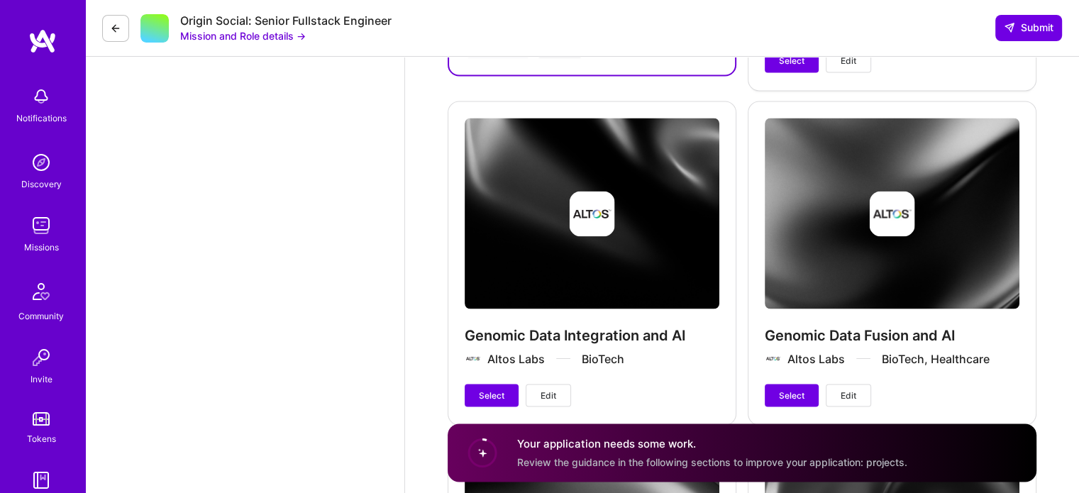
scroll to position [2535, 0]
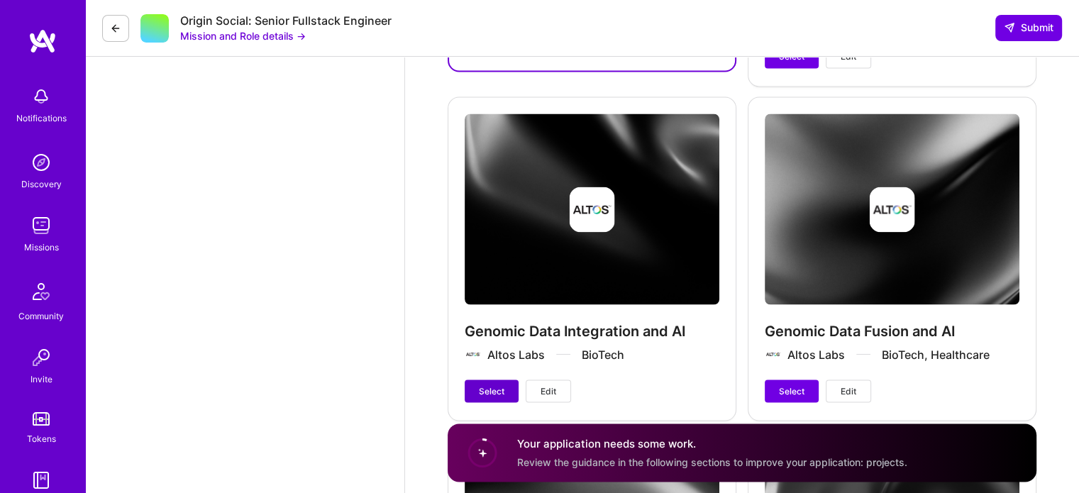
click at [494, 381] on button "Select" at bounding box center [492, 390] width 54 height 23
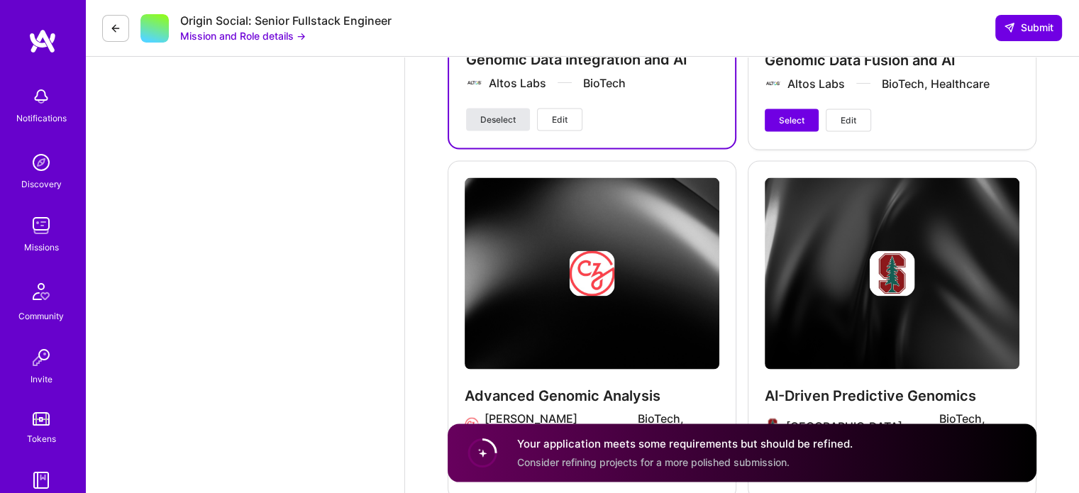
scroll to position [2910, 0]
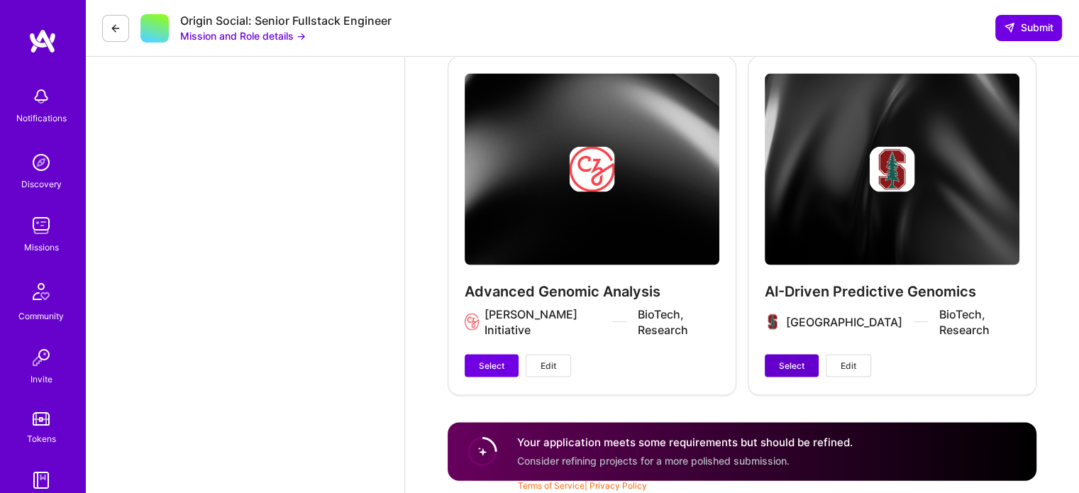
click at [807, 357] on button "Select" at bounding box center [792, 366] width 54 height 23
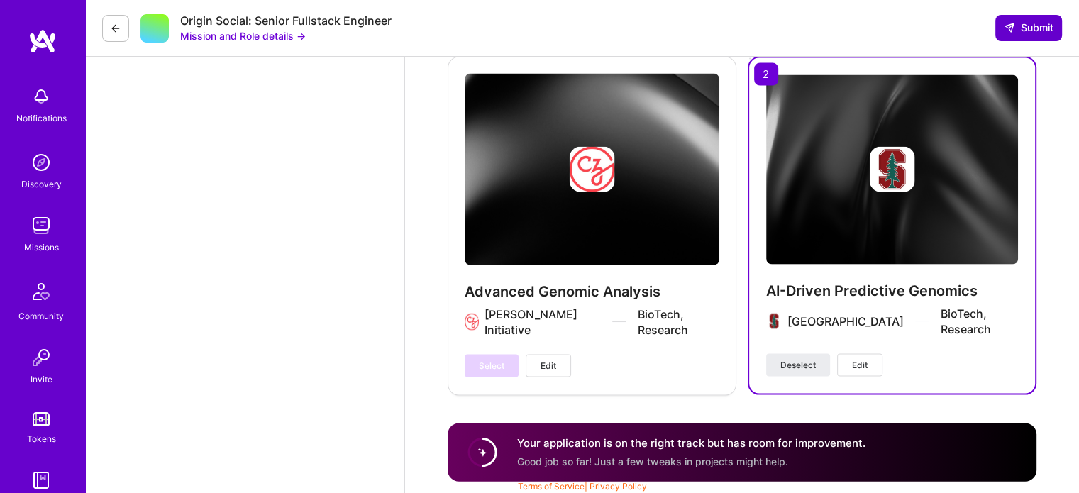
click at [1041, 38] on button "Submit" at bounding box center [1028, 28] width 67 height 26
click at [1038, 36] on button "Submit" at bounding box center [1028, 28] width 67 height 26
click at [1036, 28] on span "Submit" at bounding box center [1029, 28] width 50 height 14
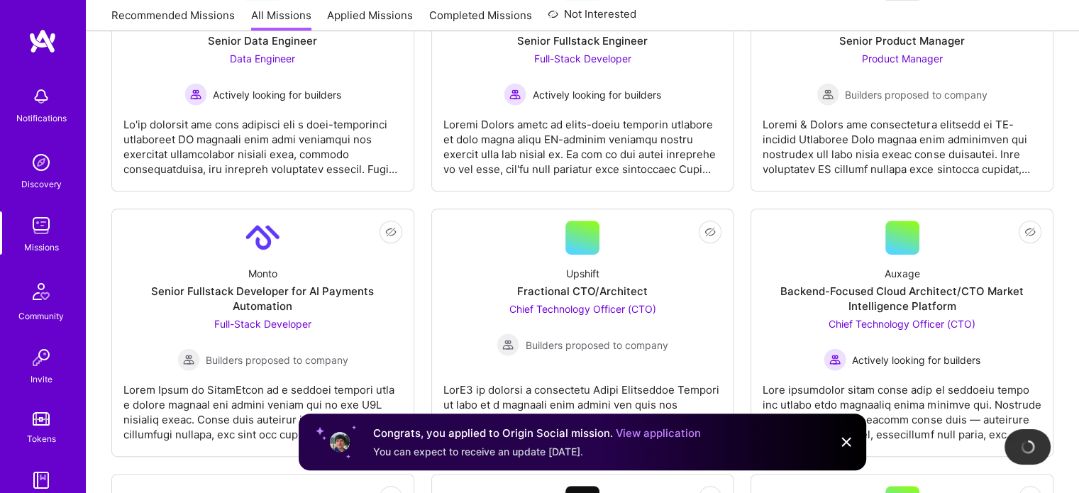
scroll to position [561, 0]
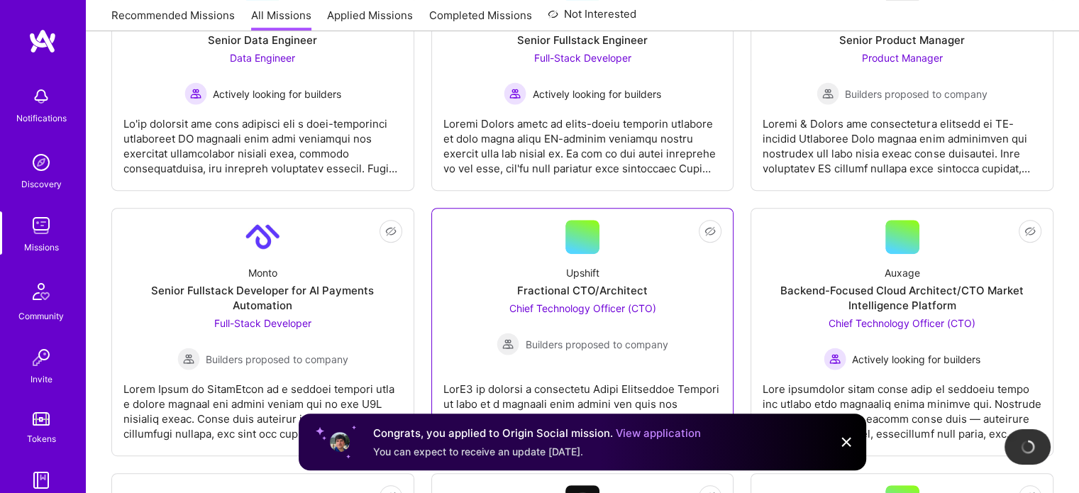
click at [649, 367] on link "Not Interested Upshift Fractional CTO/Architect Chief Technology Officer (CTO) …" at bounding box center [582, 332] width 279 height 224
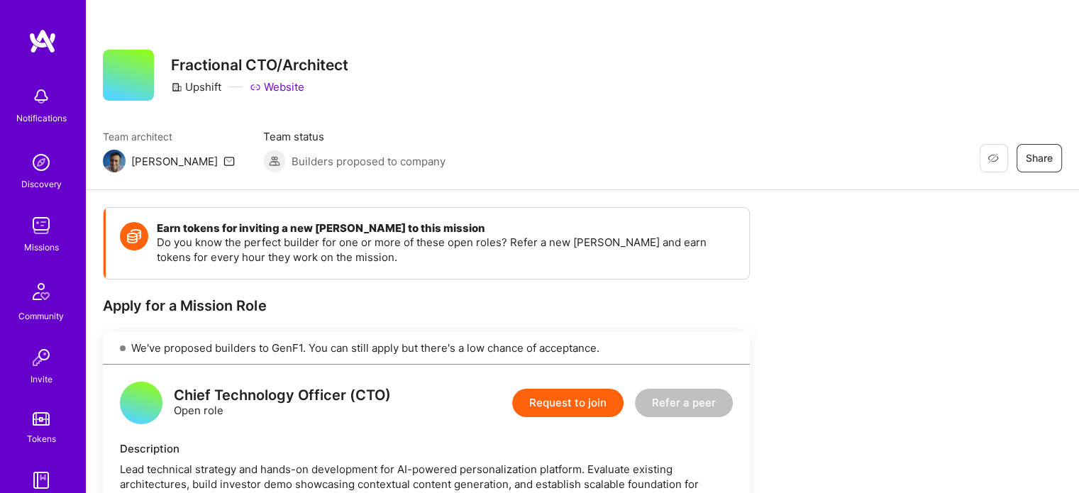
click at [568, 408] on button "Request to join" at bounding box center [567, 403] width 111 height 28
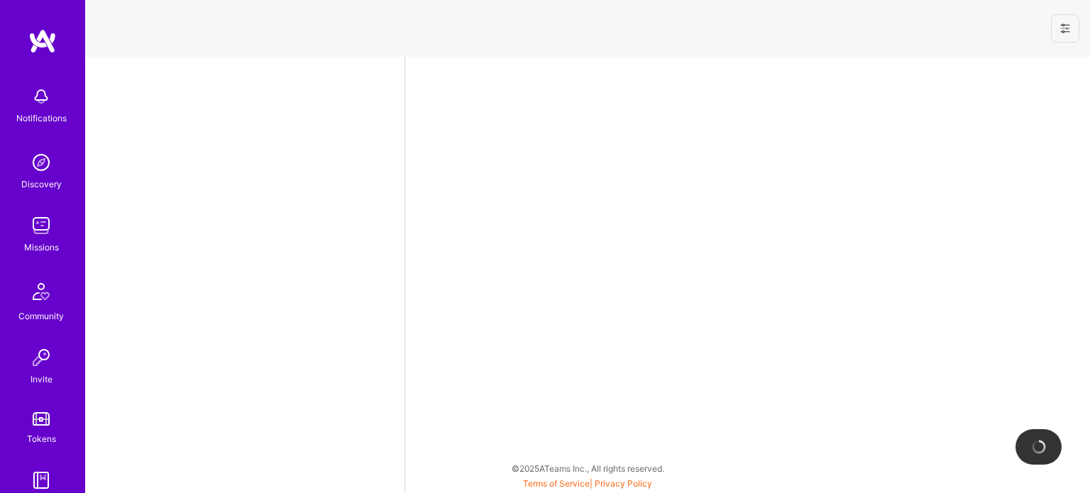
select select "US"
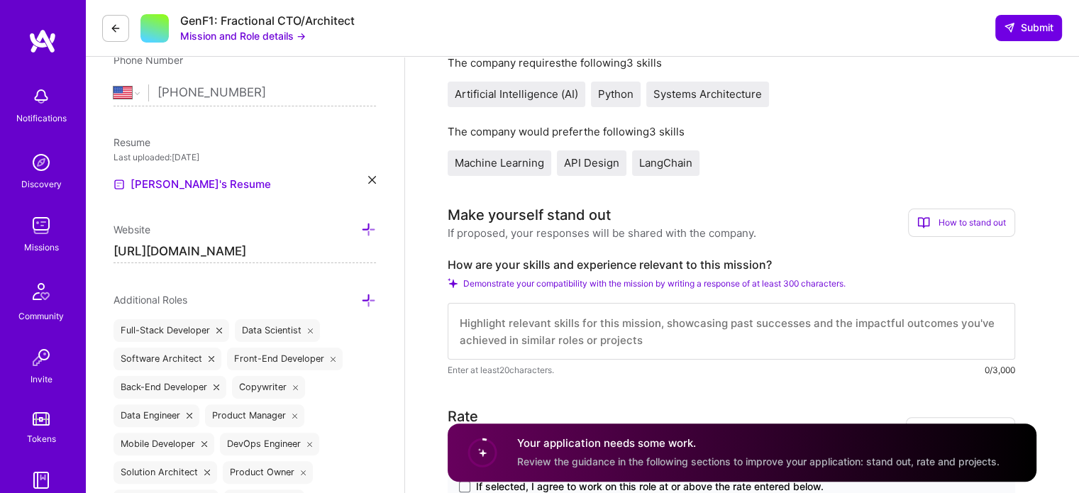
scroll to position [299, 0]
click at [518, 335] on textarea "To enrich screen reader interactions, please activate Accessibility in Grammarl…" at bounding box center [731, 329] width 567 height 57
paste textarea "10 years architecting scalable platforms and APIs, specializing in TypeScript, …"
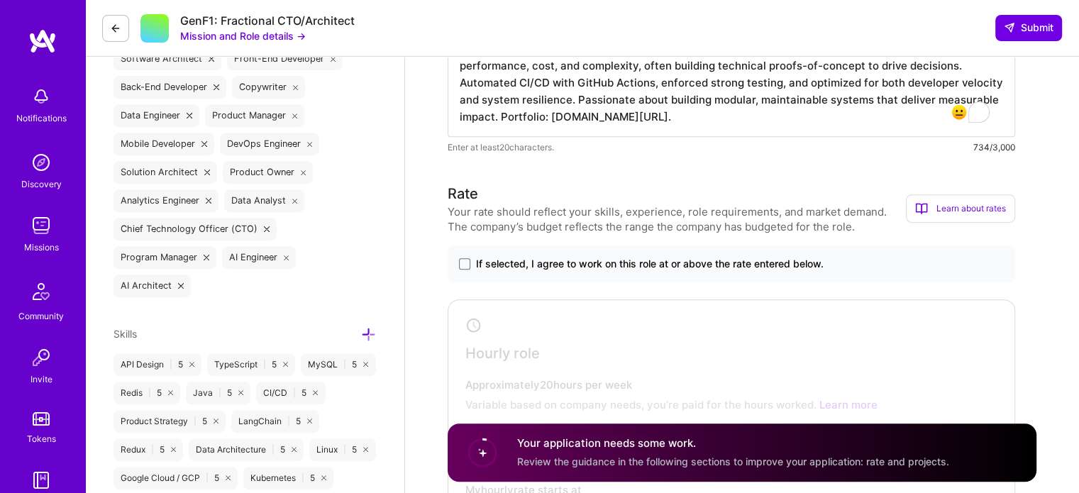
scroll to position [603, 0]
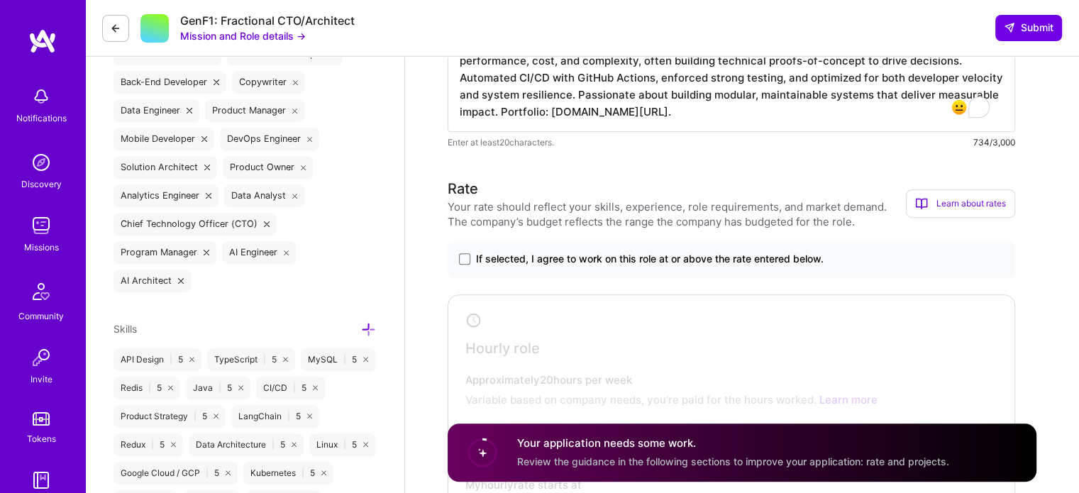
type textarea "10 years architecting scalable platforms and APIs, specializing in TypeScript, …"
click at [802, 253] on span "If selected, I agree to work on this role at or above the rate entered below." at bounding box center [650, 259] width 348 height 14
click at [0, 0] on input "If selected, I agree to work on this role at or above the rate entered below." at bounding box center [0, 0] width 0 height 0
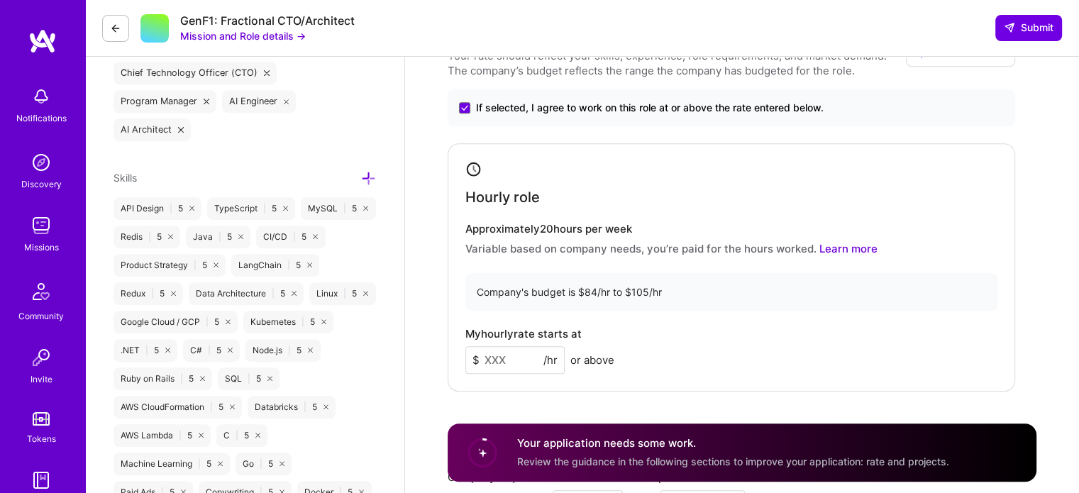
scroll to position [756, 0]
click at [513, 359] on input at bounding box center [514, 358] width 99 height 28
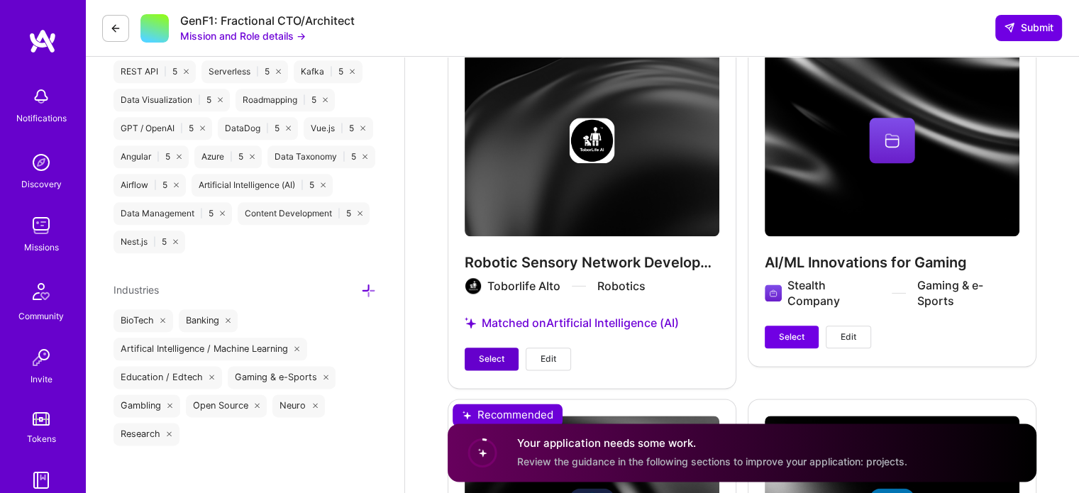
type input "90"
click at [494, 359] on span "Select" at bounding box center [492, 359] width 26 height 13
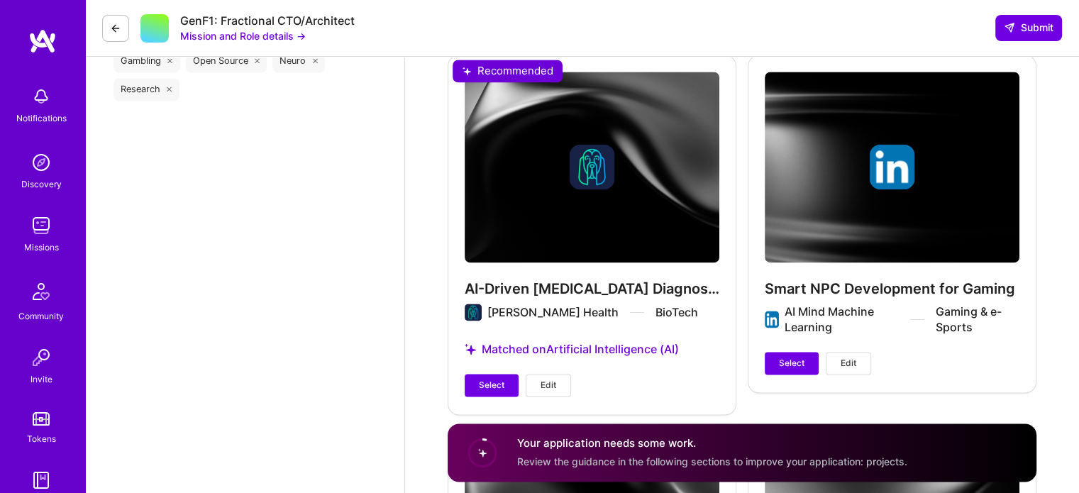
scroll to position [2013, 0]
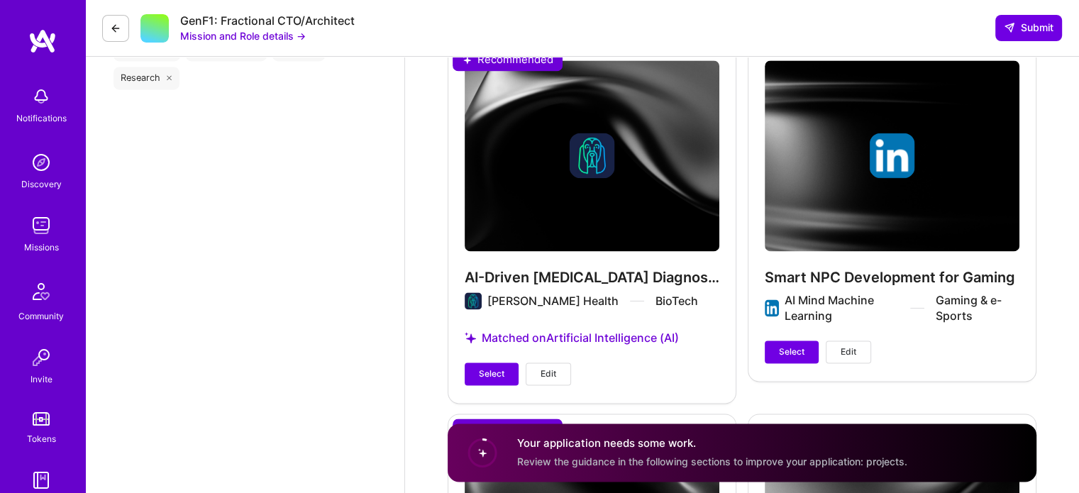
click at [494, 359] on div "AI-Driven Cancer Diagnostics Toby Health BioTech Matched on Artificial Intellig…" at bounding box center [592, 222] width 289 height 359
click at [492, 367] on span "Select" at bounding box center [492, 373] width 26 height 13
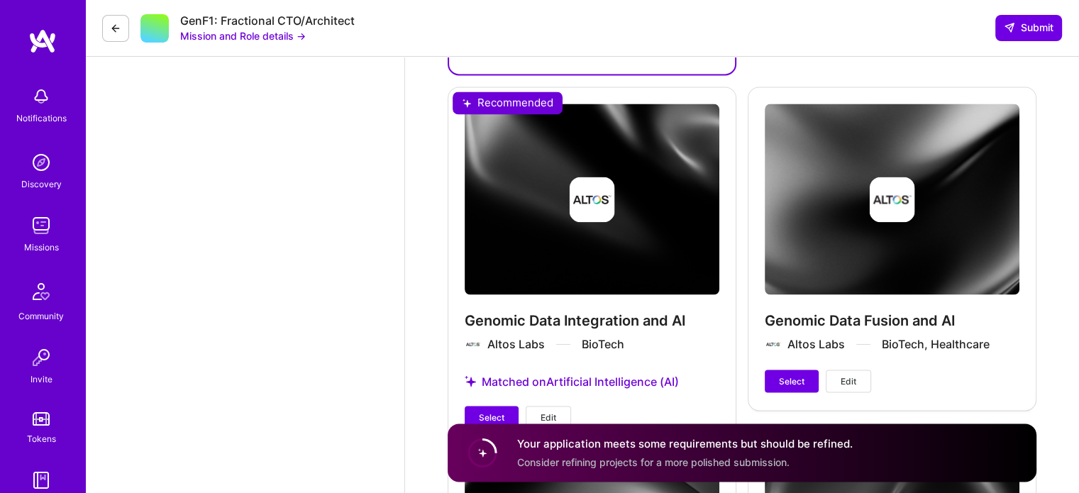
scroll to position [2343, 0]
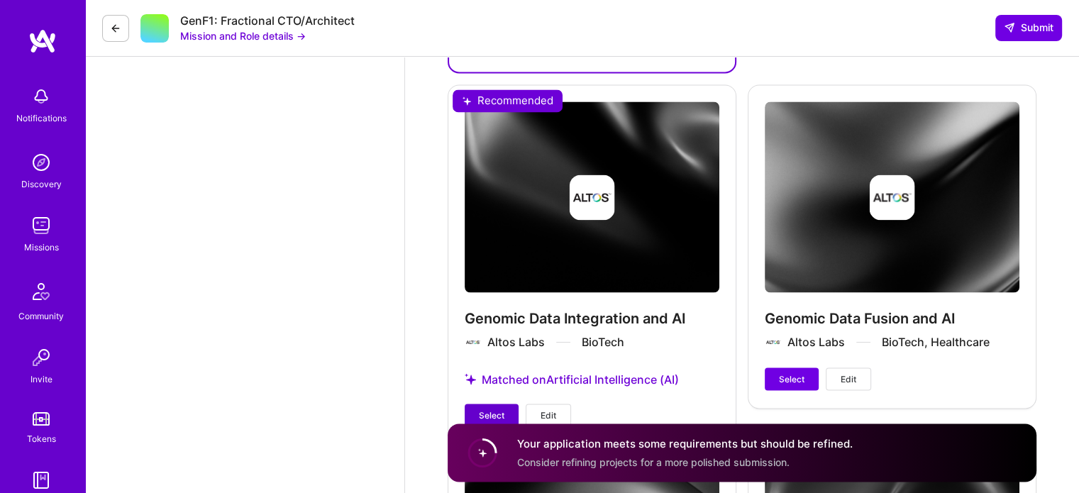
click at [485, 412] on span "Select" at bounding box center [492, 415] width 26 height 13
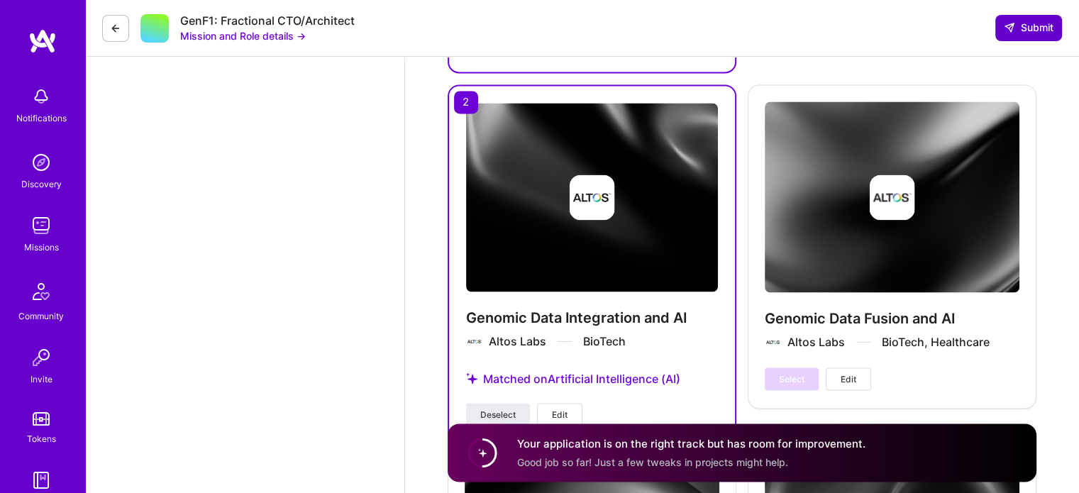
click at [1029, 19] on button "Submit" at bounding box center [1028, 28] width 67 height 26
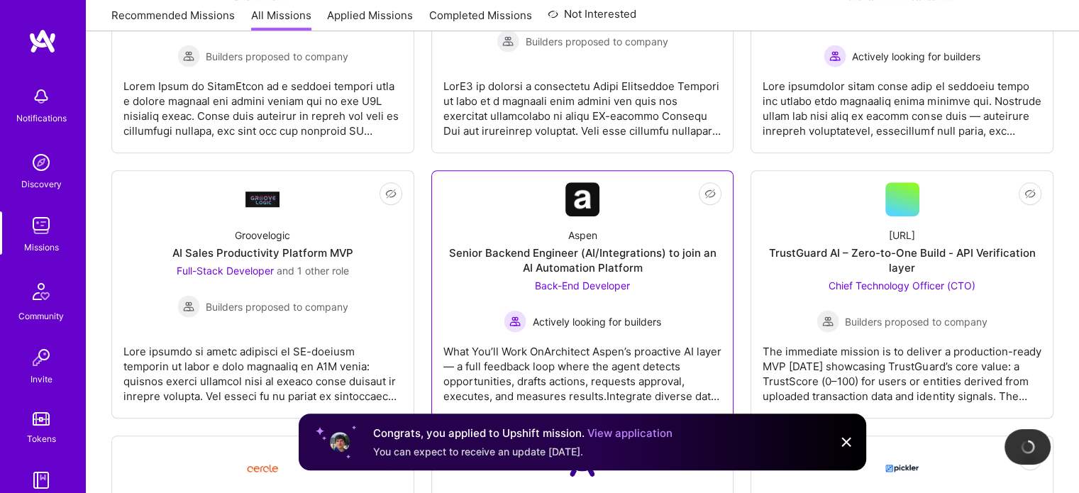
scroll to position [865, 0]
click at [516, 333] on div "What You’ll Work OnArchitect Aspen’s proactive AI layer — a full feedback loop …" at bounding box center [582, 366] width 279 height 71
